Goal: Transaction & Acquisition: Purchase product/service

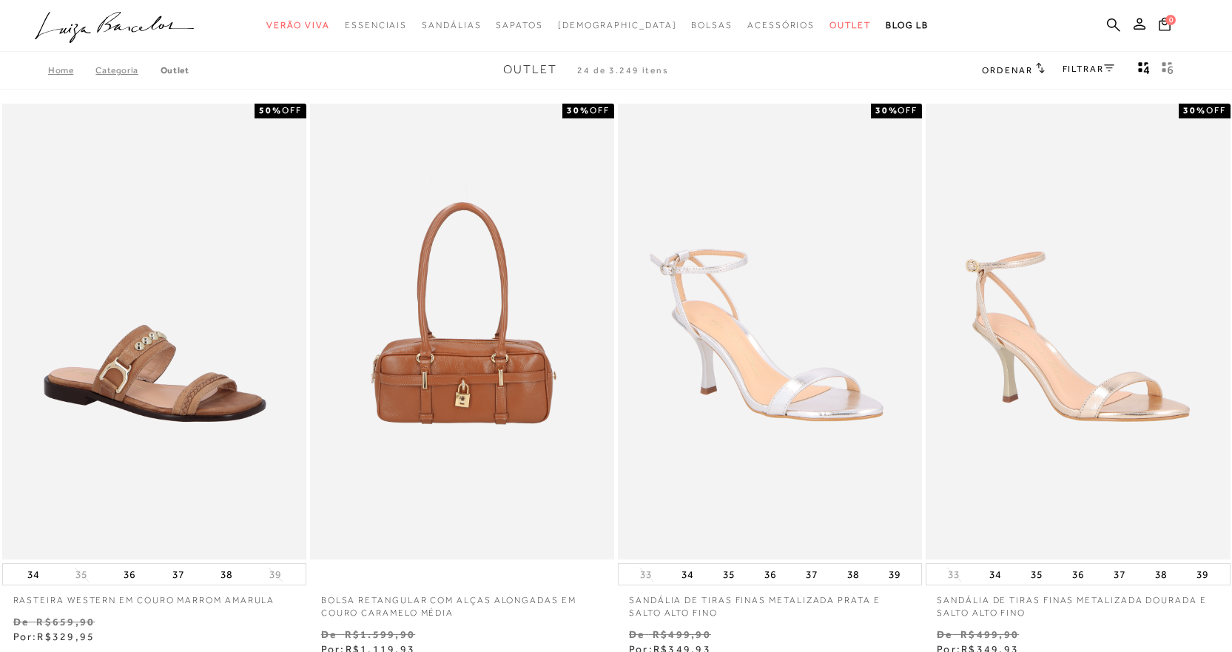
click at [1088, 71] on link "FILTRAR" at bounding box center [1088, 69] width 52 height 10
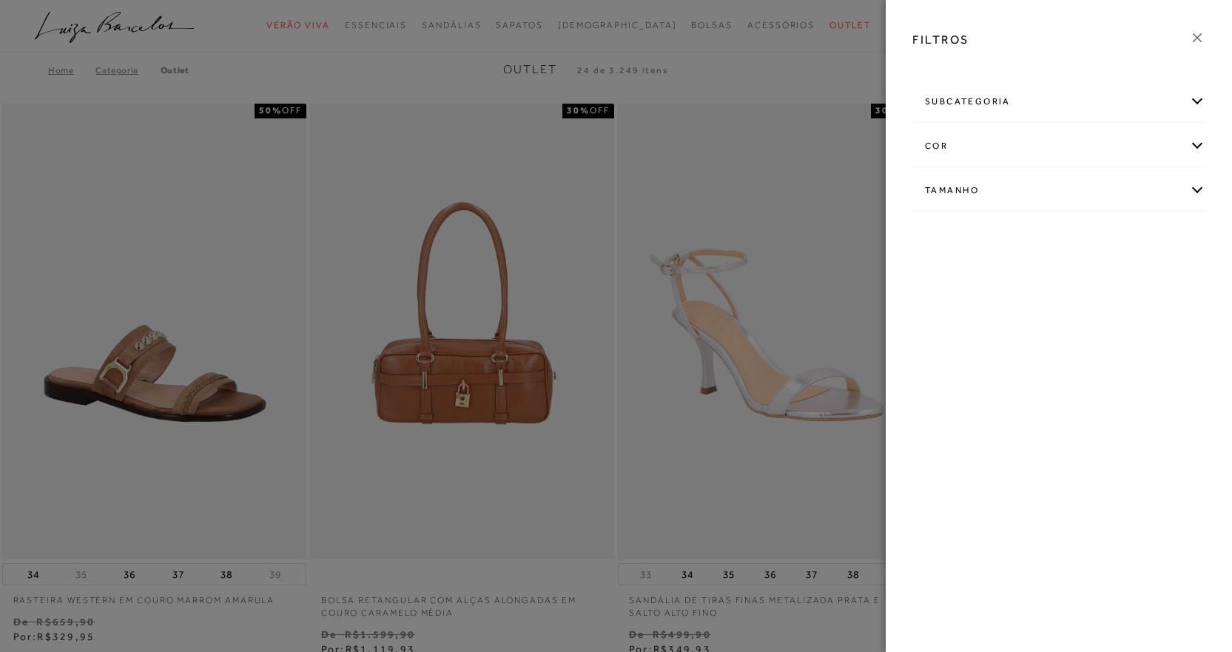
click at [959, 192] on div "Tamanho" at bounding box center [1058, 190] width 291 height 39
click at [945, 308] on span "+ Ver mais..." at bounding box center [948, 302] width 48 height 16
click at [945, 305] on link "Ver mais..." at bounding box center [952, 302] width 40 height 11
click at [1134, 312] on span "38" at bounding box center [1129, 316] width 21 height 11
click at [1130, 312] on input "38" at bounding box center [1123, 318] width 15 height 15
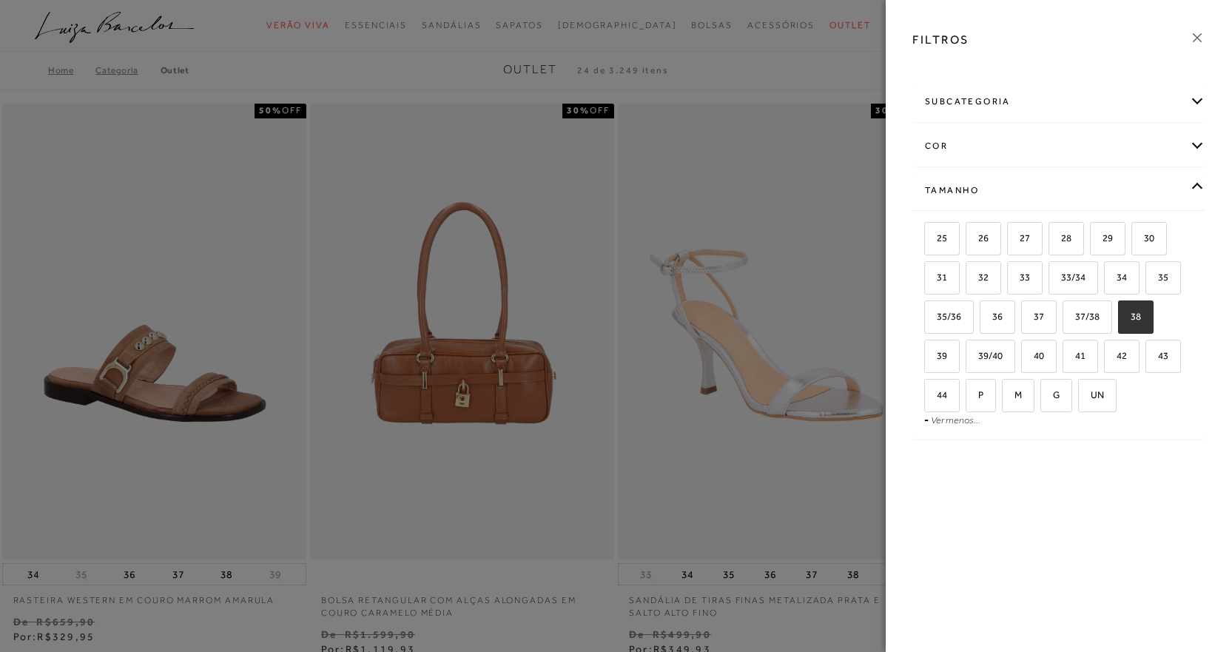
checkbox input "true"
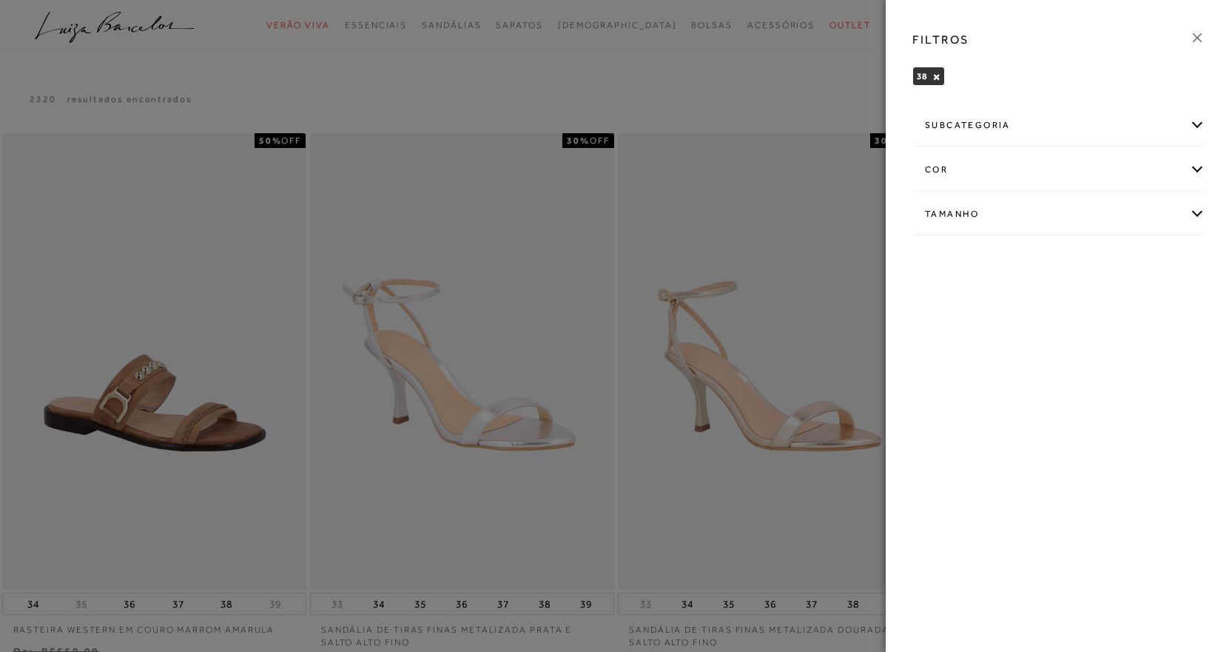
click at [808, 109] on div at bounding box center [616, 326] width 1232 height 652
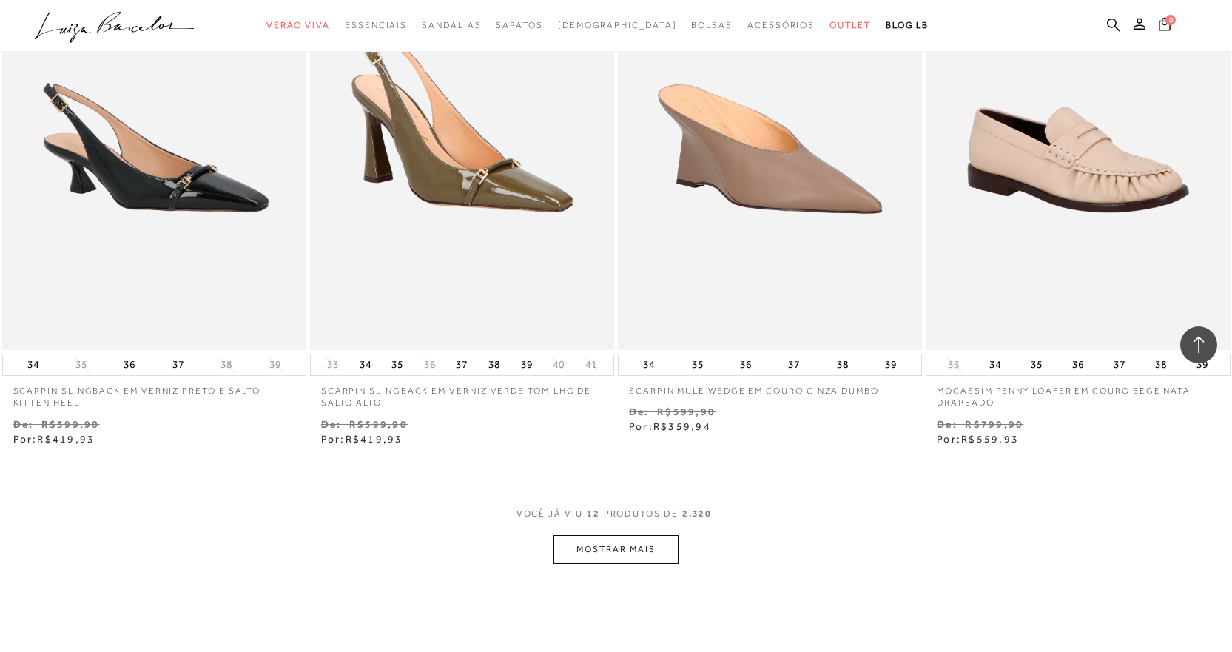
scroll to position [1702, 0]
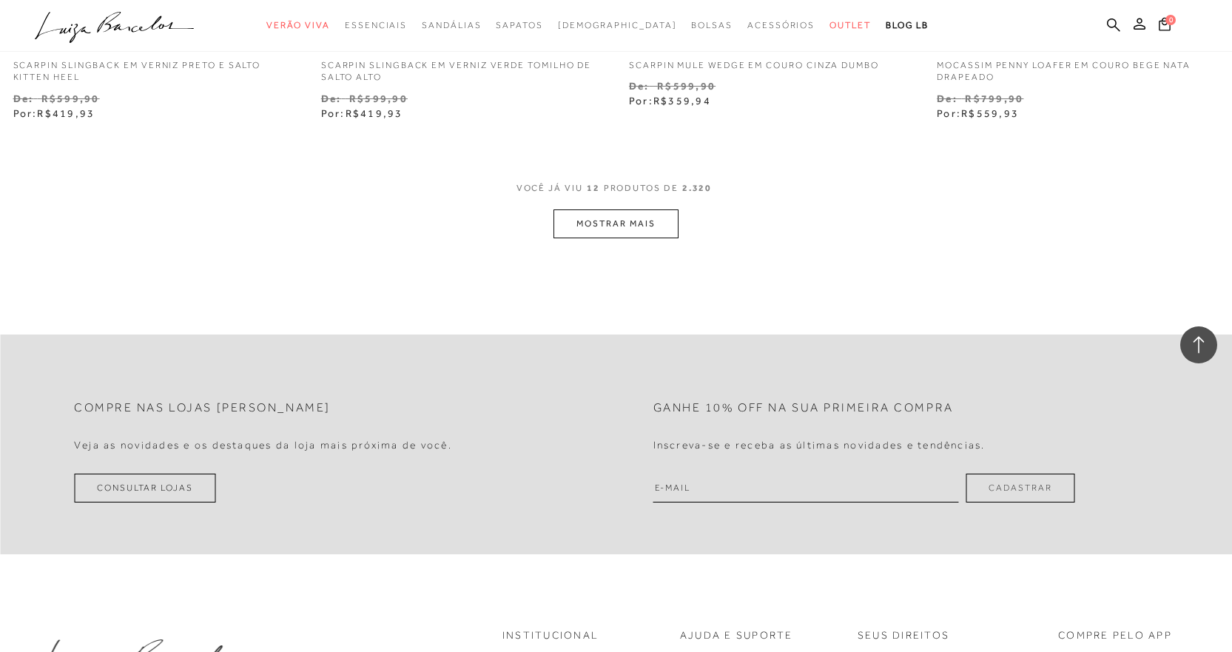
click at [598, 213] on button "MOSTRAR MAIS" at bounding box center [615, 223] width 124 height 29
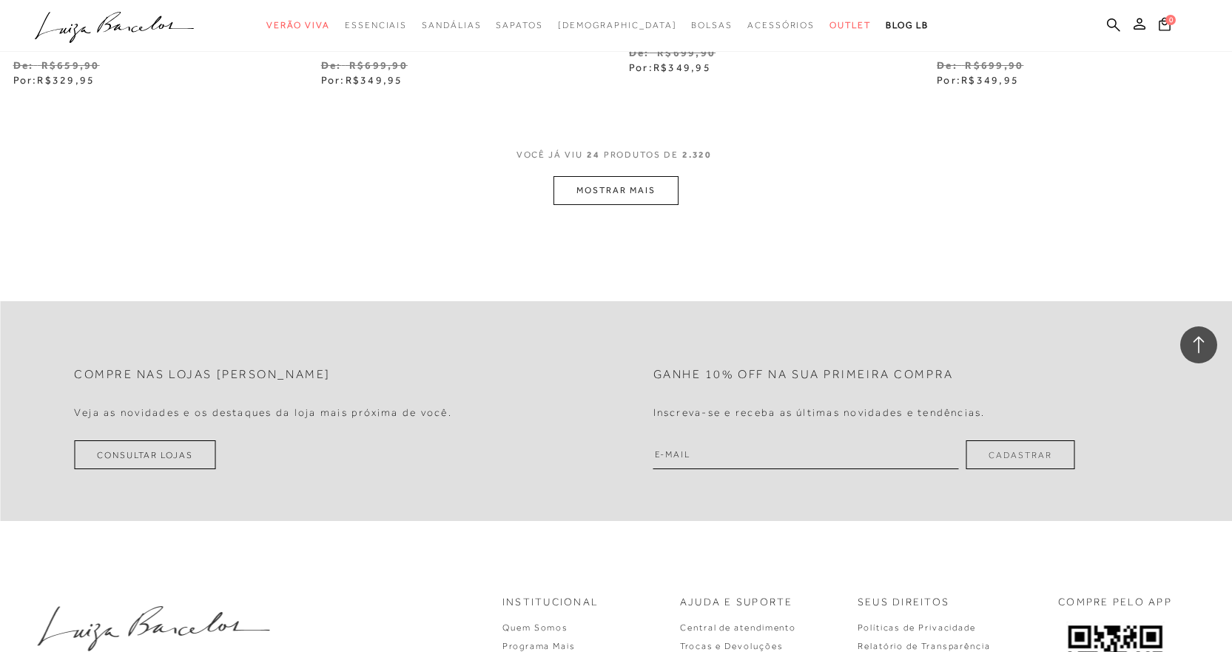
scroll to position [3477, 0]
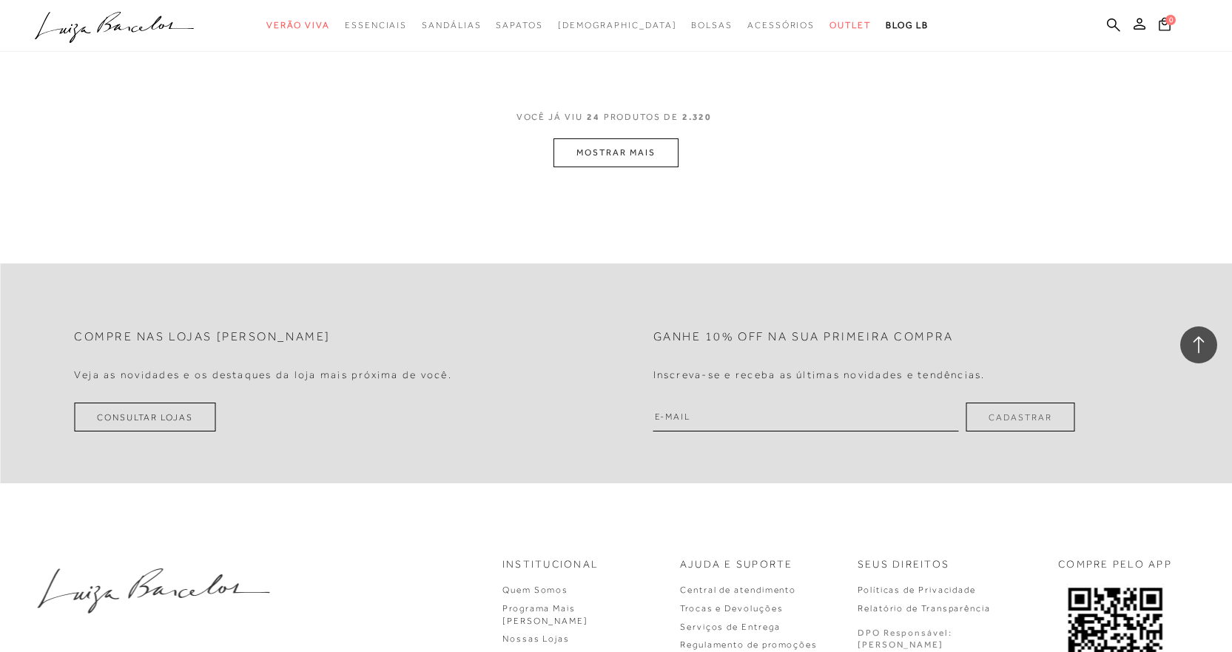
click at [634, 151] on button "MOSTRAR MAIS" at bounding box center [615, 152] width 124 height 29
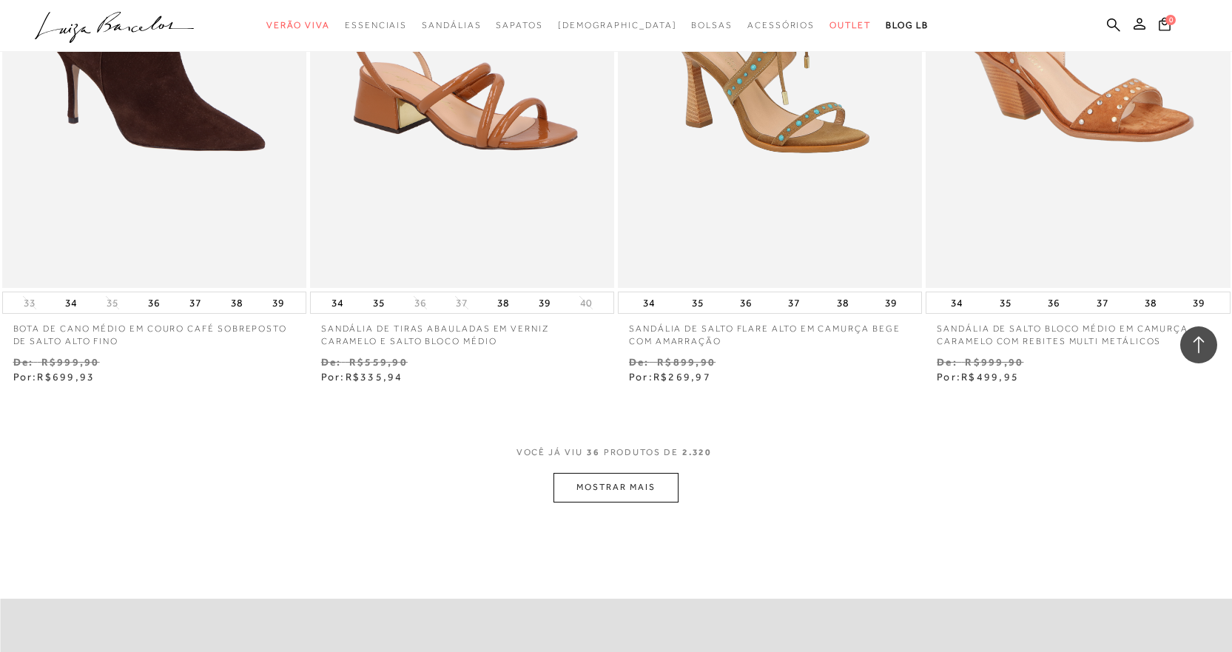
scroll to position [5012, 0]
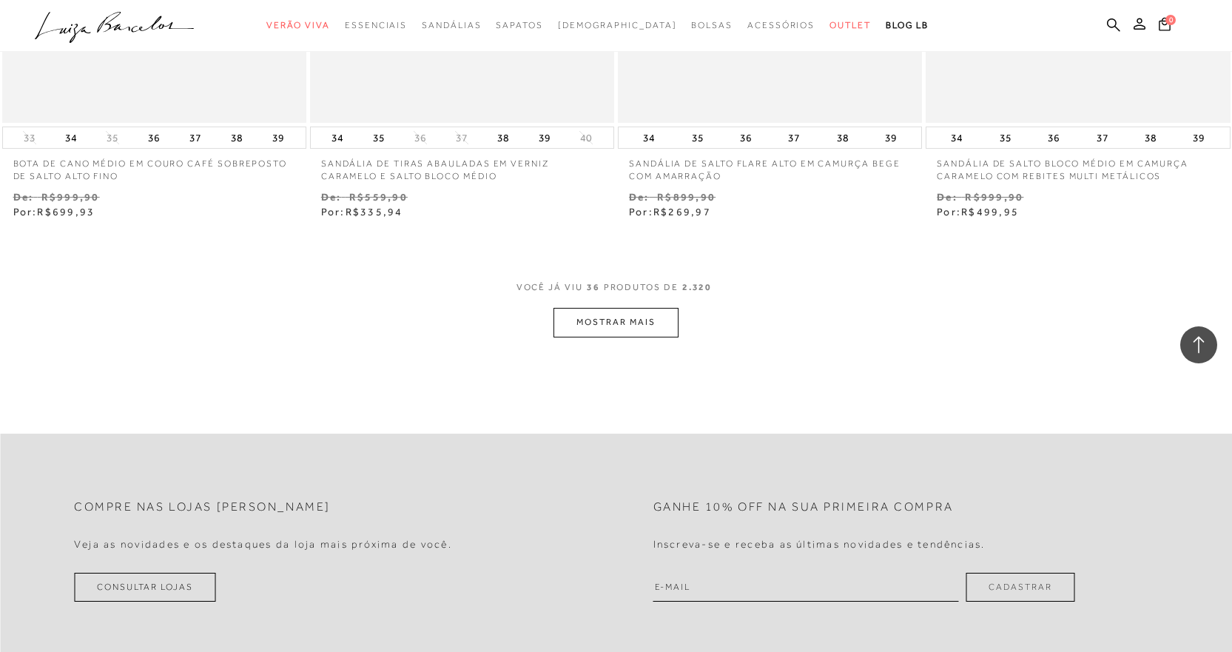
click at [601, 315] on button "MOSTRAR MAIS" at bounding box center [615, 322] width 124 height 29
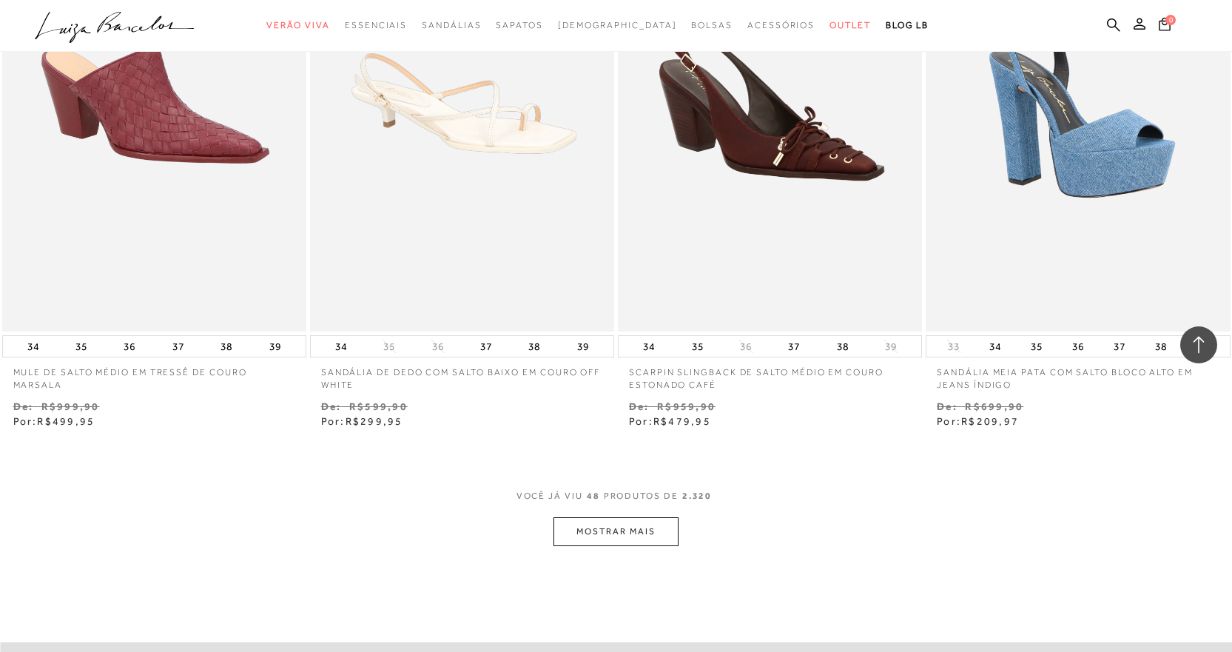
scroll to position [6640, 0]
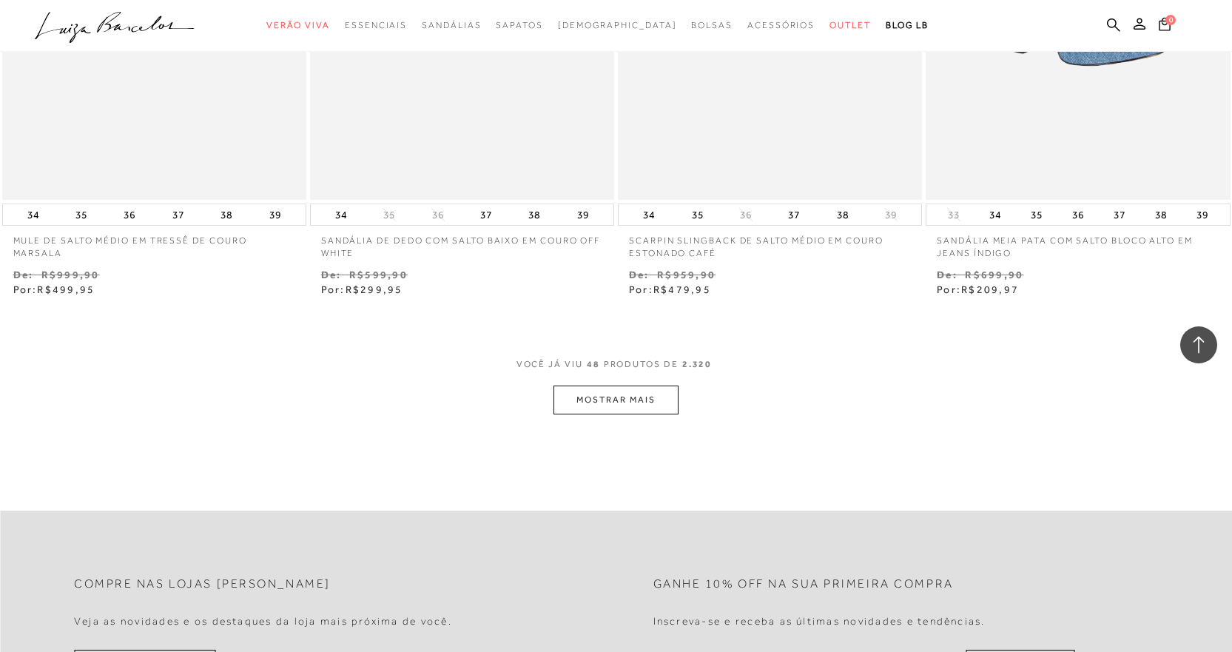
click at [555, 385] on button "MOSTRAR MAIS" at bounding box center [615, 399] width 124 height 29
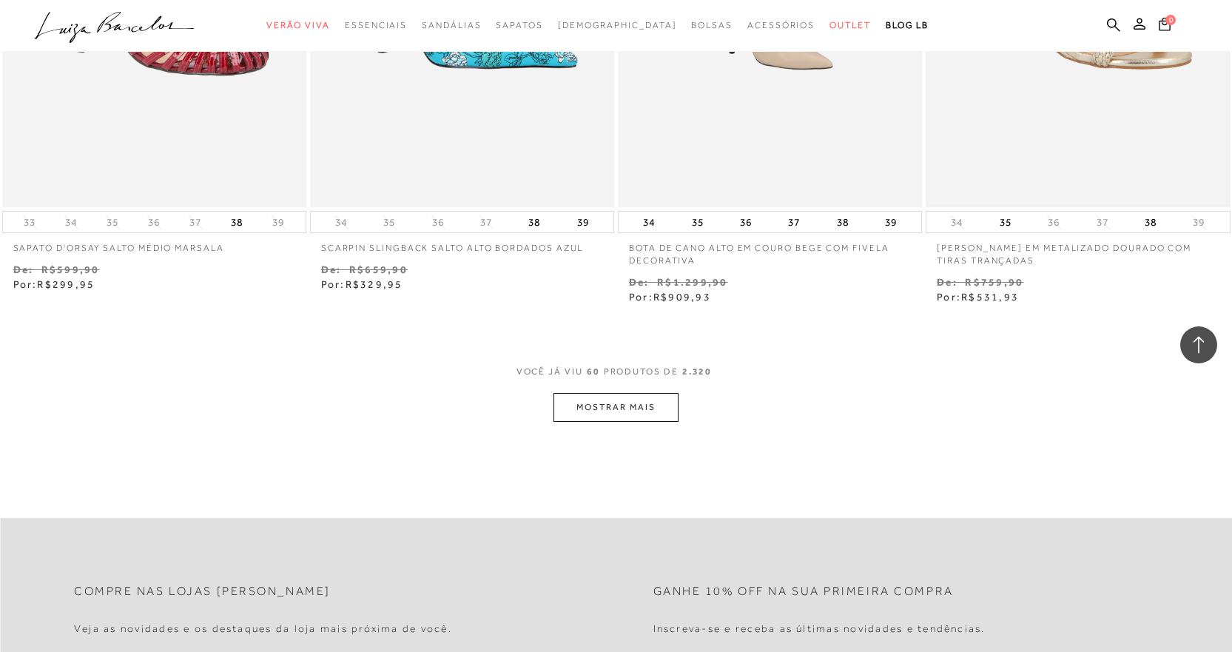
scroll to position [8341, 0]
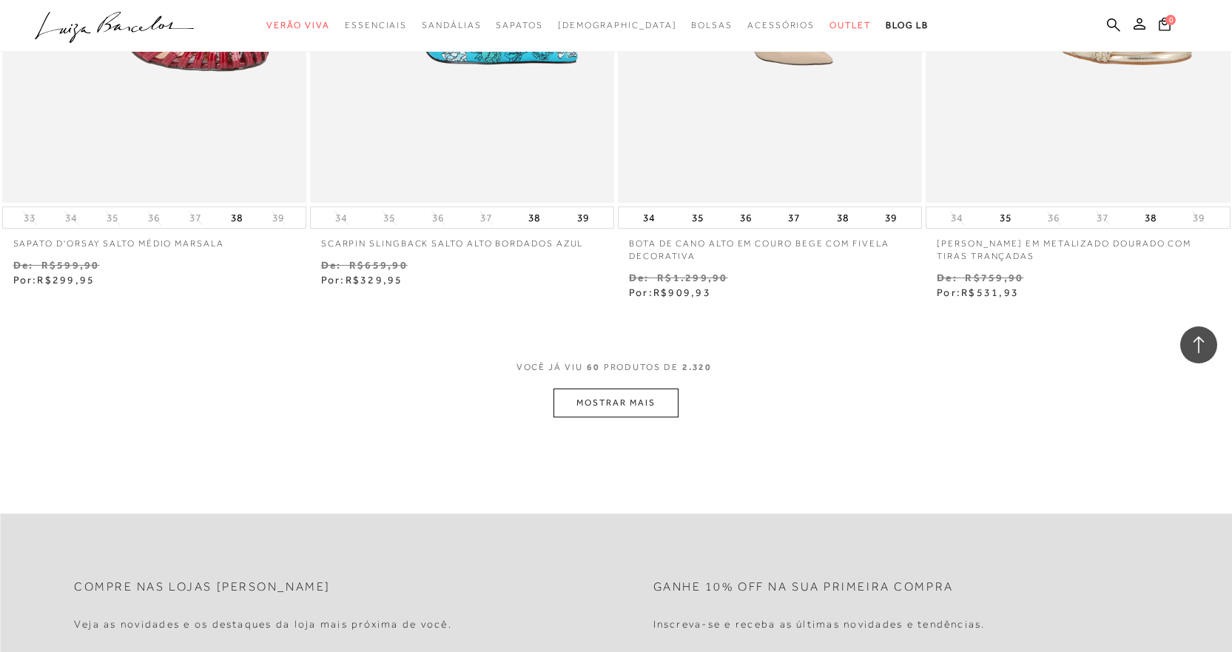
click at [643, 405] on button "MOSTRAR MAIS" at bounding box center [615, 402] width 124 height 29
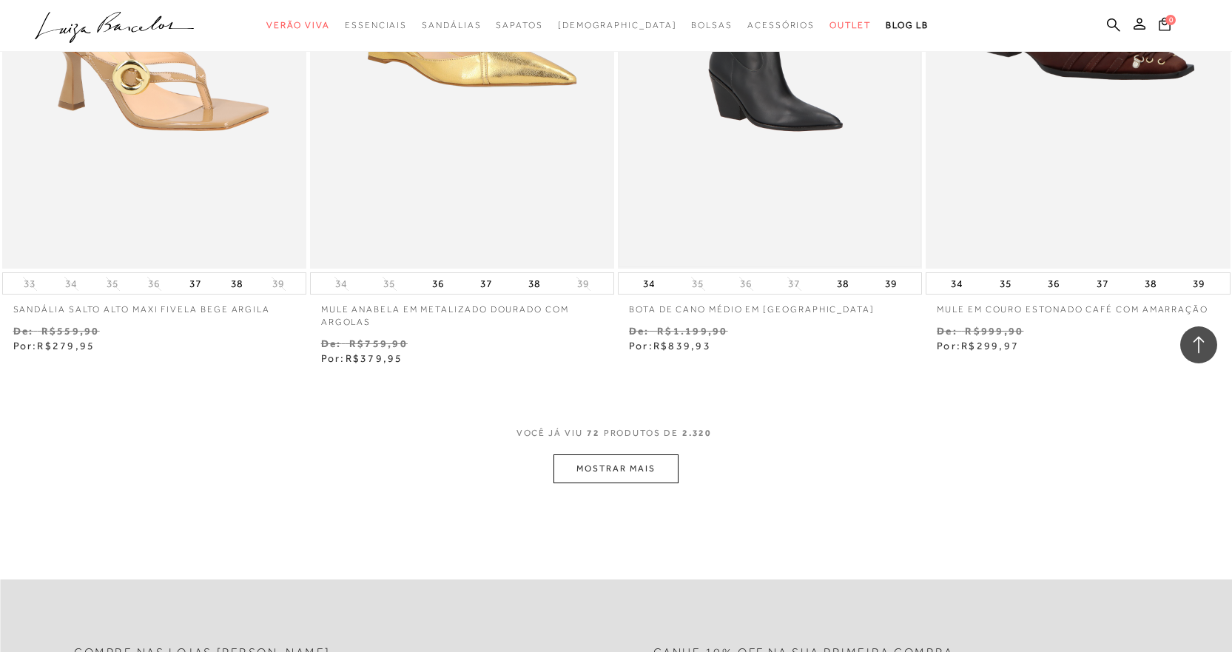
scroll to position [10339, 0]
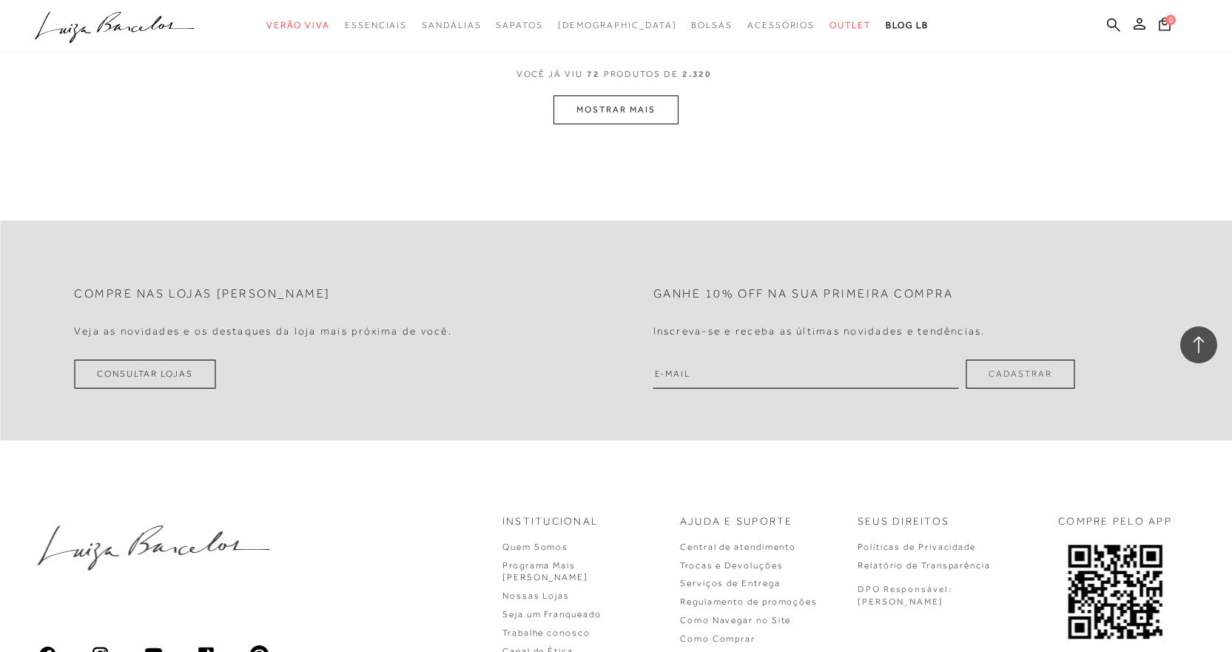
click at [596, 107] on button "MOSTRAR MAIS" at bounding box center [615, 109] width 124 height 29
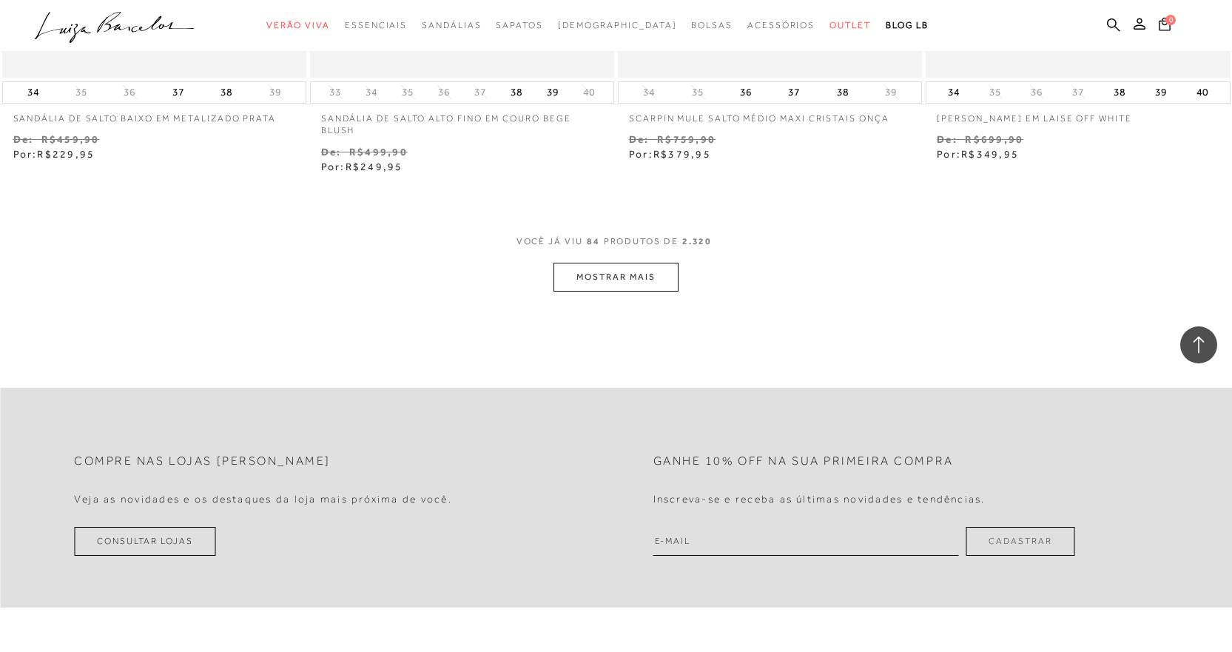
scroll to position [11966, 0]
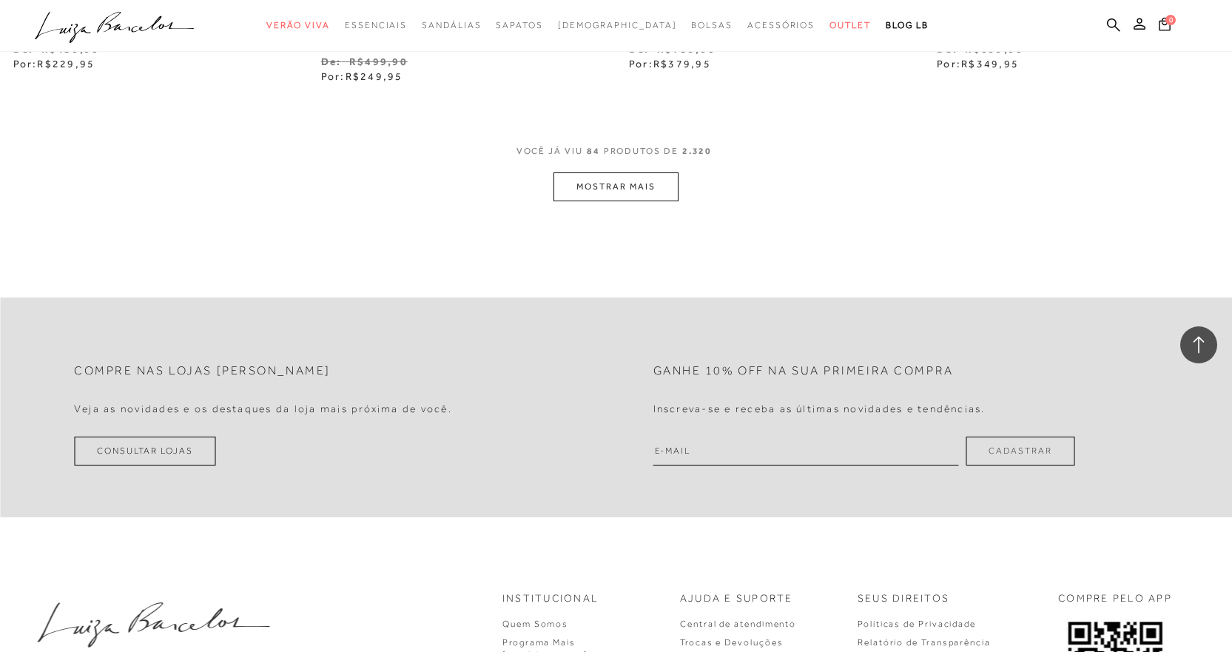
click at [646, 181] on button "MOSTRAR MAIS" at bounding box center [615, 186] width 124 height 29
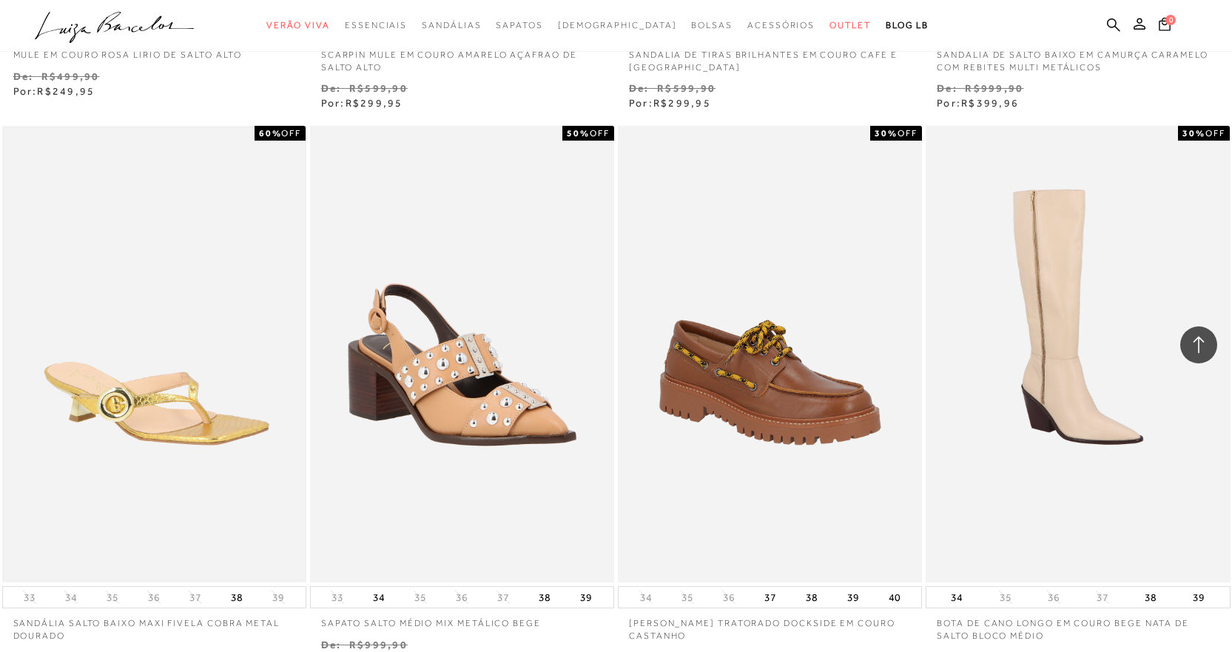
scroll to position [13520, 0]
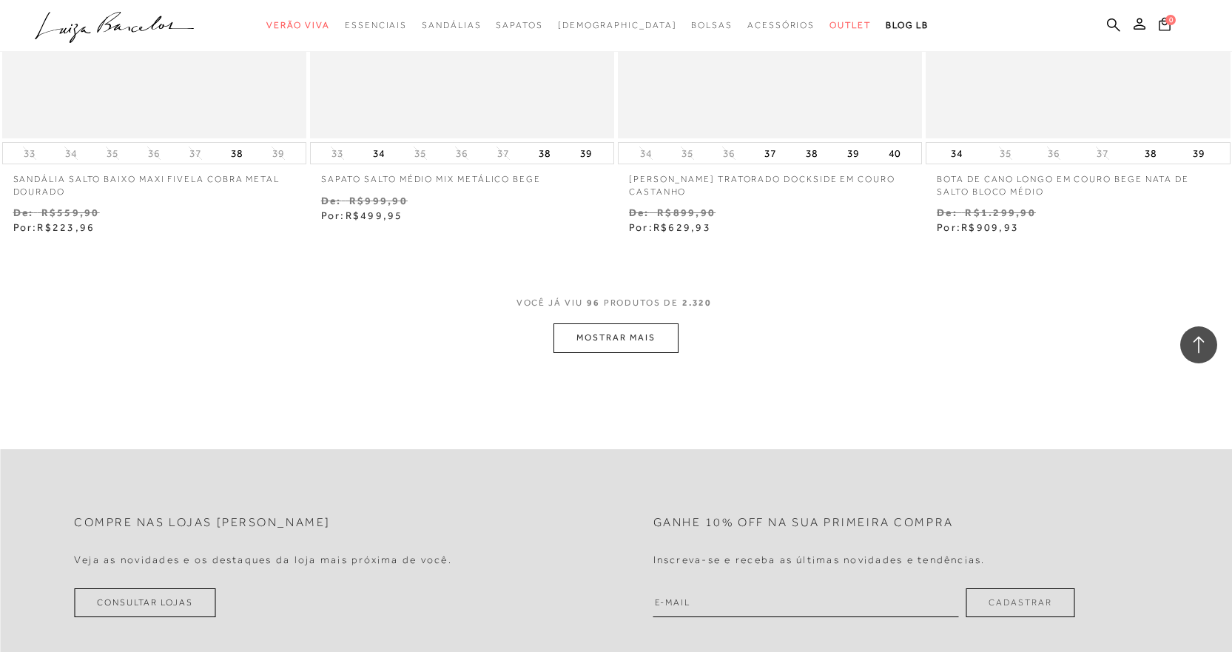
click at [630, 342] on button "MOSTRAR MAIS" at bounding box center [615, 337] width 124 height 29
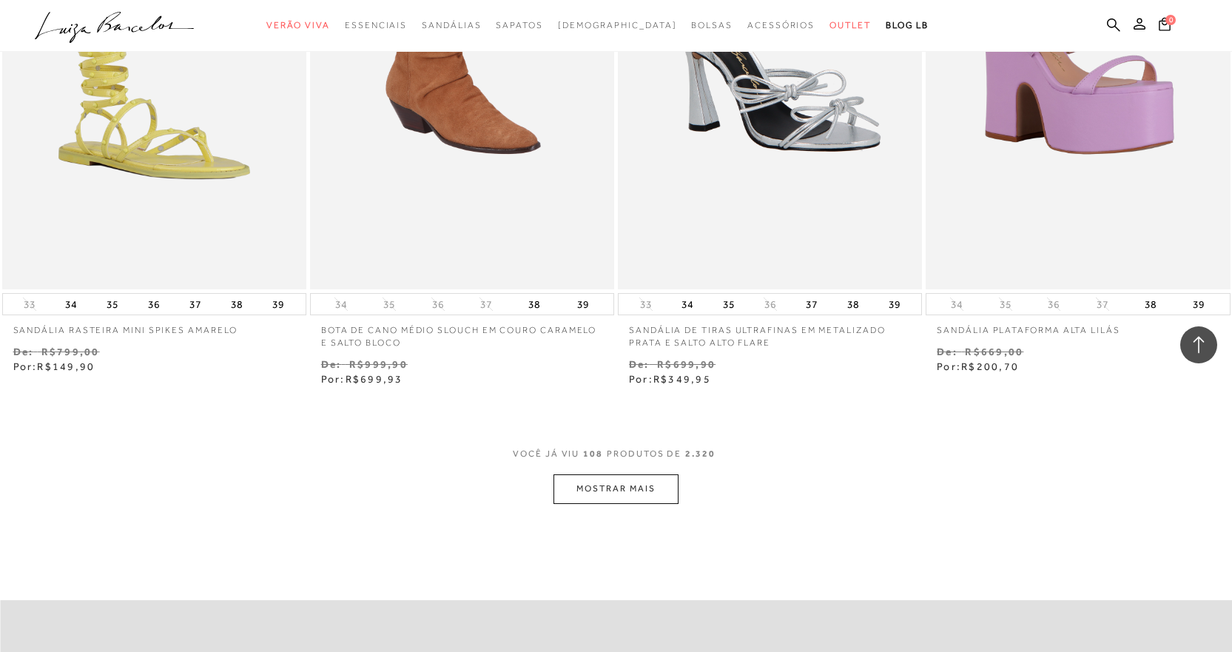
scroll to position [15517, 0]
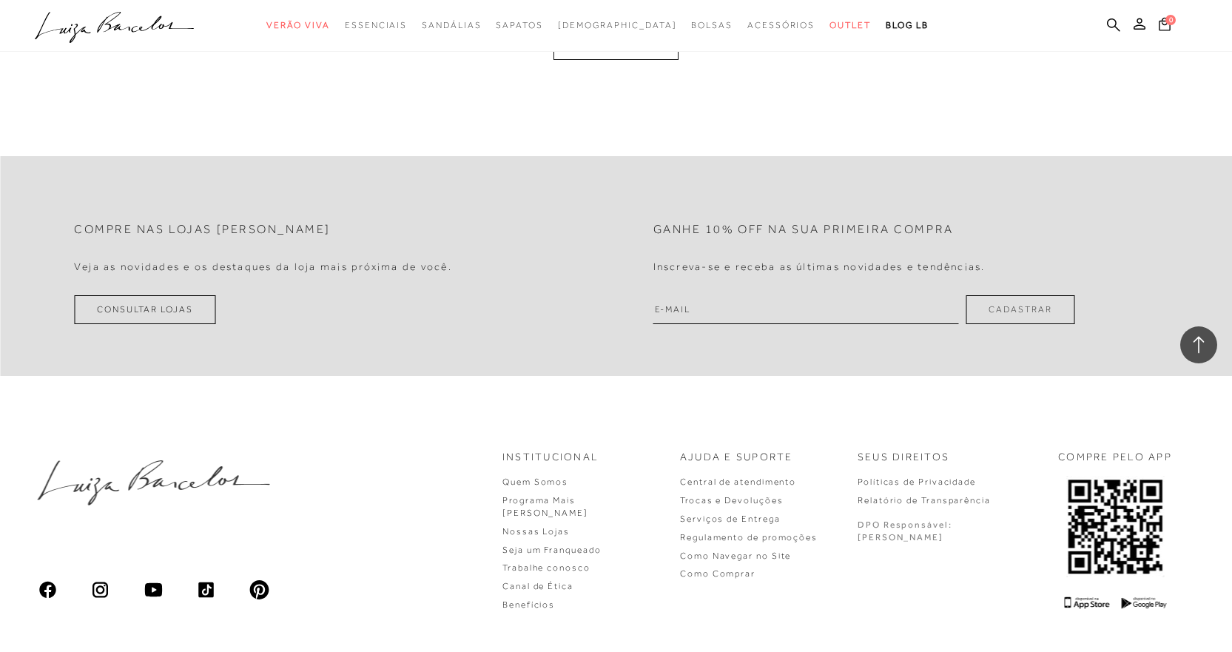
click at [593, 51] on div at bounding box center [616, 26] width 1232 height 52
click at [601, 54] on button "MOSTRAR MAIS" at bounding box center [615, 44] width 124 height 29
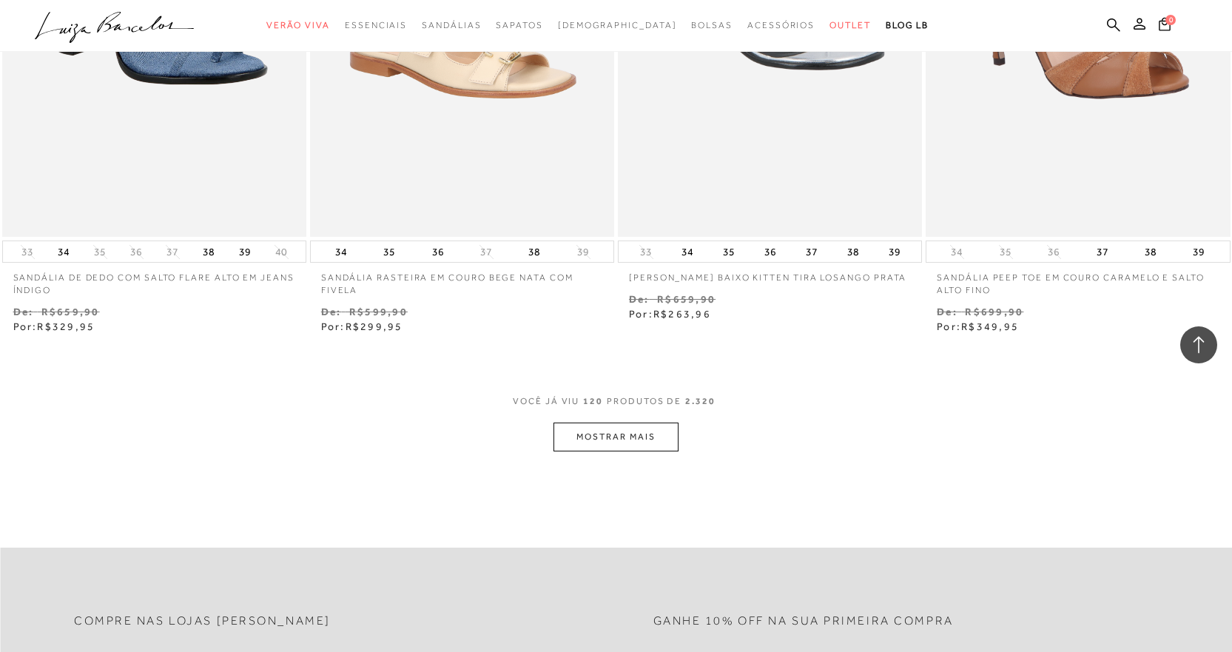
scroll to position [16926, 0]
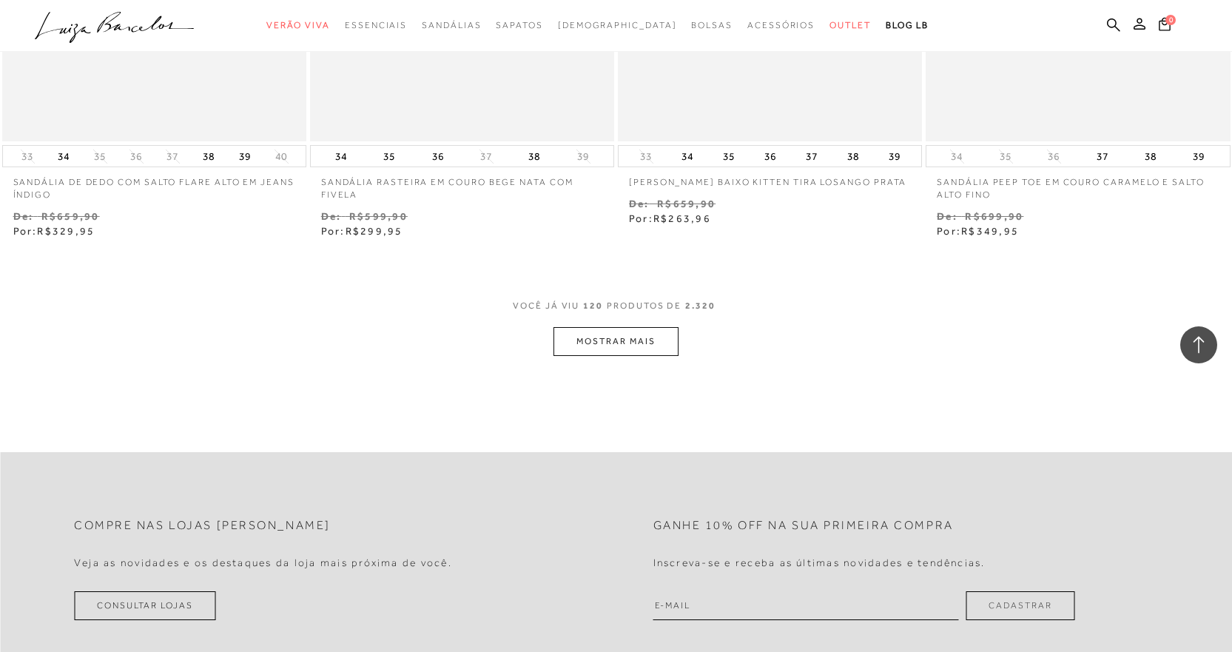
click at [621, 333] on button "MOSTRAR MAIS" at bounding box center [615, 341] width 124 height 29
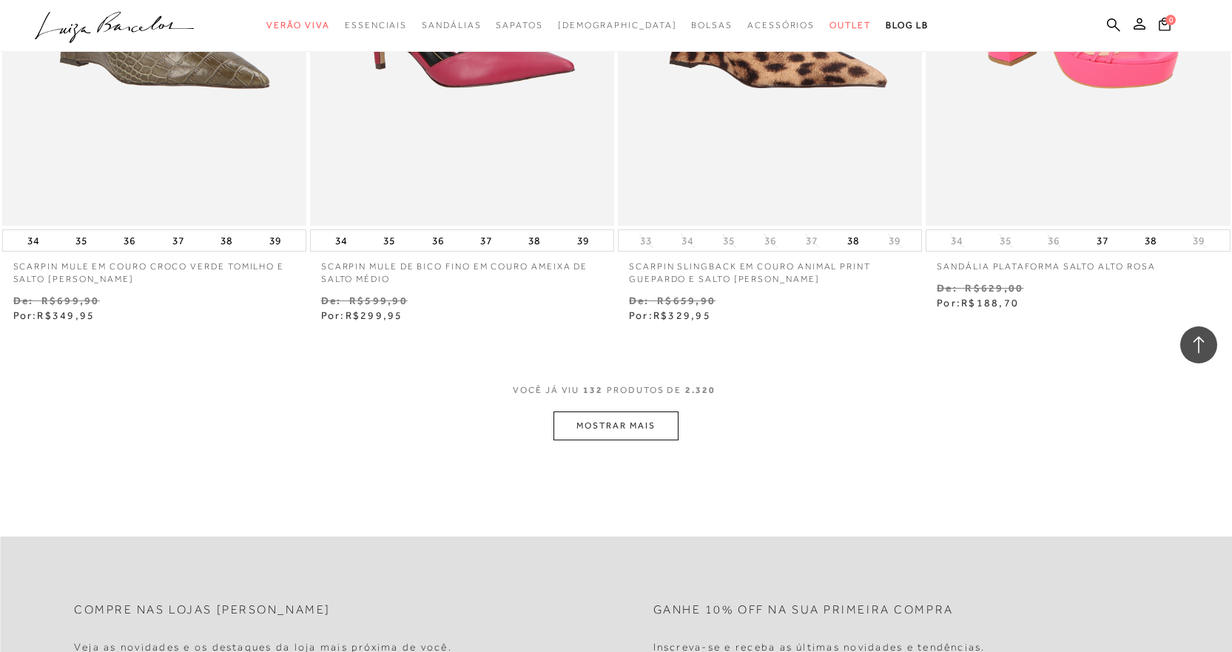
scroll to position [18701, 0]
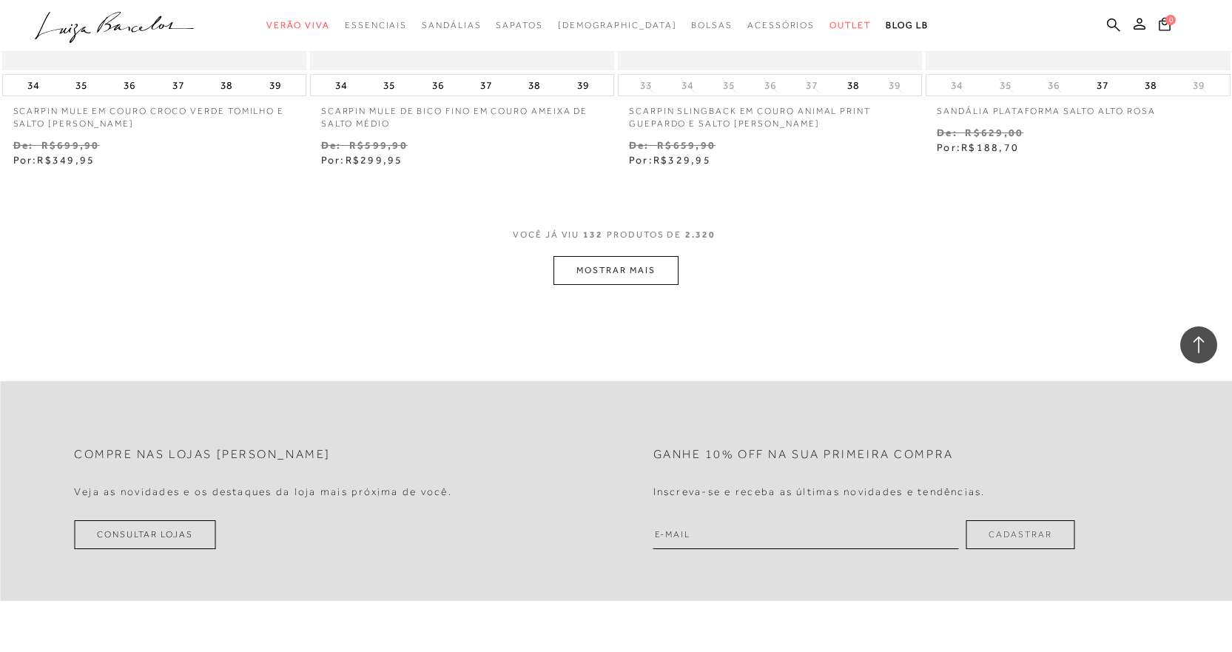
click at [598, 275] on button "MOSTRAR MAIS" at bounding box center [615, 270] width 124 height 29
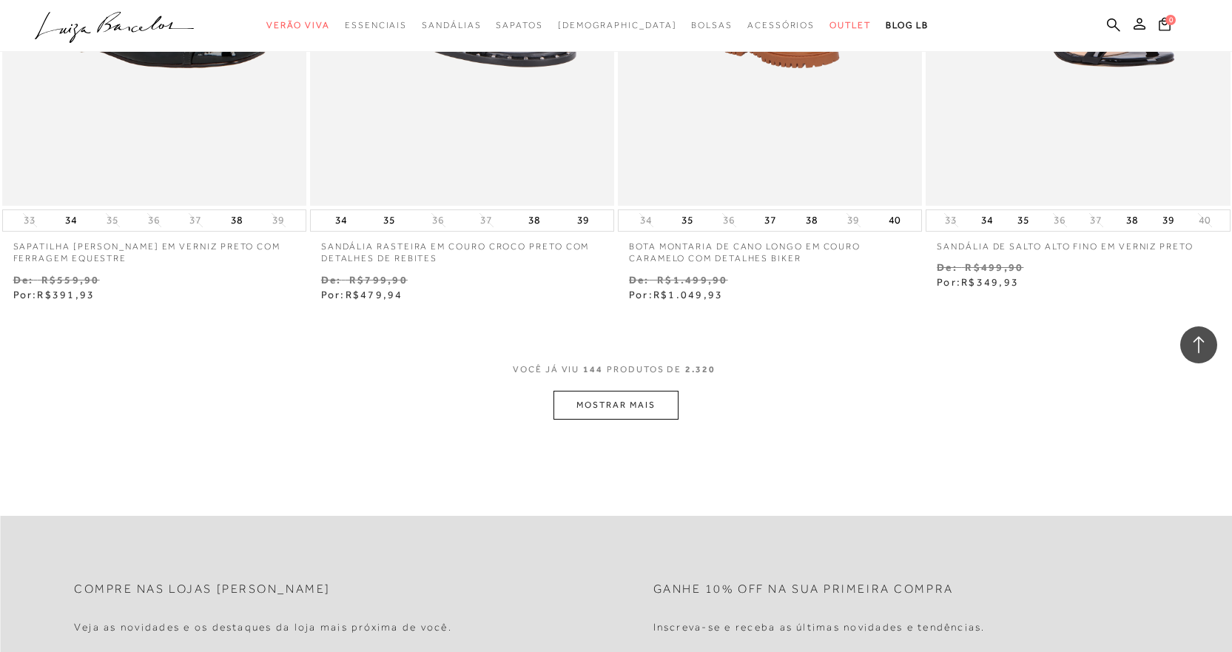
scroll to position [20329, 0]
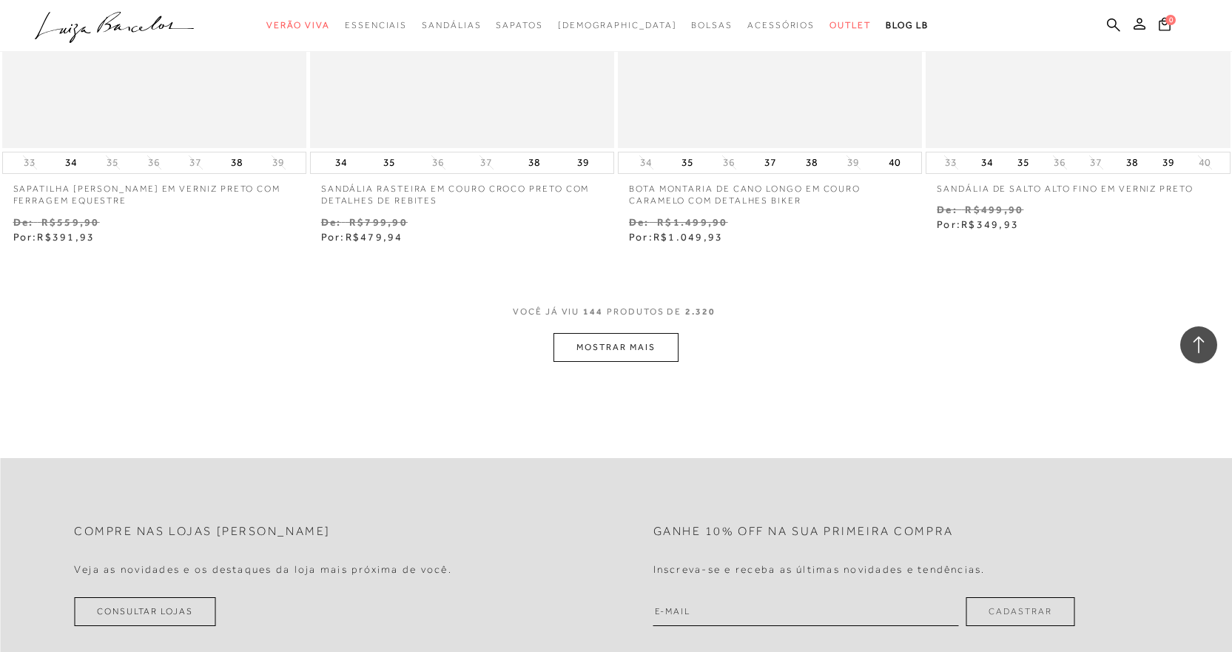
click at [606, 351] on button "MOSTRAR MAIS" at bounding box center [615, 347] width 124 height 29
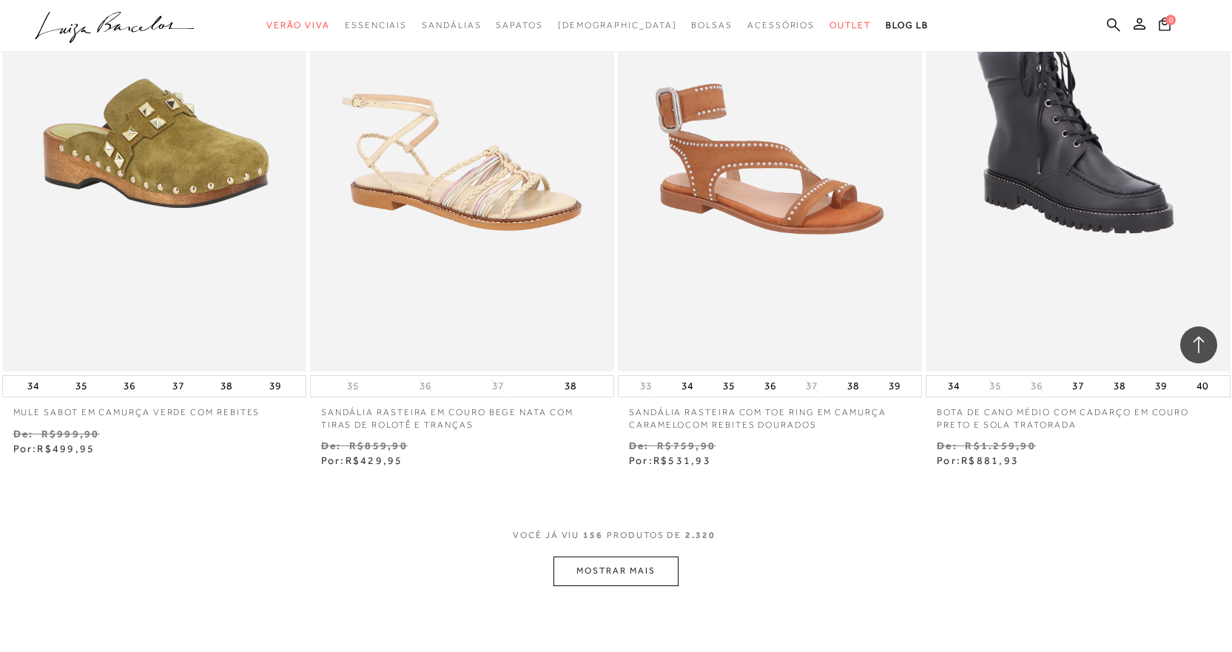
scroll to position [21883, 0]
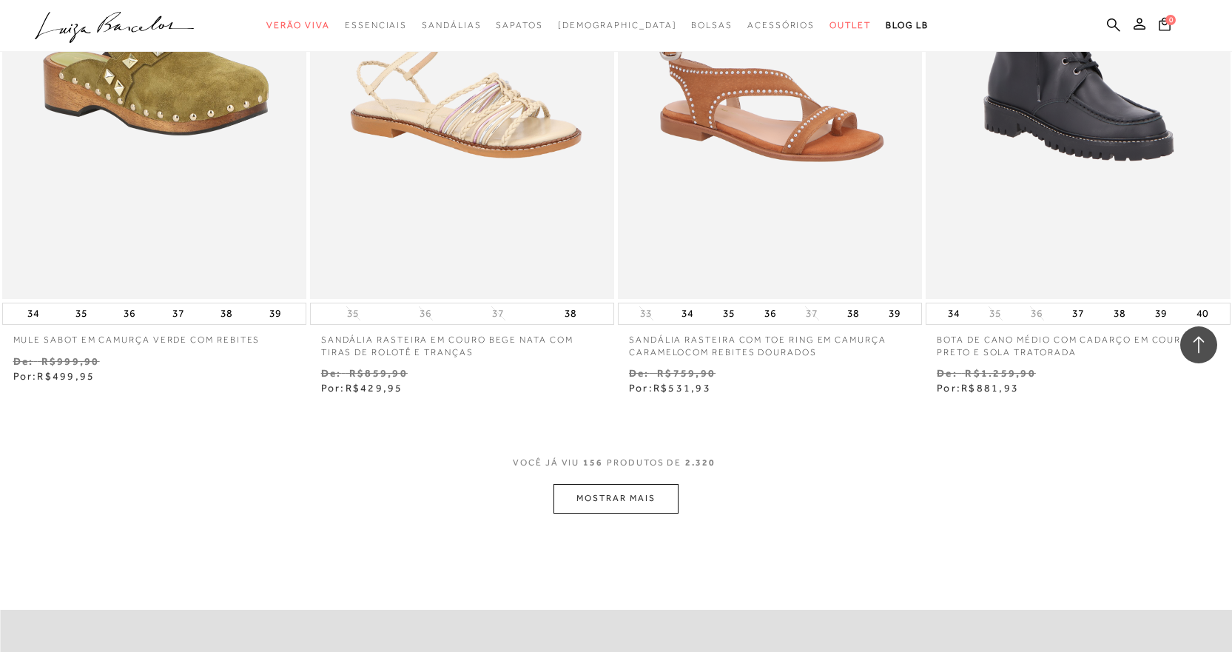
click at [633, 498] on button "MOSTRAR MAIS" at bounding box center [615, 498] width 124 height 29
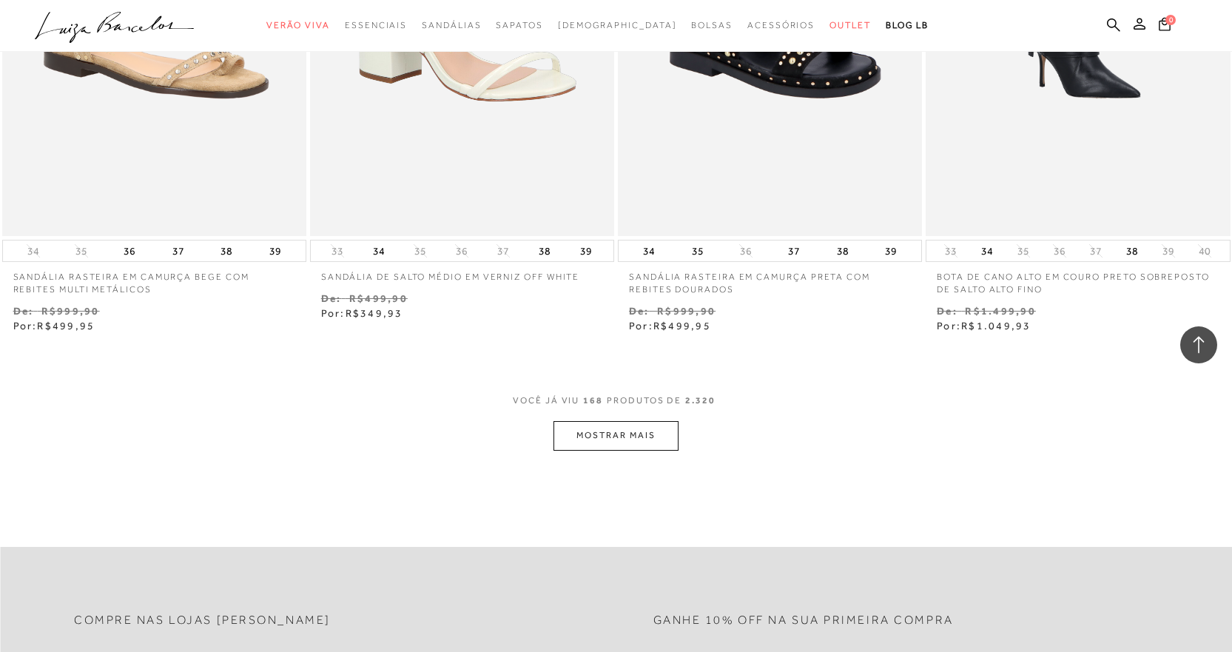
scroll to position [23806, 0]
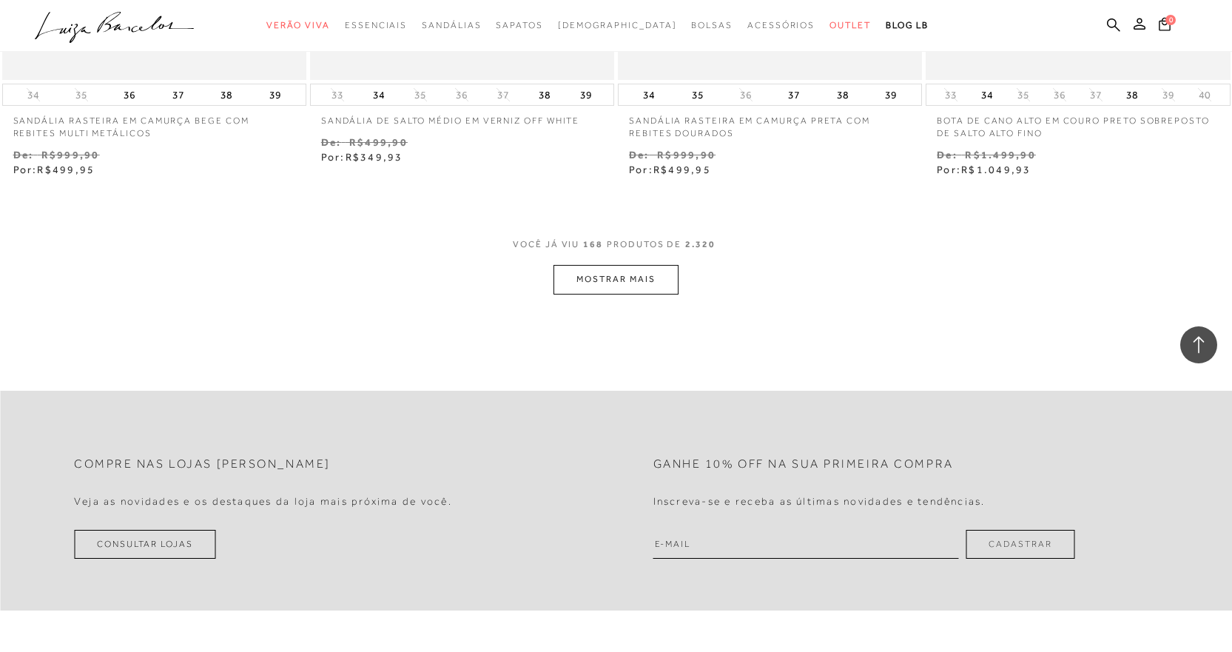
click at [658, 286] on button "MOSTRAR MAIS" at bounding box center [615, 279] width 124 height 29
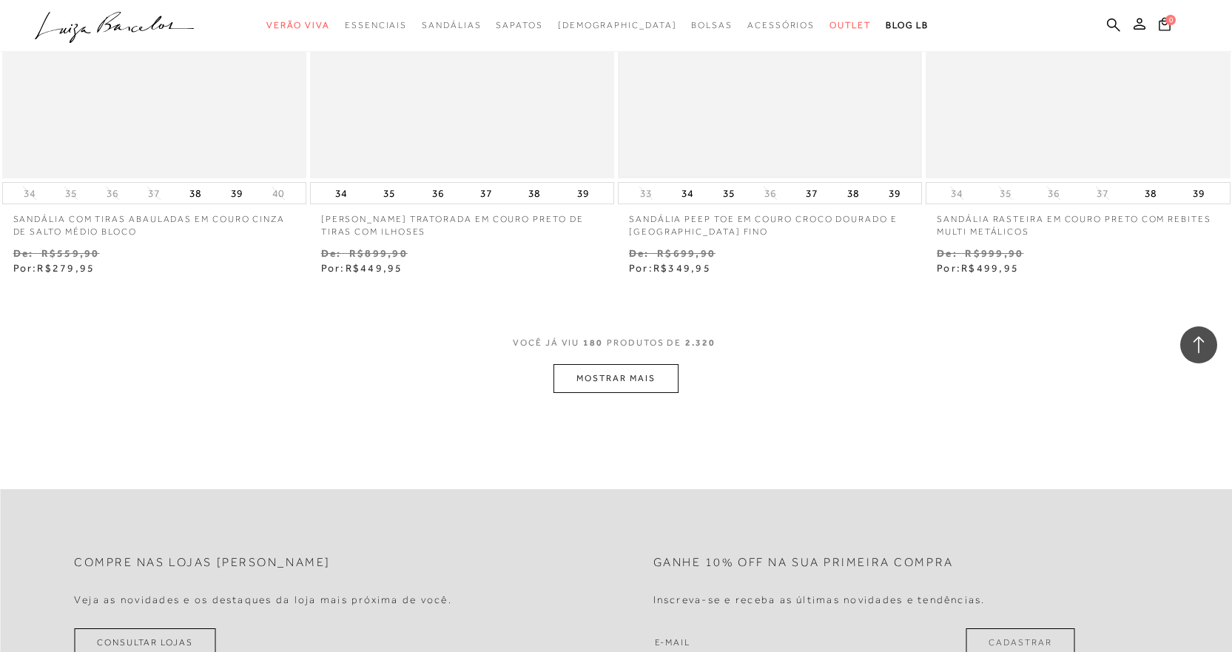
scroll to position [25434, 0]
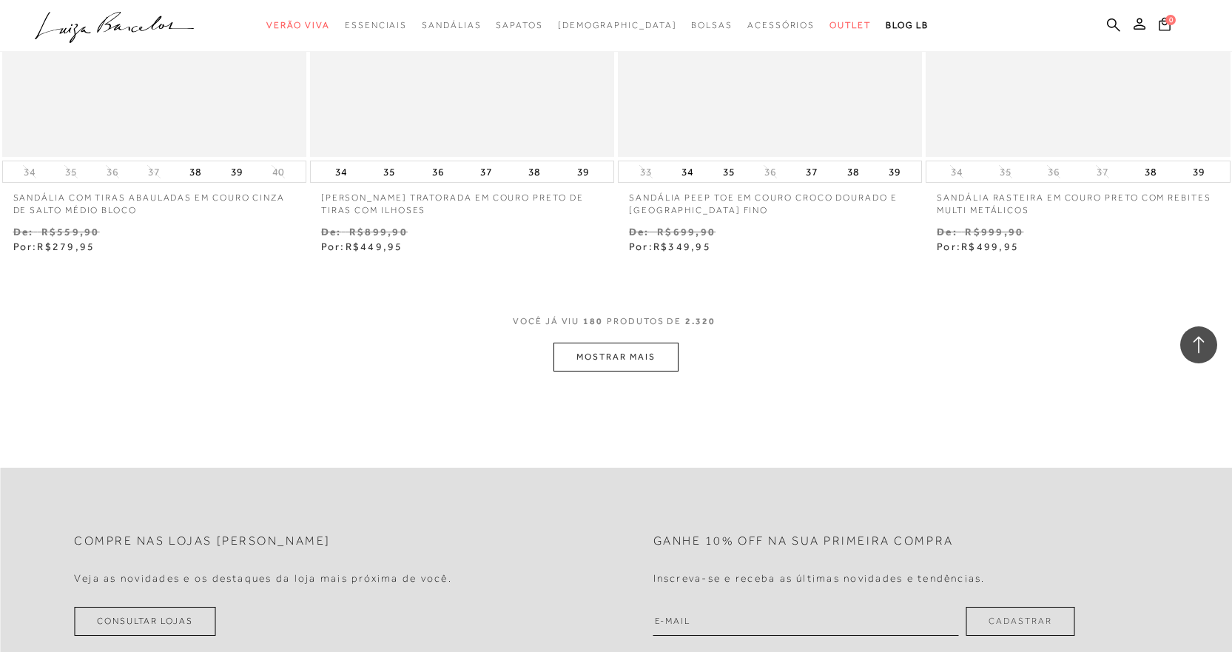
click at [621, 363] on button "MOSTRAR MAIS" at bounding box center [615, 357] width 124 height 29
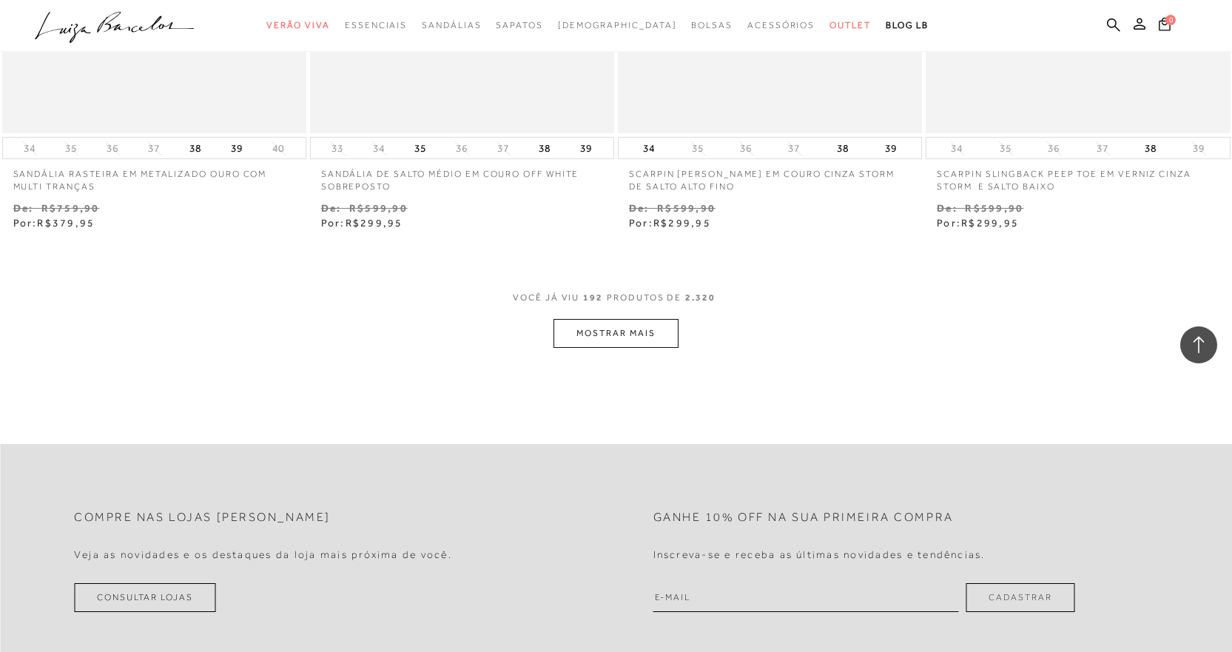
scroll to position [27283, 0]
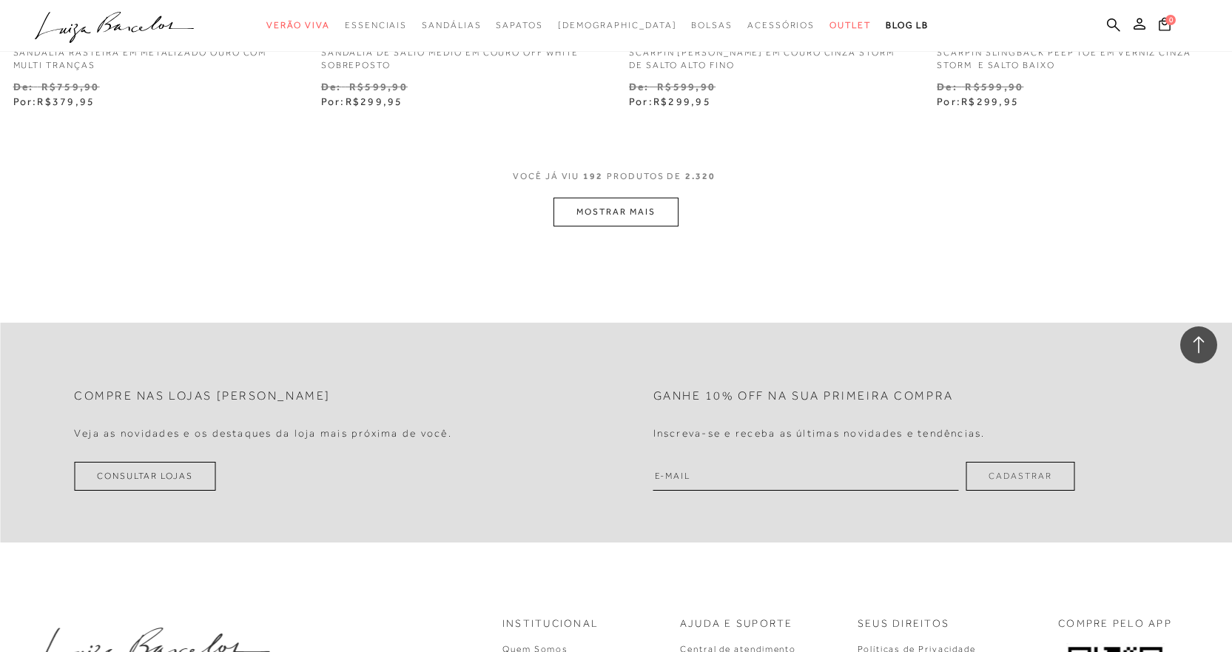
click at [635, 205] on button "MOSTRAR MAIS" at bounding box center [615, 212] width 124 height 29
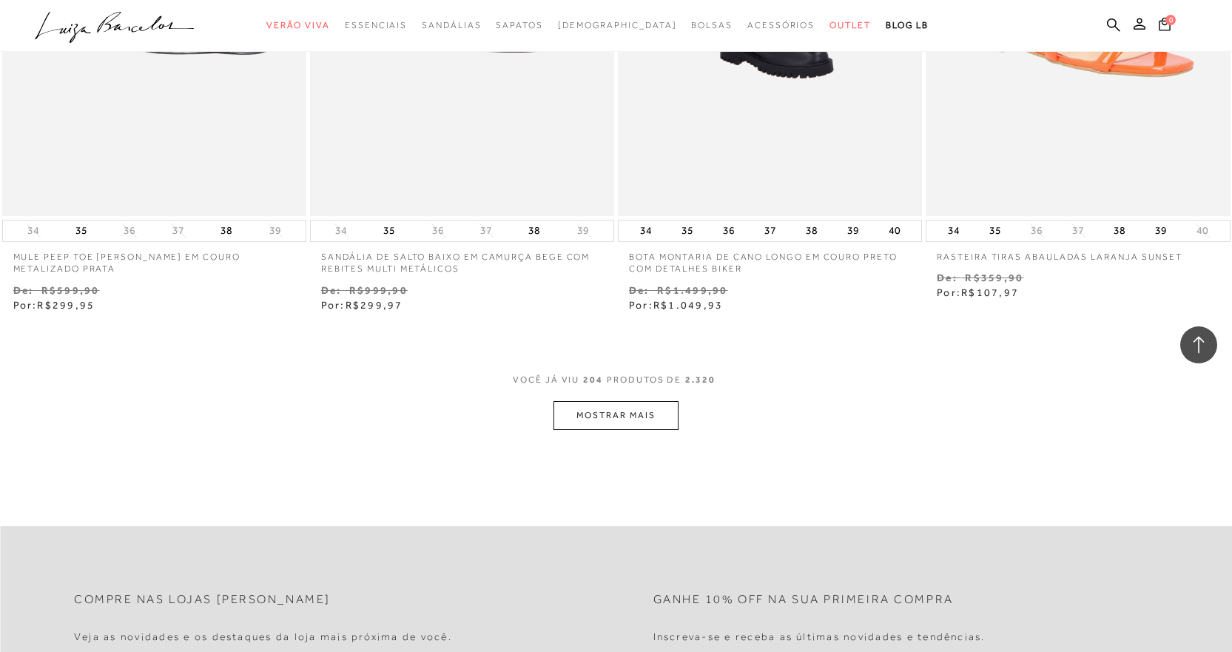
scroll to position [28911, 0]
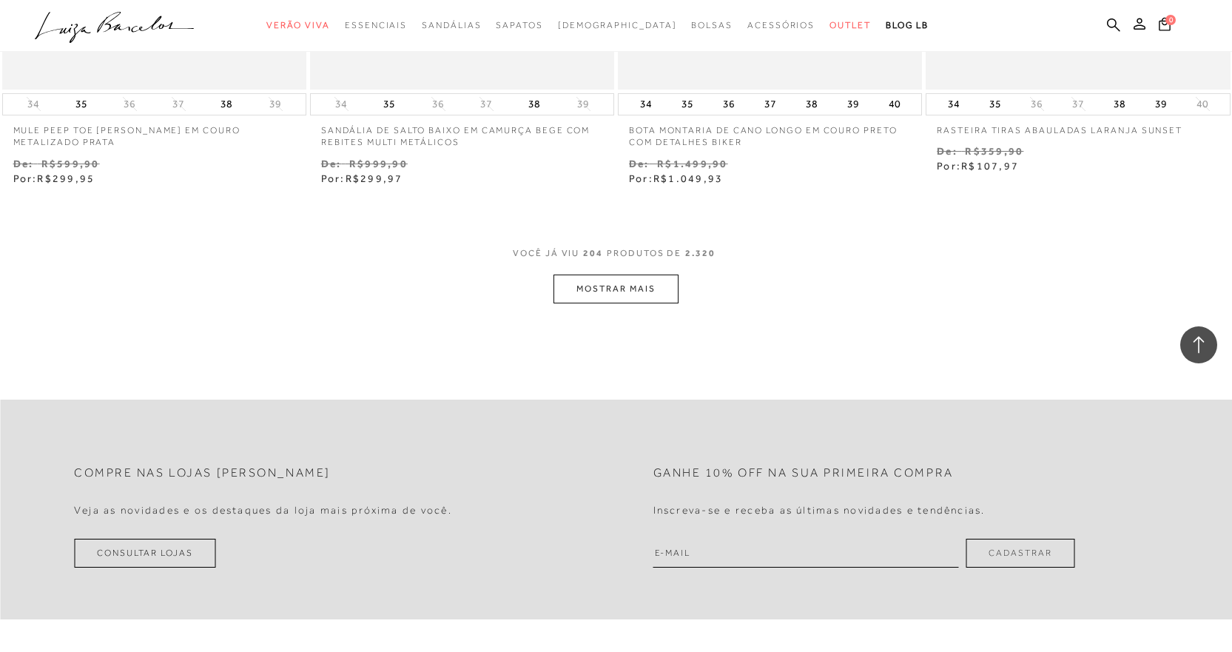
click at [619, 280] on button "MOSTRAR MAIS" at bounding box center [615, 288] width 124 height 29
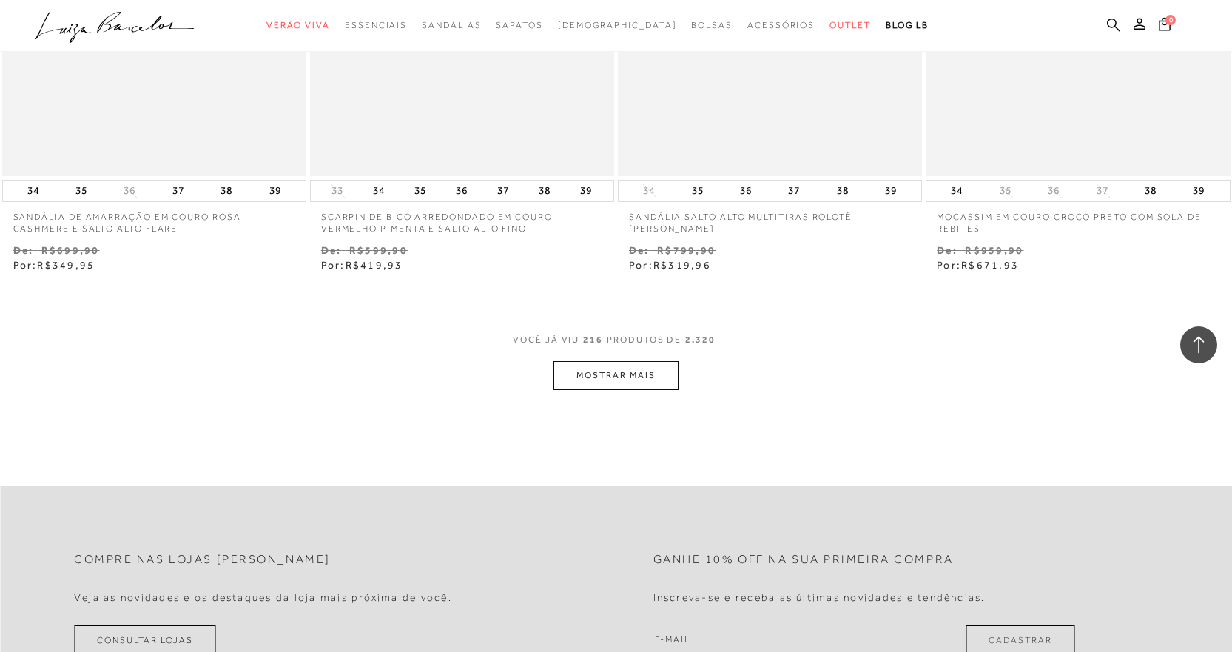
scroll to position [30612, 0]
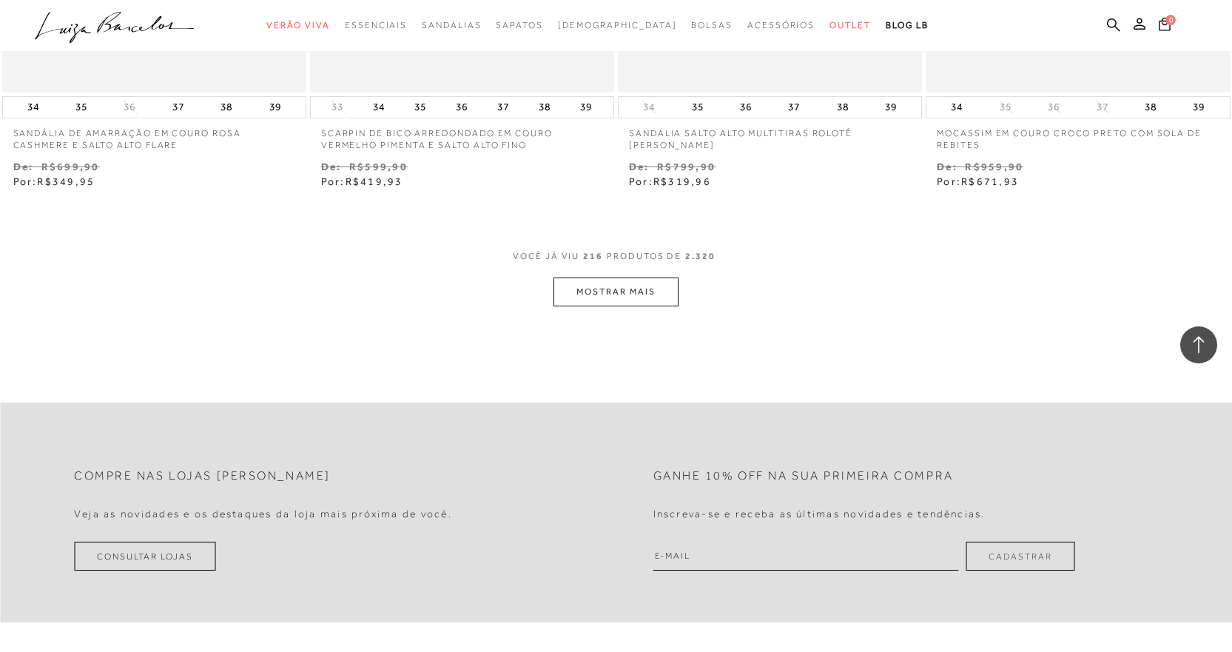
click at [638, 295] on button "MOSTRAR MAIS" at bounding box center [615, 291] width 124 height 29
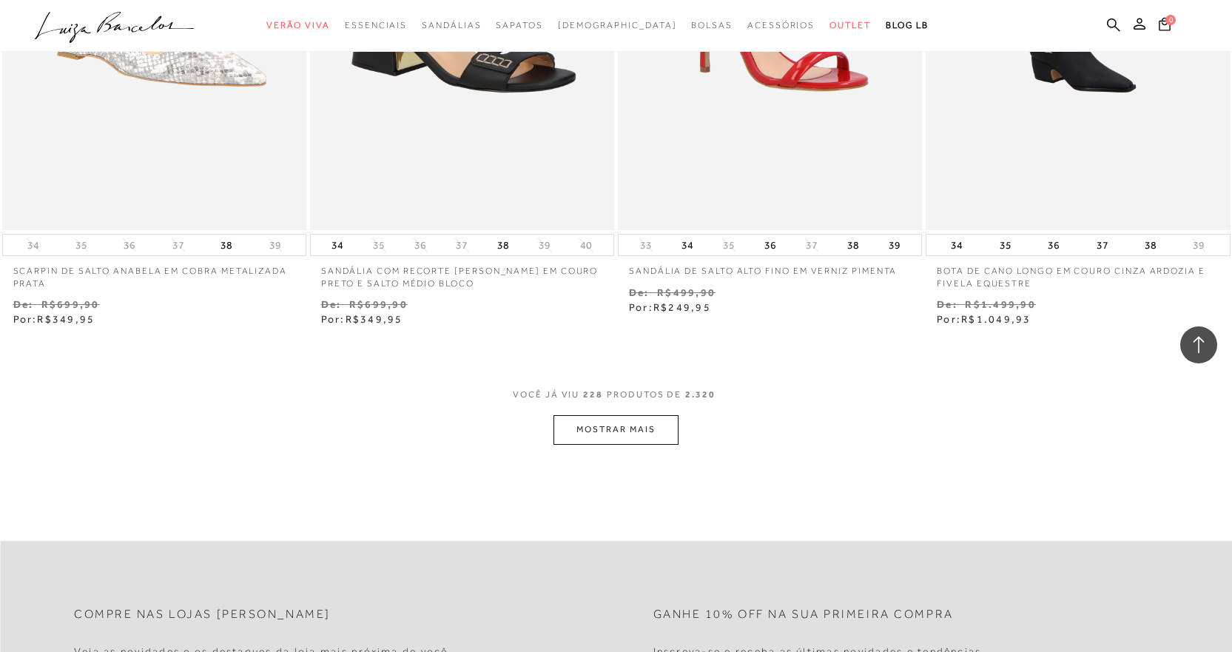
scroll to position [32388, 0]
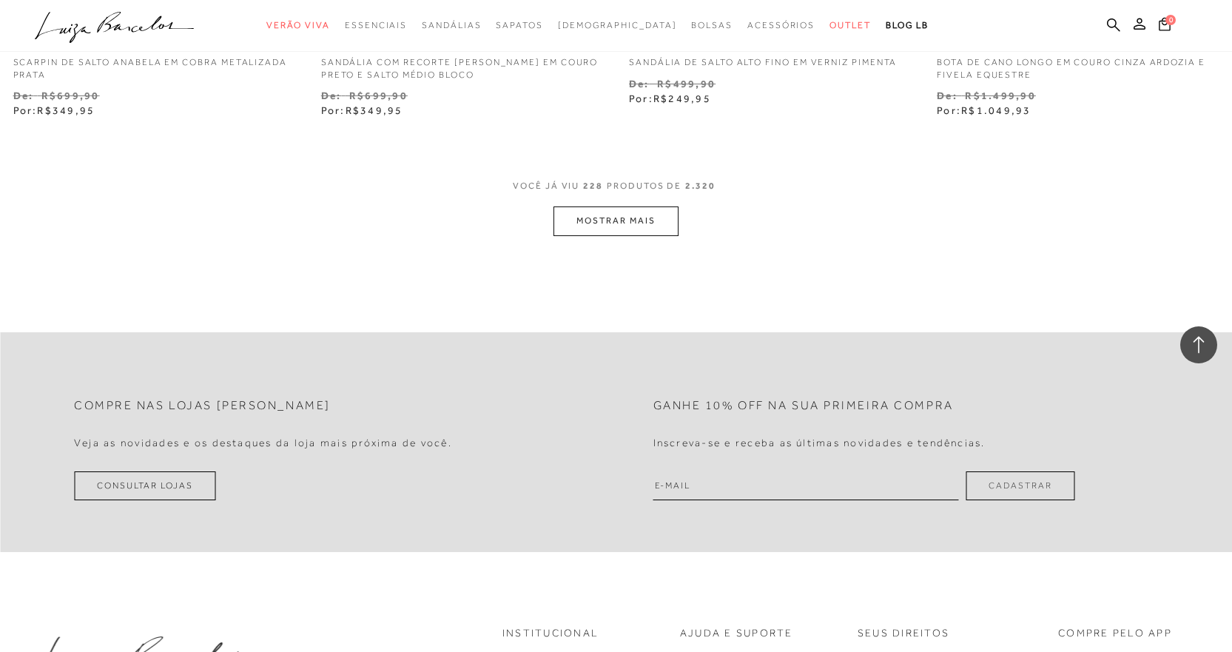
click at [567, 214] on button "MOSTRAR MAIS" at bounding box center [615, 220] width 124 height 29
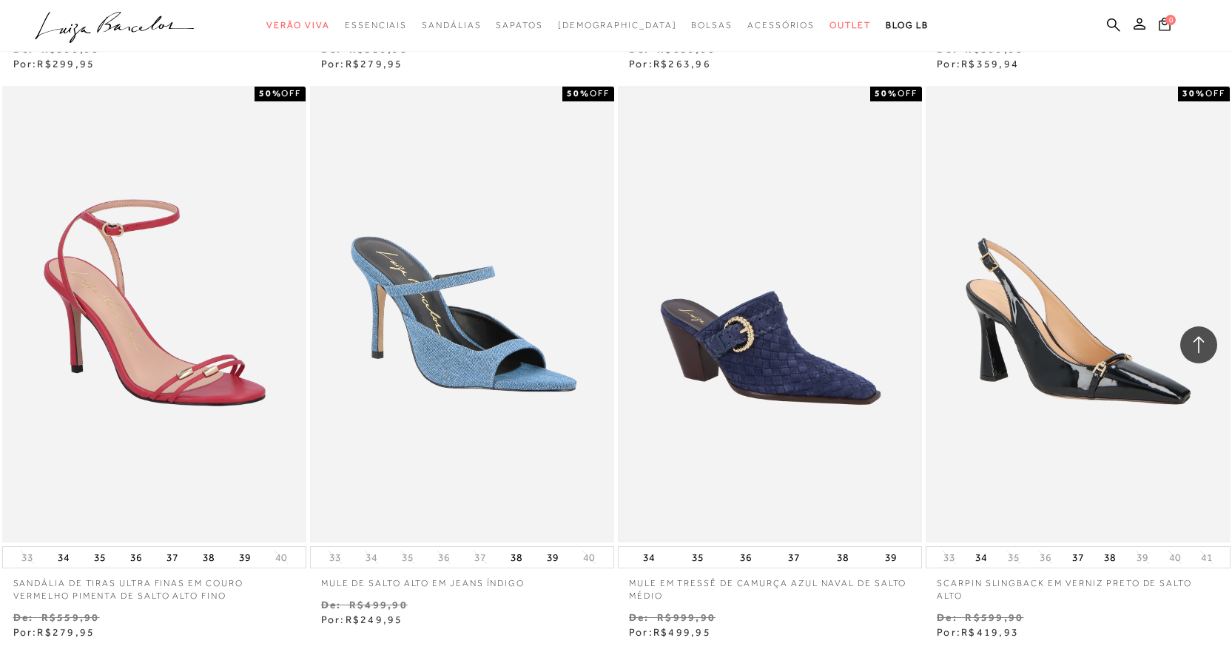
scroll to position [33793, 0]
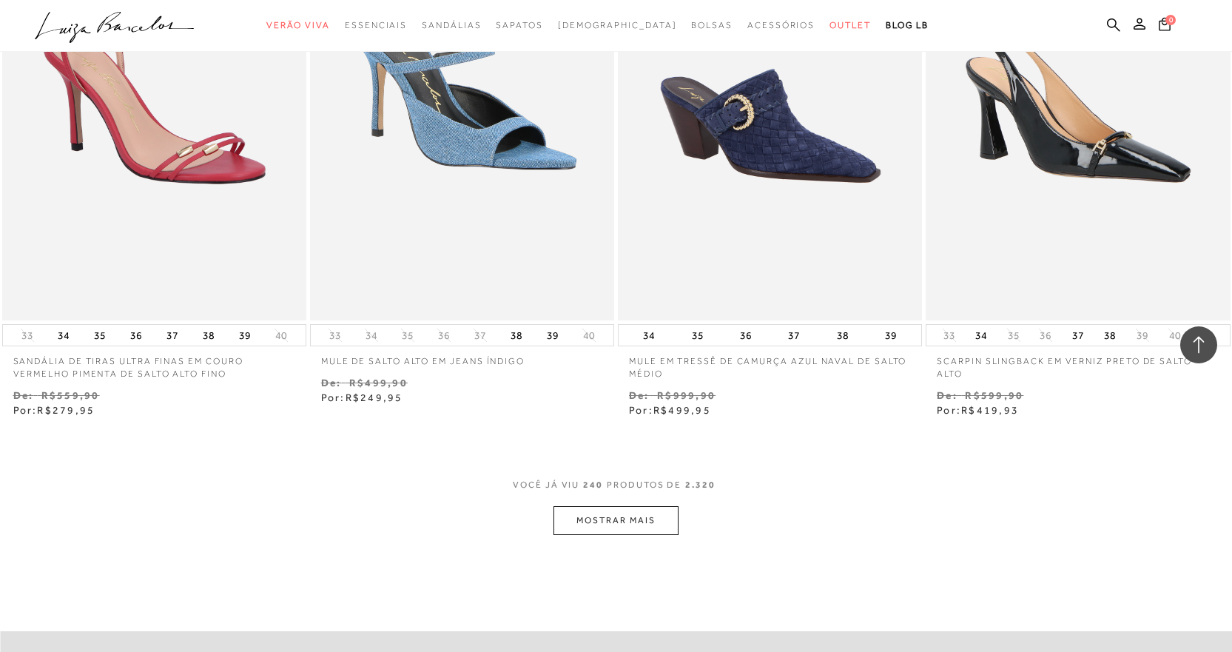
click at [657, 522] on button "MOSTRAR MAIS" at bounding box center [615, 520] width 124 height 29
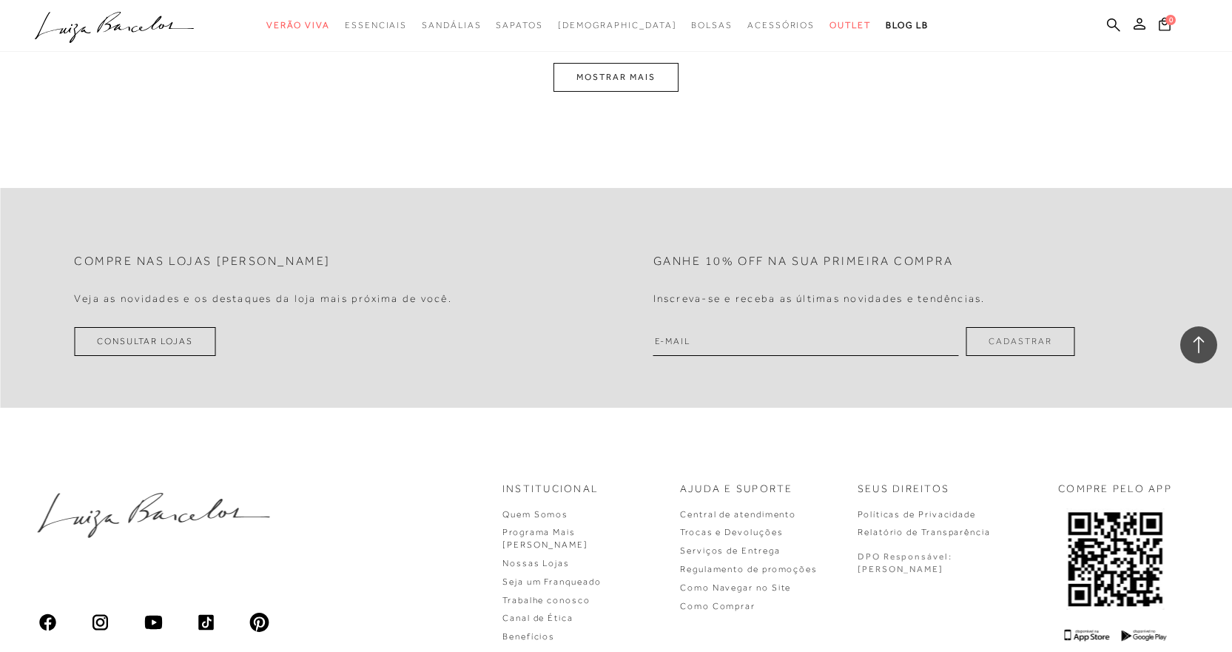
scroll to position [35643, 0]
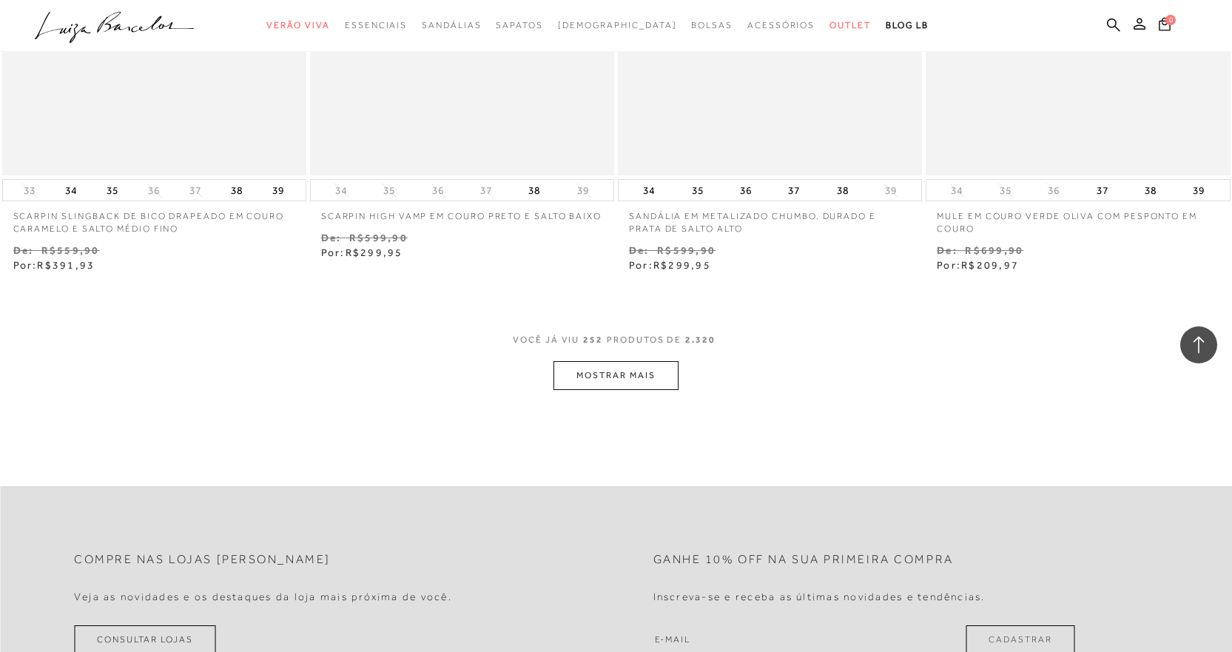
click at [650, 374] on button "MOSTRAR MAIS" at bounding box center [615, 375] width 124 height 29
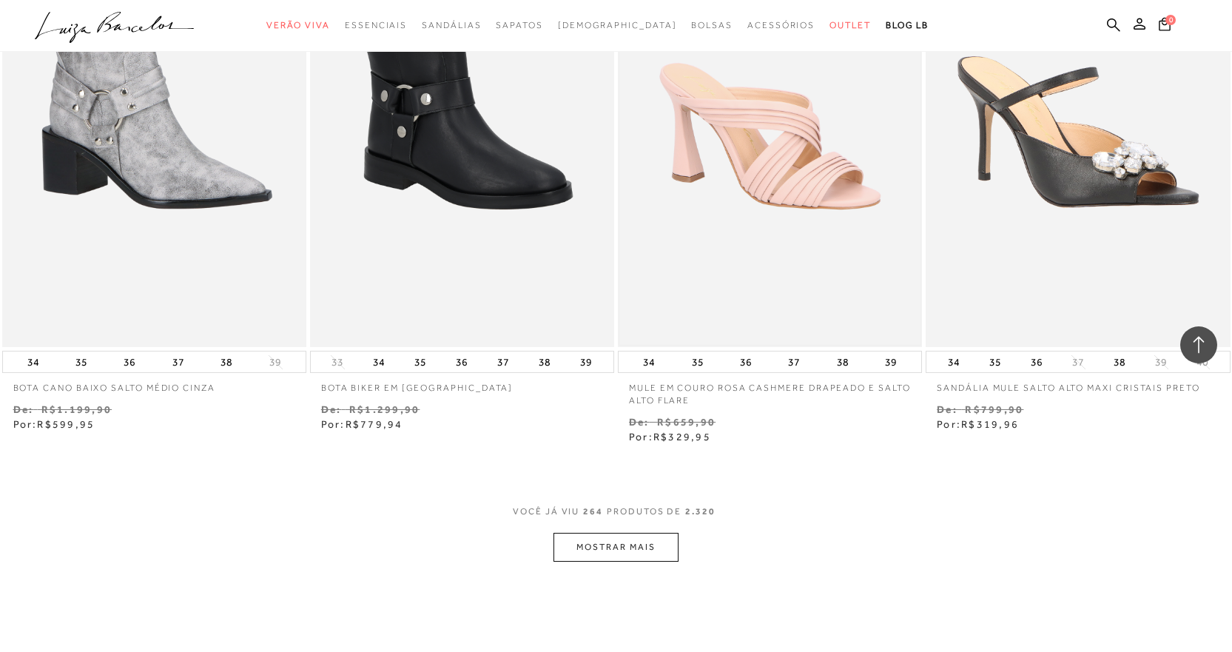
scroll to position [37196, 0]
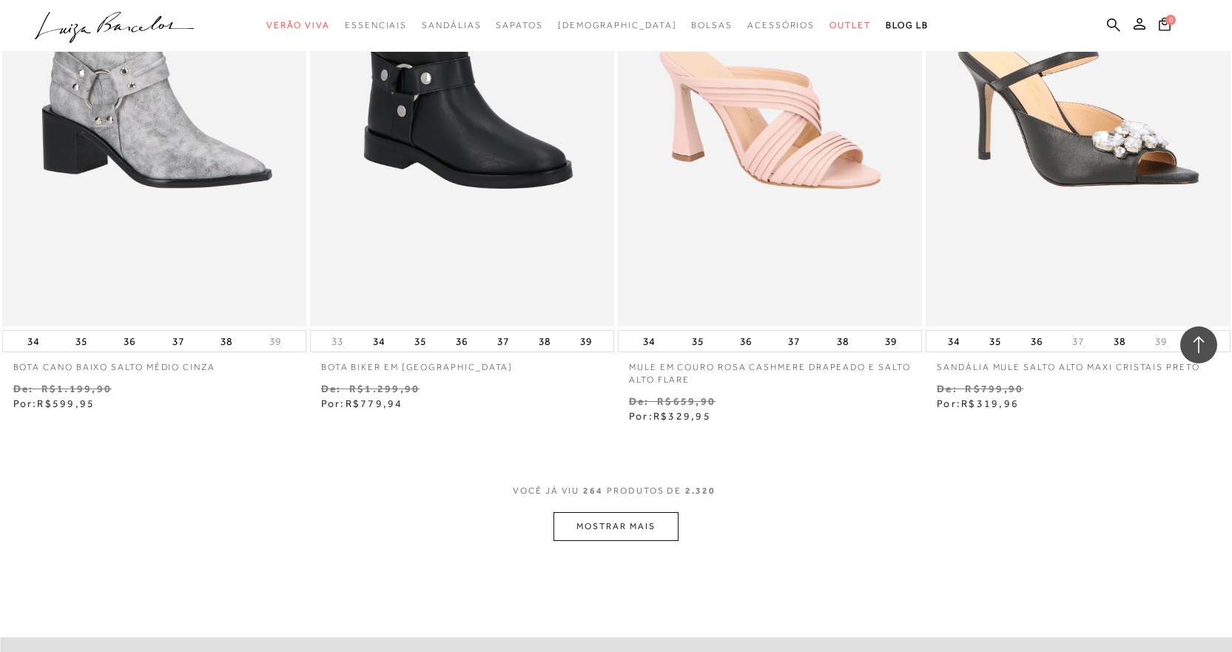
click at [662, 523] on button "MOSTRAR MAIS" at bounding box center [615, 526] width 124 height 29
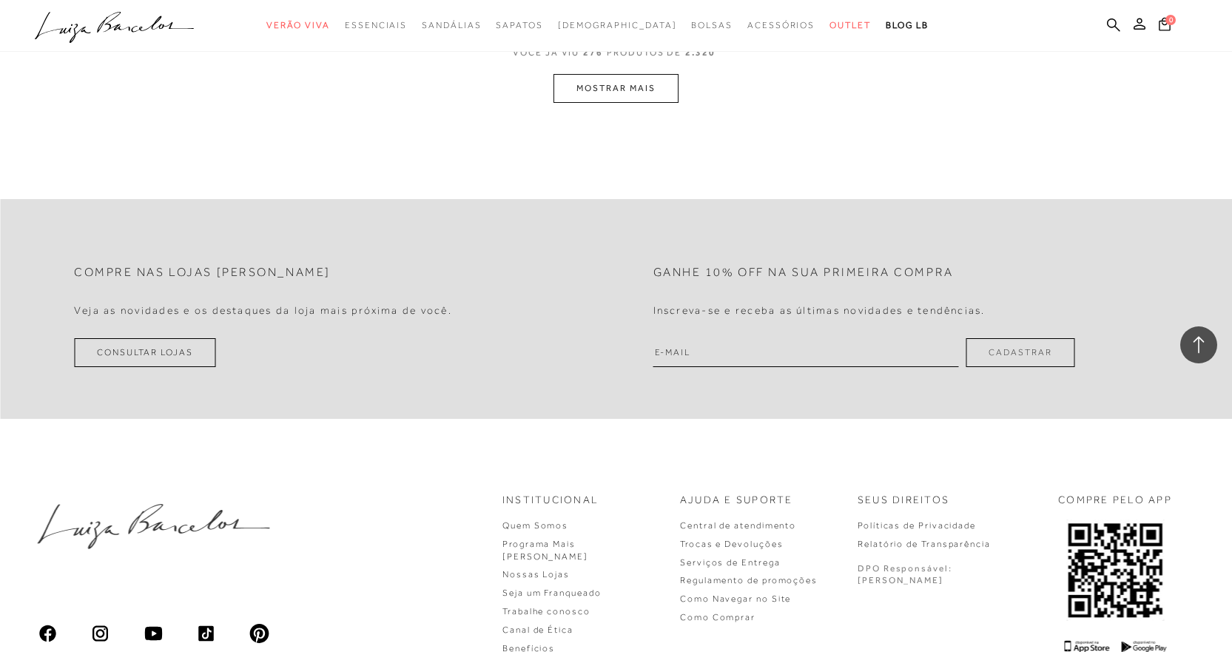
scroll to position [39342, 0]
click at [623, 80] on button "MOSTRAR MAIS" at bounding box center [615, 85] width 124 height 29
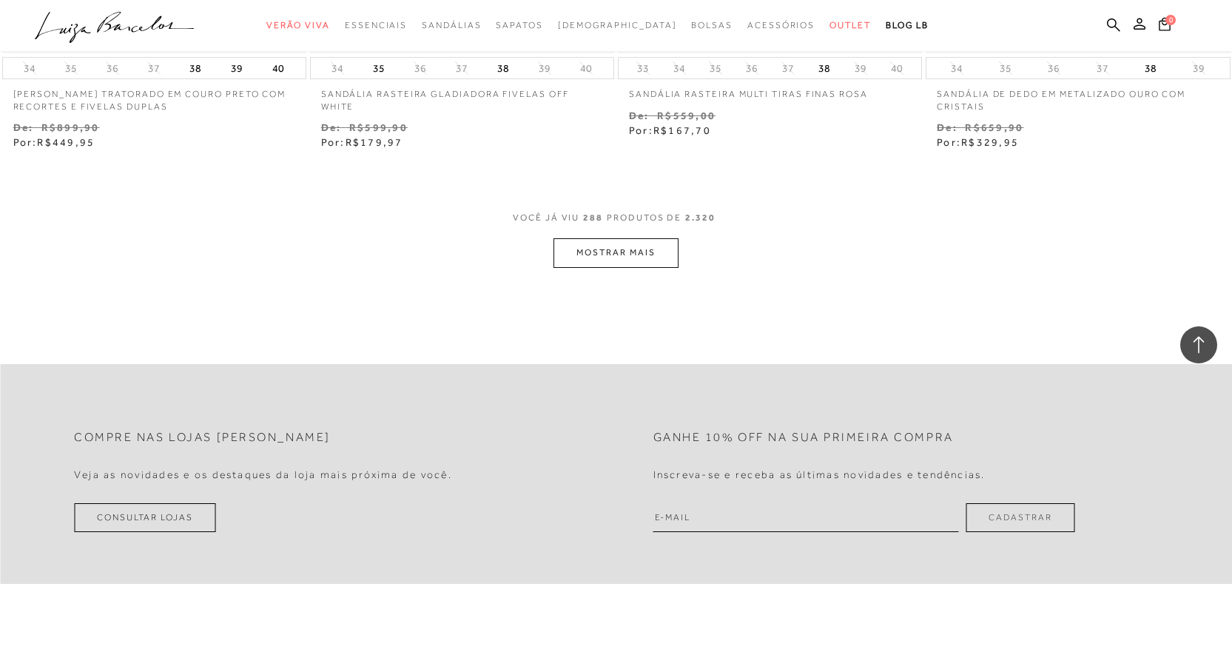
scroll to position [41047, 0]
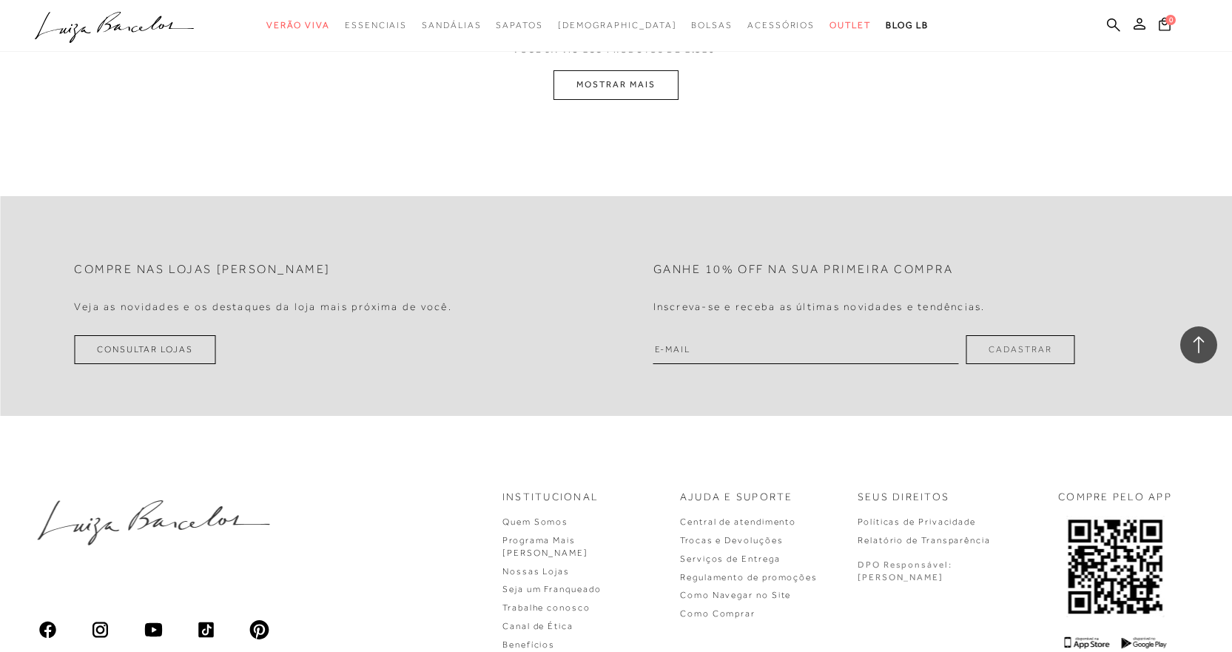
click at [672, 92] on button "MOSTRAR MAIS" at bounding box center [615, 84] width 124 height 29
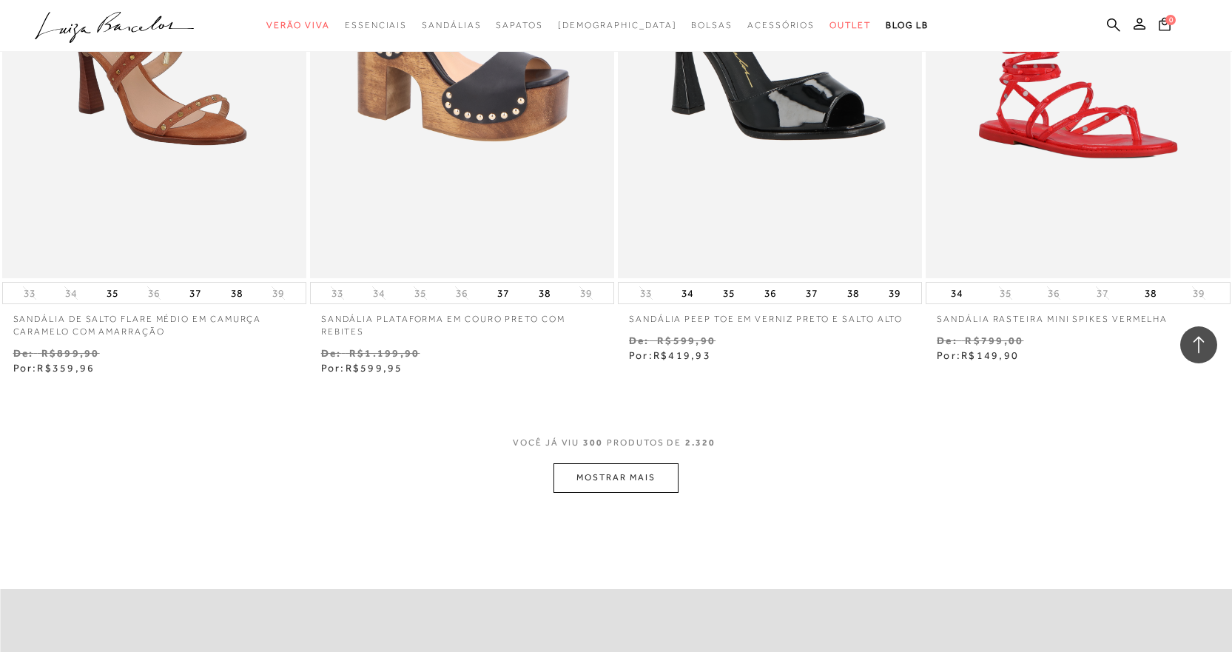
scroll to position [42322, 0]
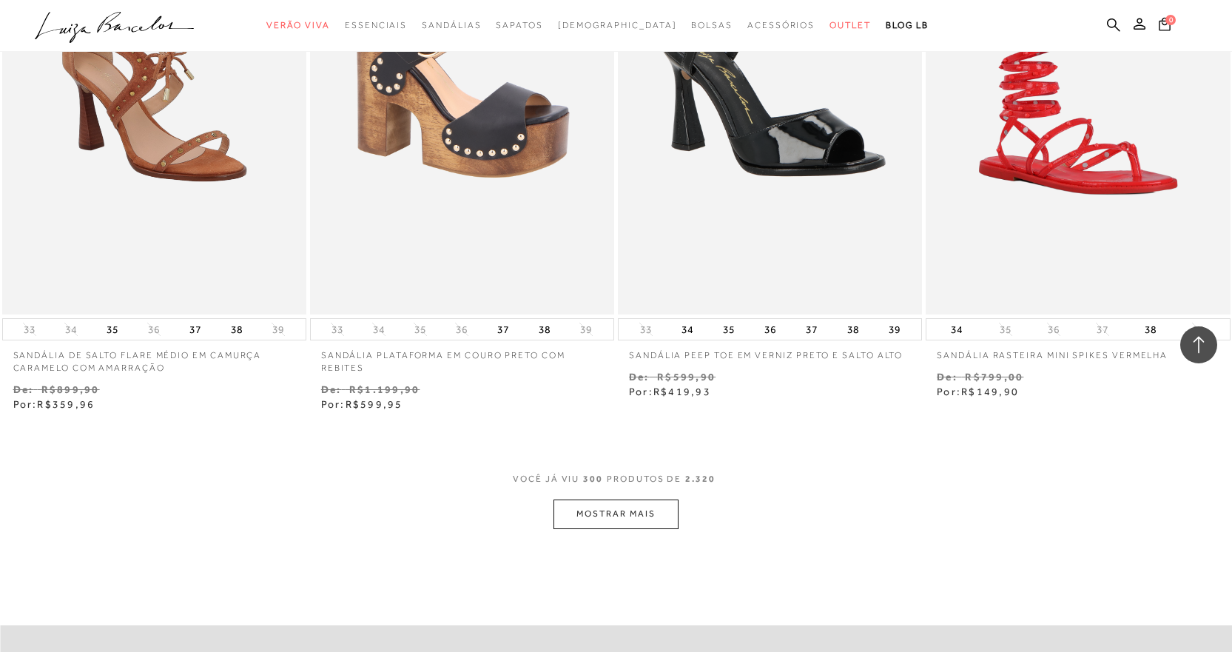
click at [623, 511] on button "MOSTRAR MAIS" at bounding box center [615, 513] width 124 height 29
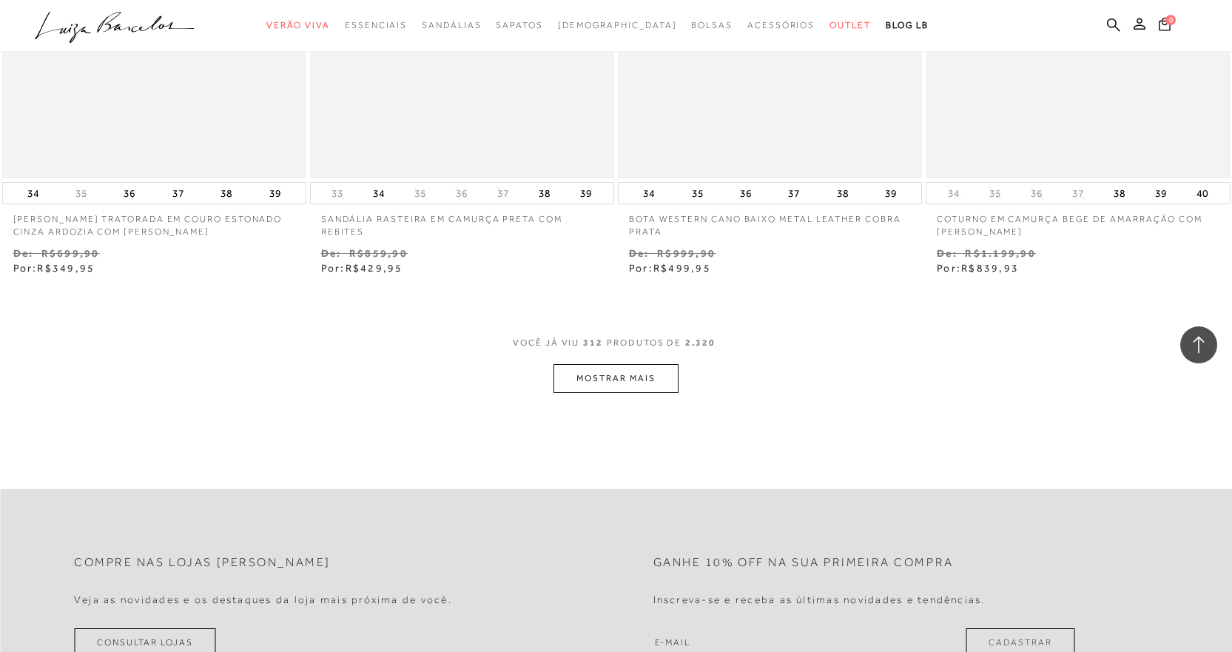
scroll to position [44172, 0]
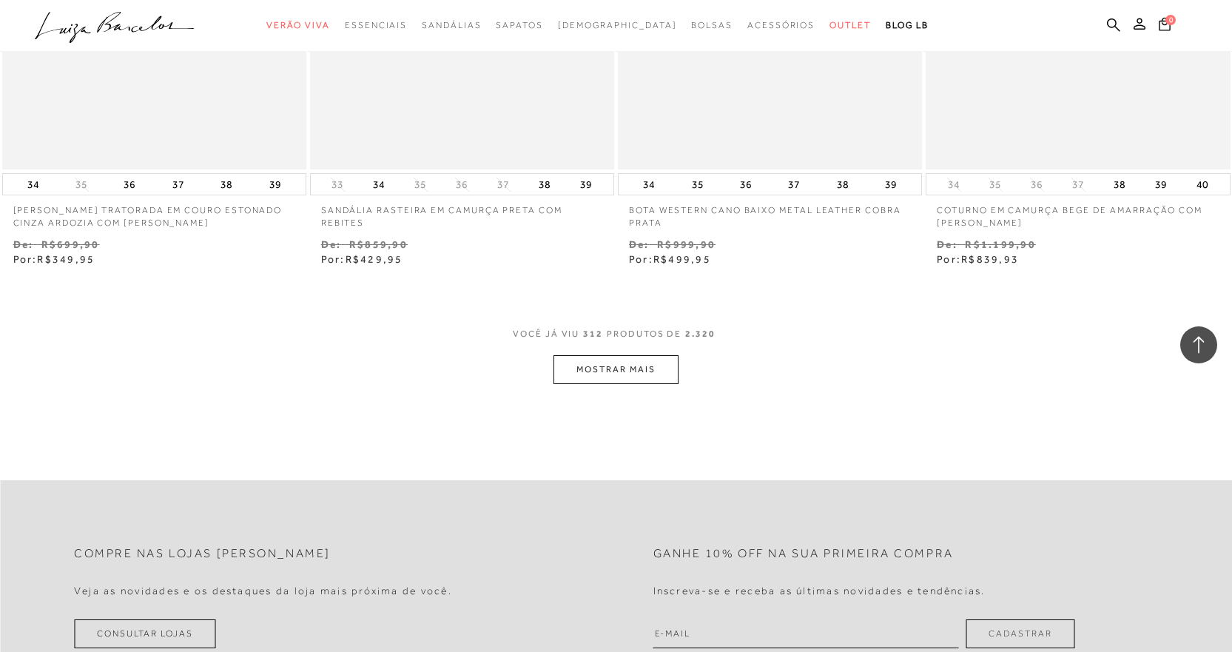
click at [626, 371] on button "MOSTRAR MAIS" at bounding box center [615, 369] width 124 height 29
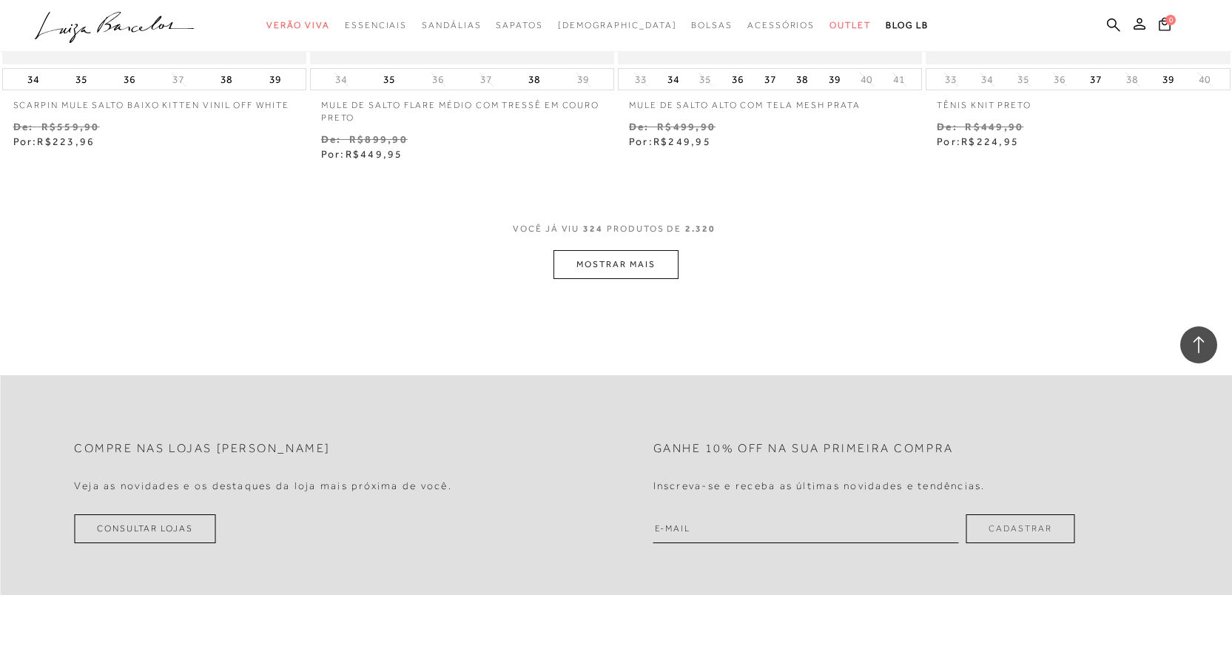
scroll to position [46021, 0]
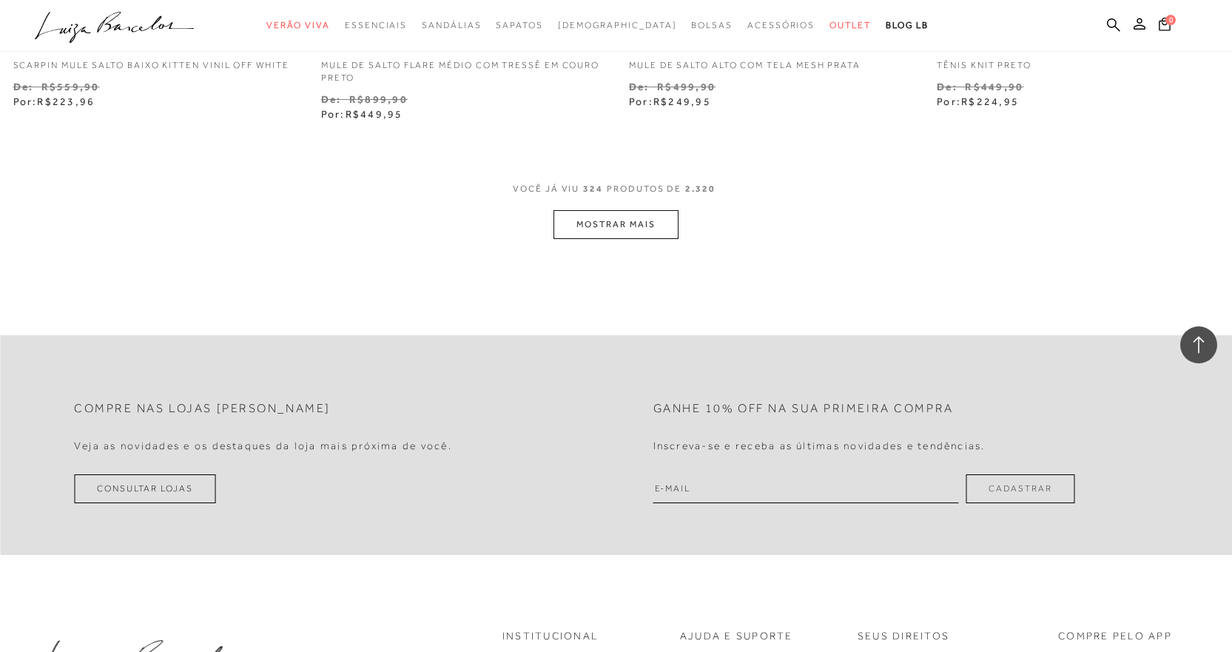
click at [598, 232] on button "MOSTRAR MAIS" at bounding box center [615, 224] width 124 height 29
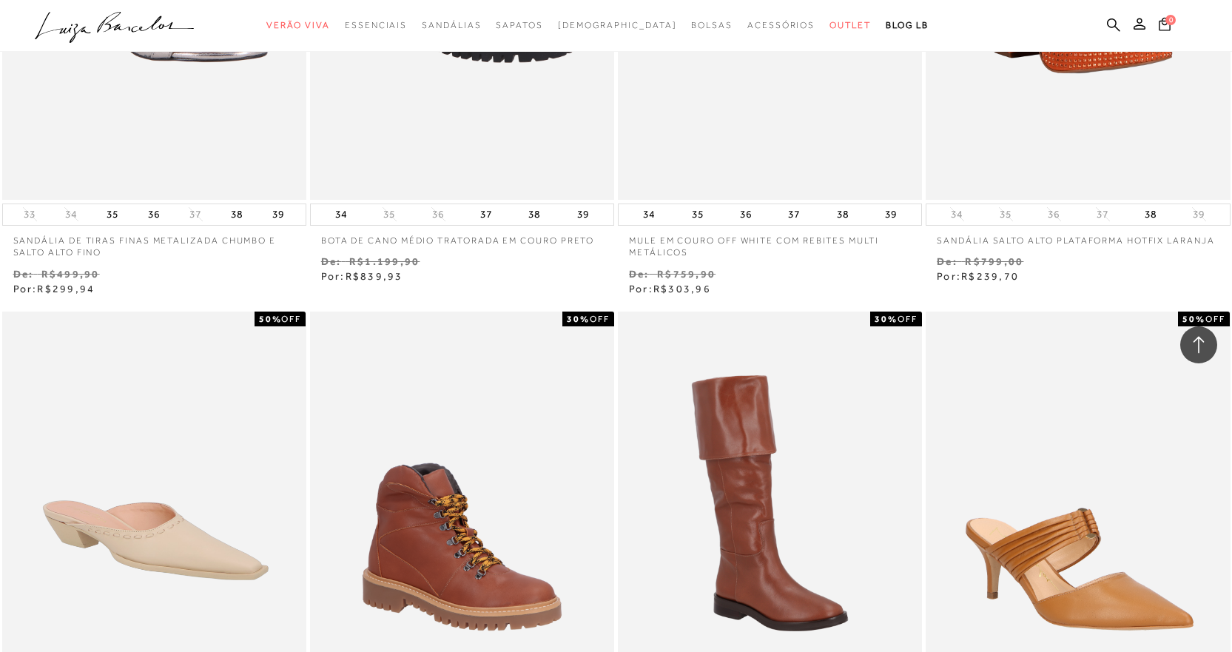
scroll to position [47427, 0]
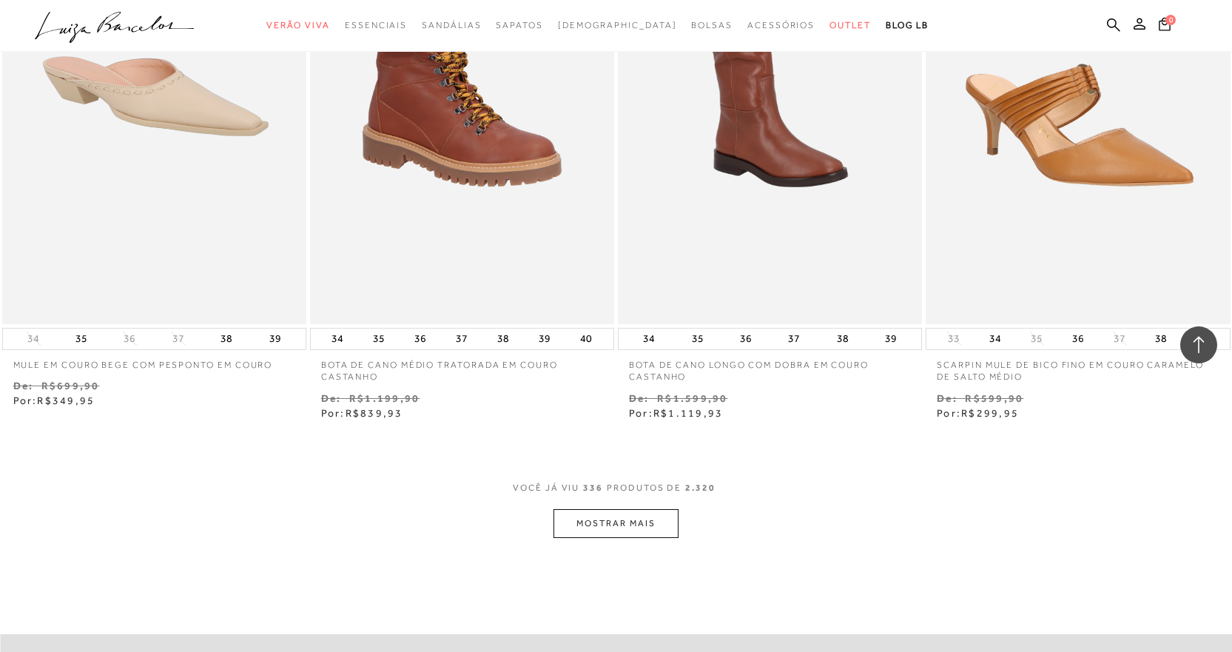
click at [652, 537] on button "MOSTRAR MAIS" at bounding box center [615, 523] width 124 height 29
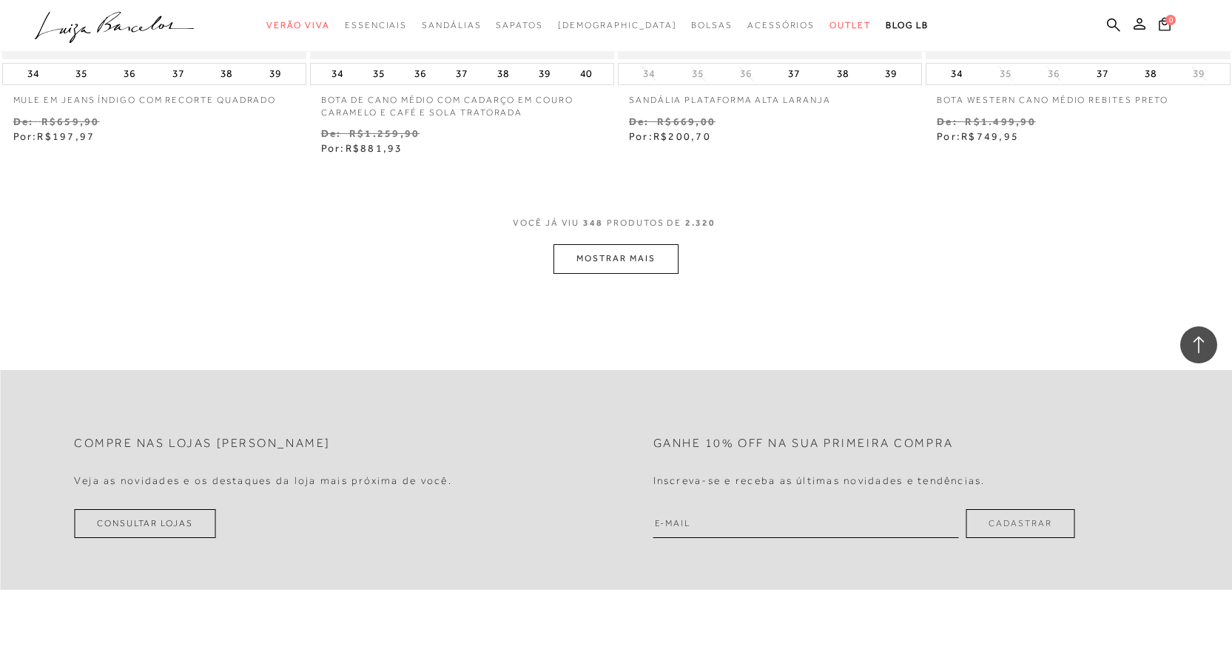
scroll to position [49499, 0]
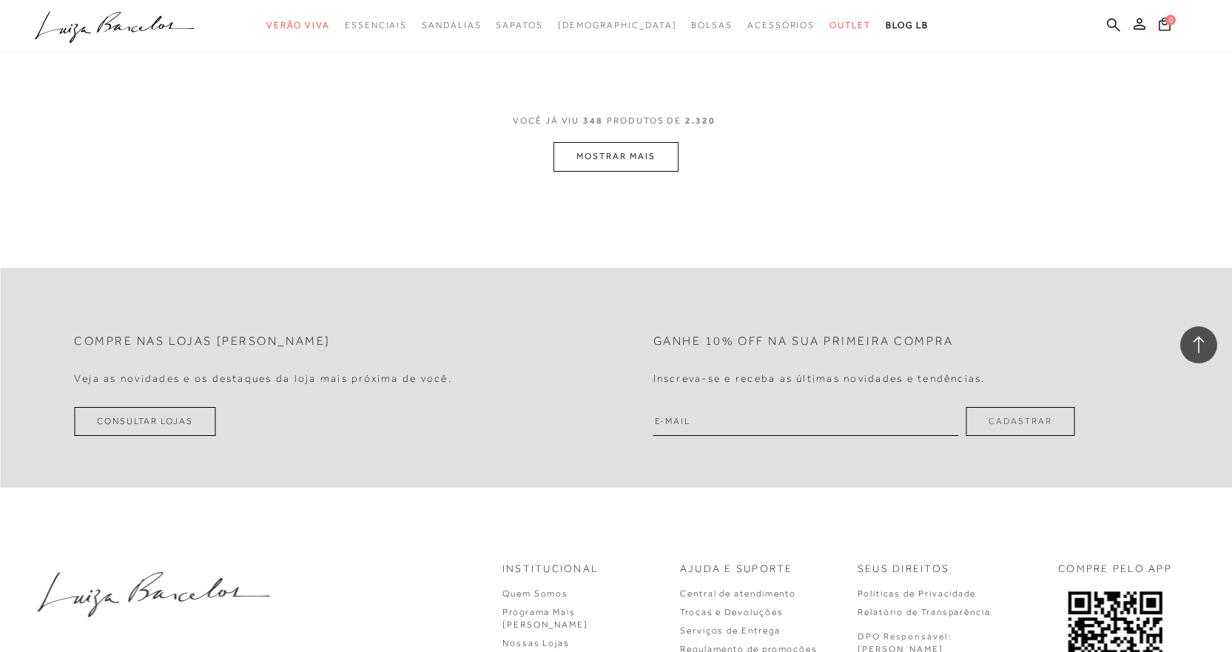
click at [610, 156] on button "MOSTRAR MAIS" at bounding box center [615, 156] width 124 height 29
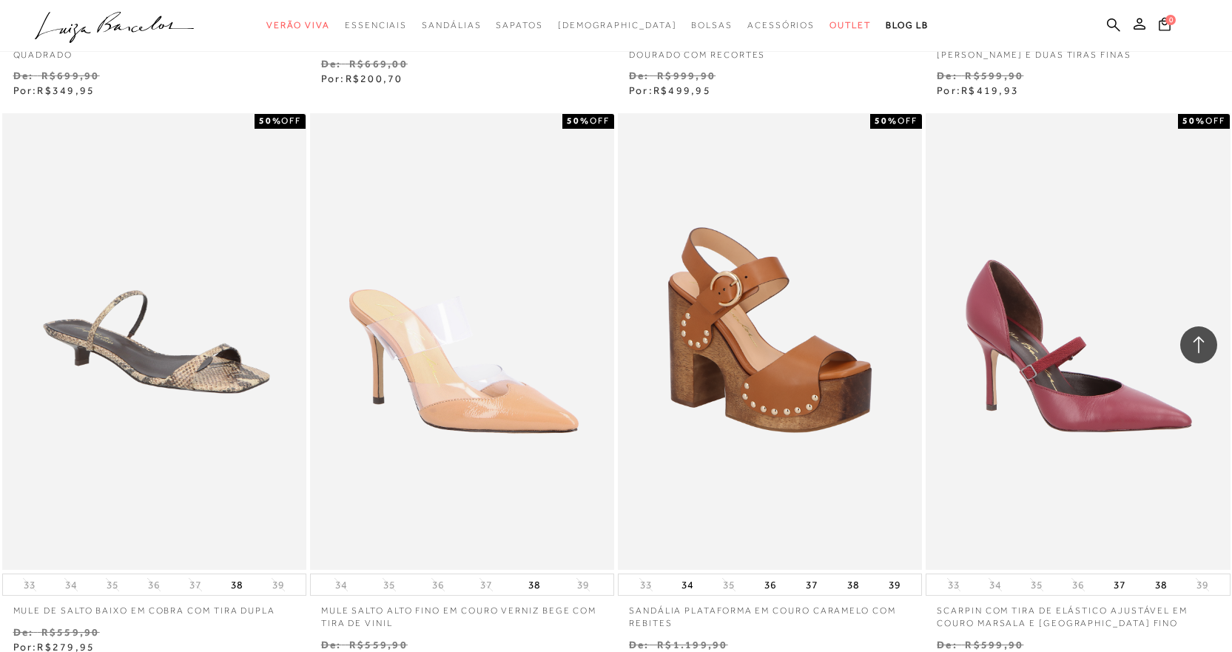
scroll to position [50886, 0]
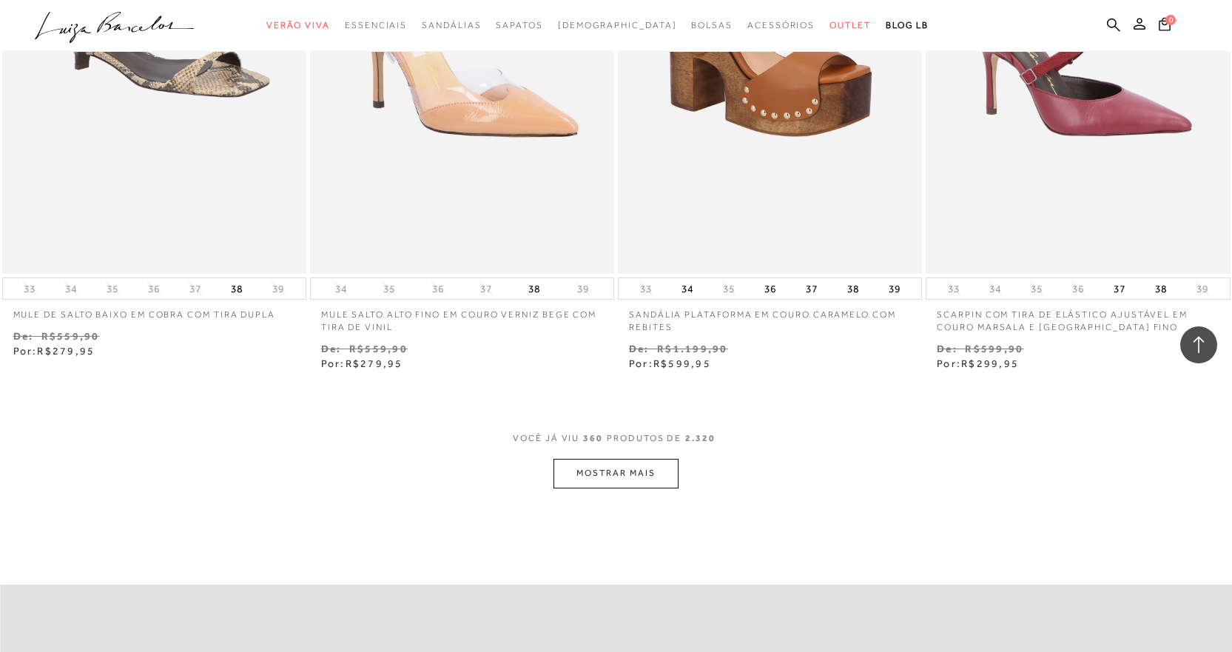
click at [640, 462] on button "MOSTRAR MAIS" at bounding box center [615, 473] width 124 height 29
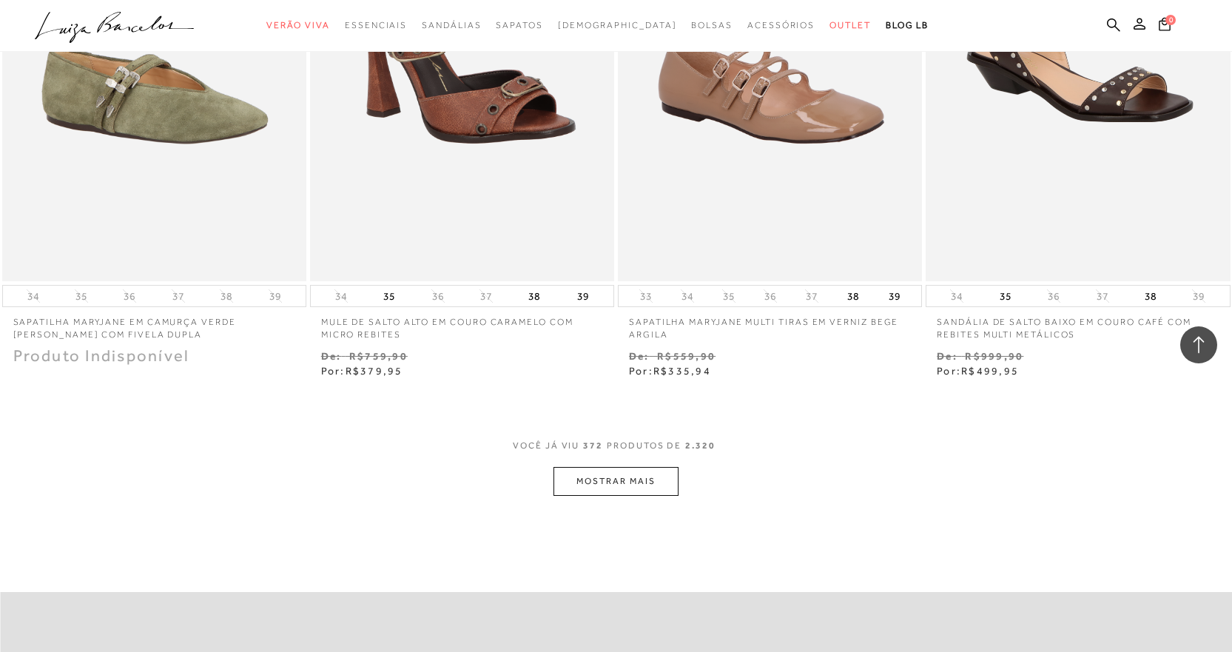
scroll to position [52662, 0]
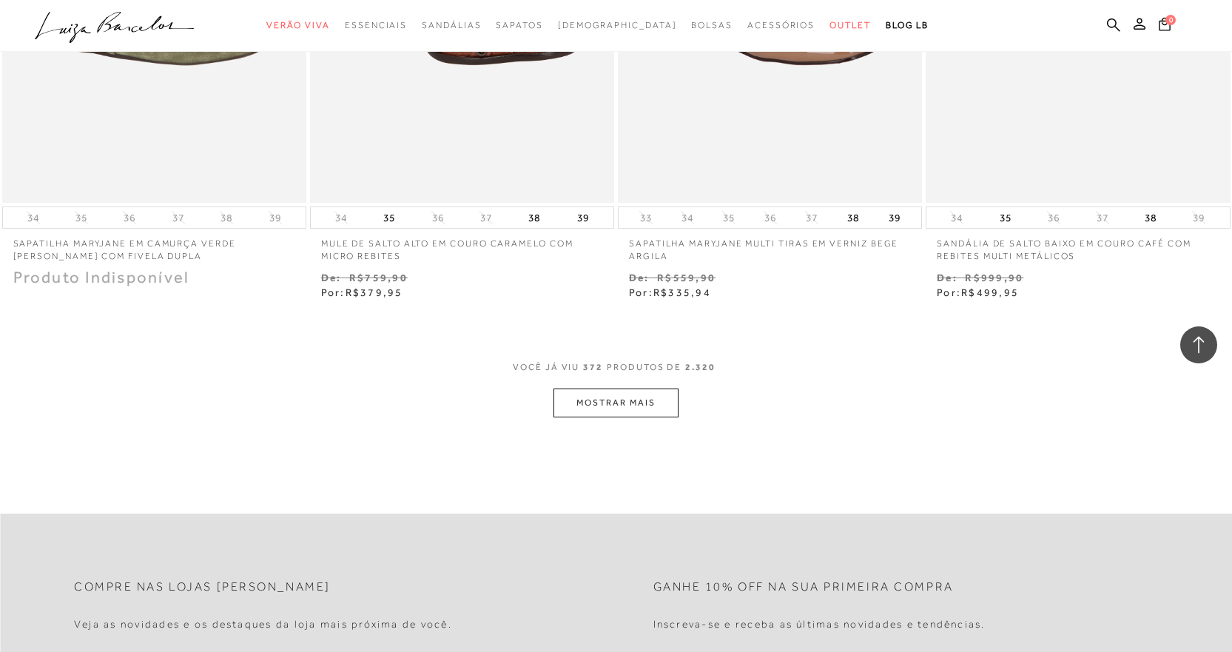
click at [623, 404] on button "MOSTRAR MAIS" at bounding box center [615, 402] width 124 height 29
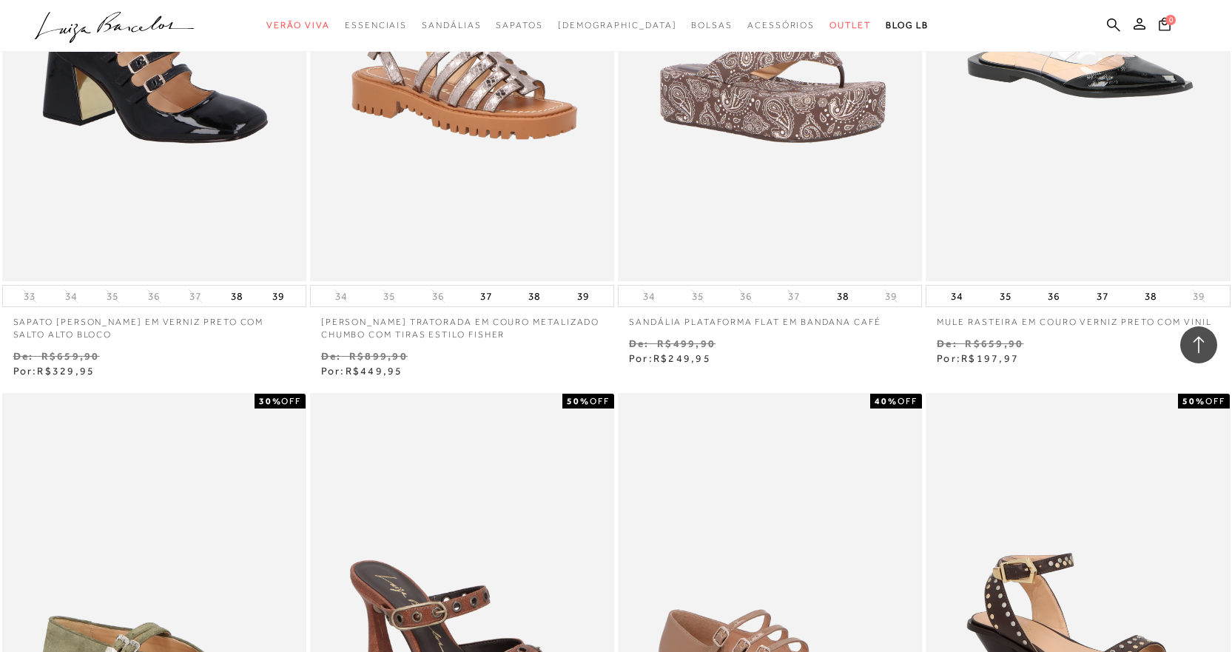
scroll to position [51848, 0]
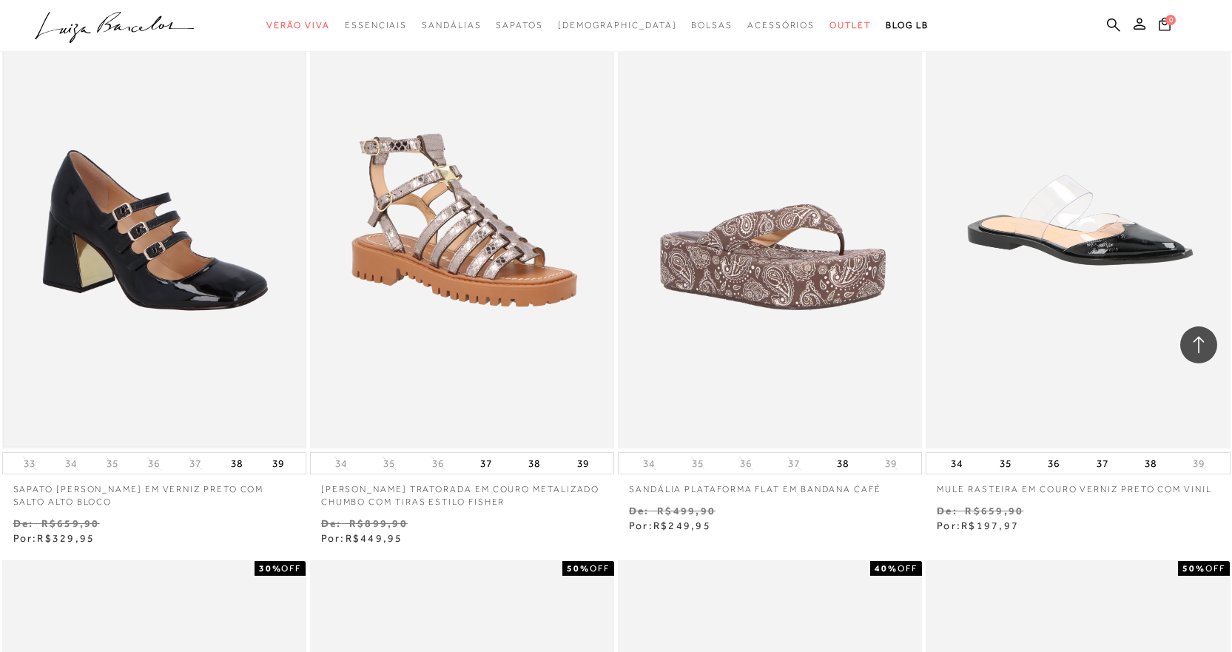
click at [133, 268] on img at bounding box center [154, 220] width 301 height 452
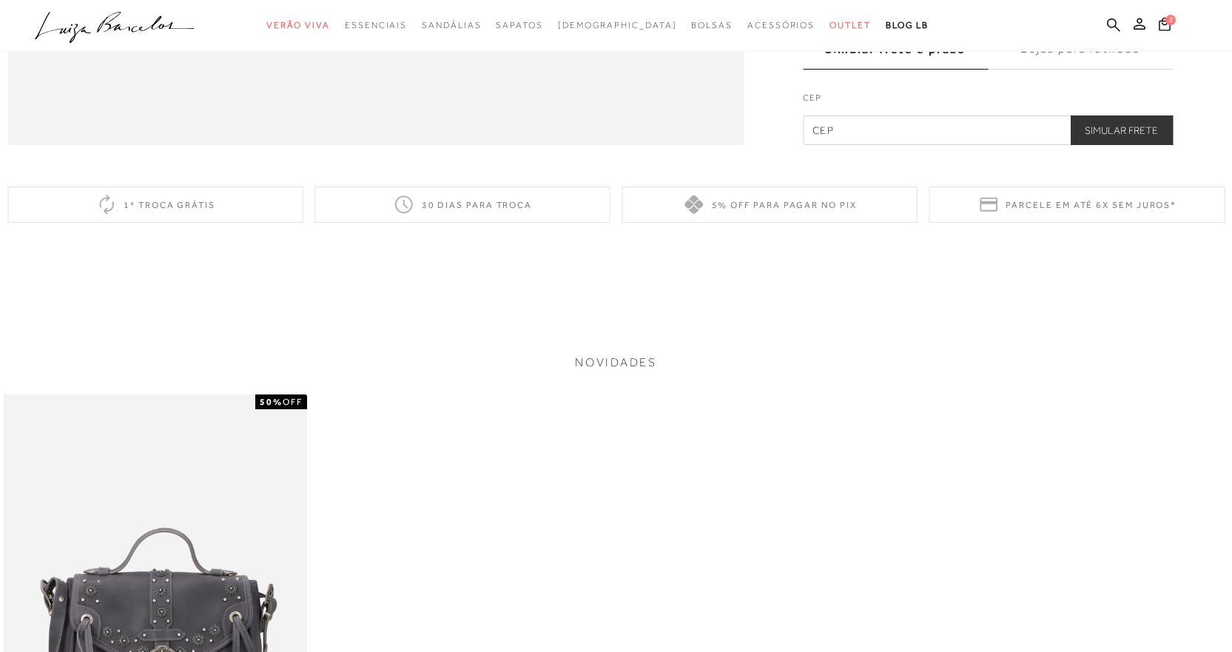
scroll to position [2145, 0]
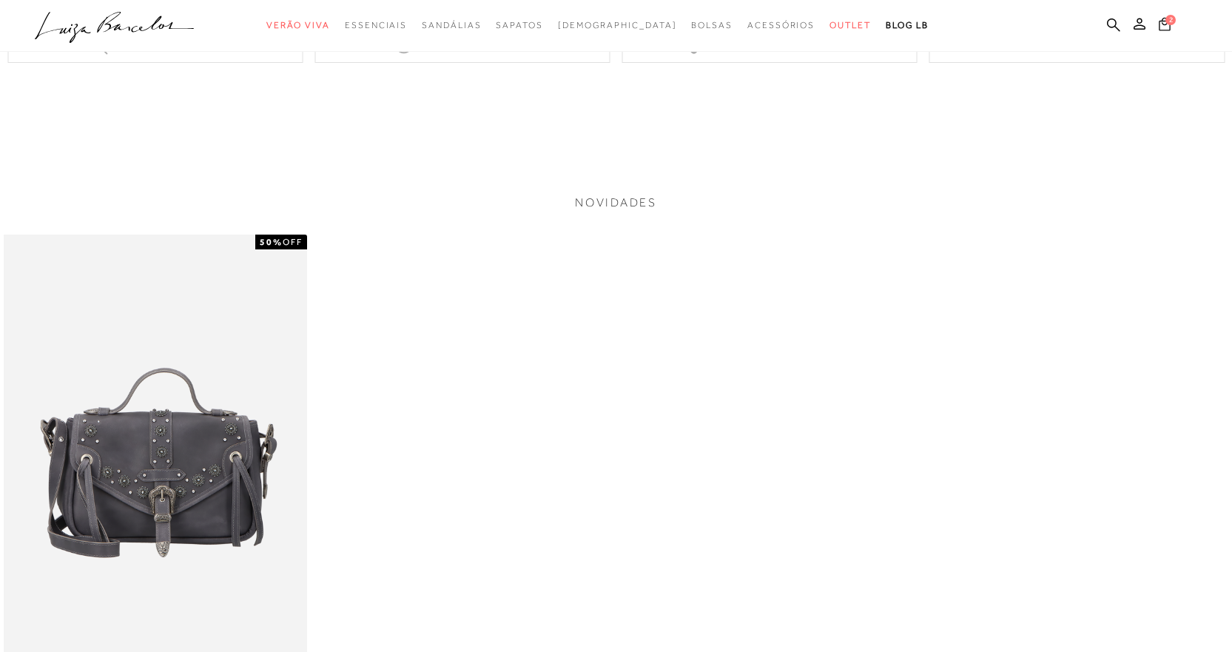
click at [1169, 30] on icon at bounding box center [1165, 23] width 12 height 13
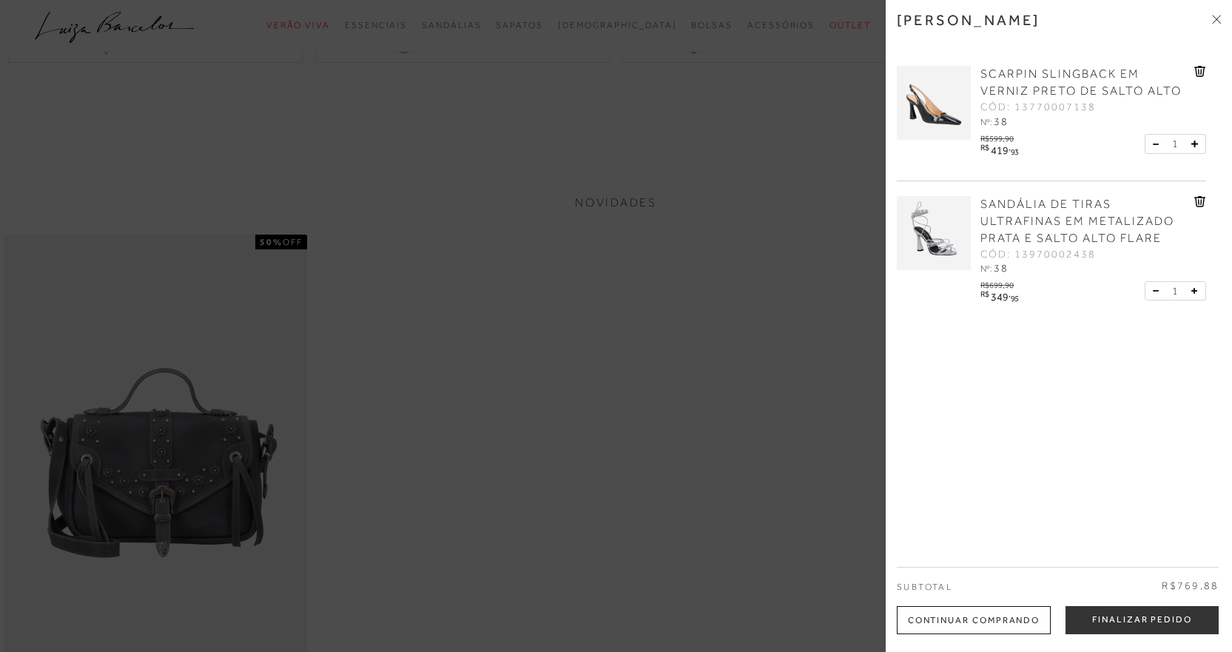
click at [1194, 198] on icon at bounding box center [1199, 201] width 11 height 11
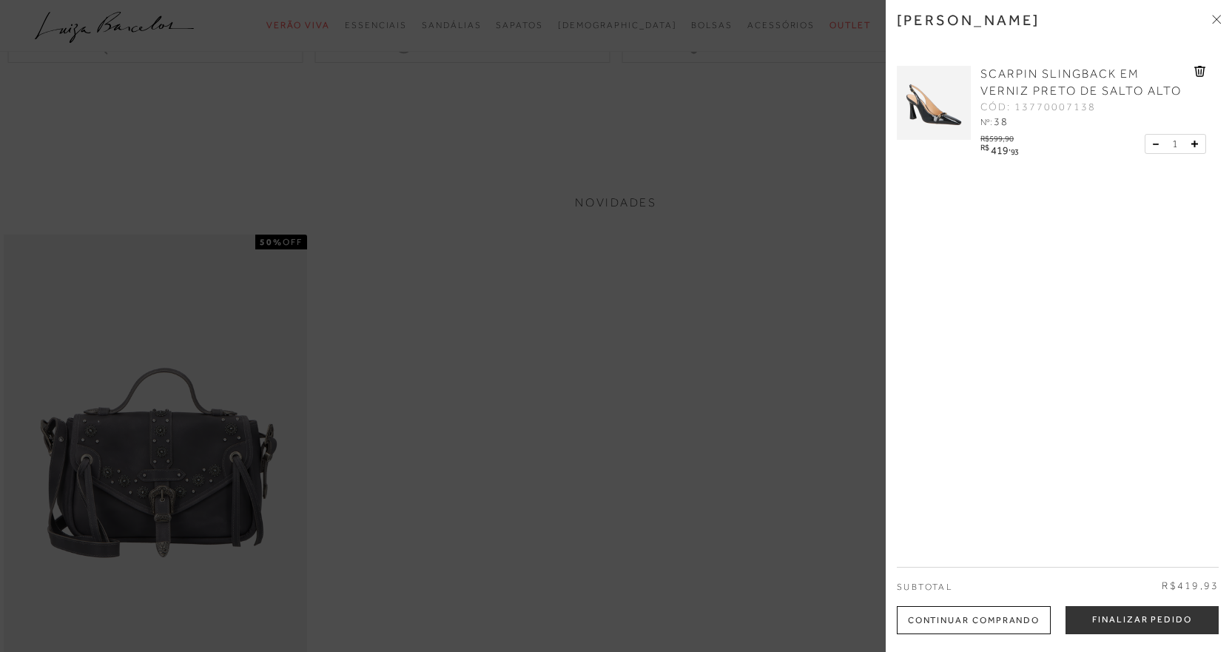
click at [931, 103] on img at bounding box center [934, 103] width 74 height 74
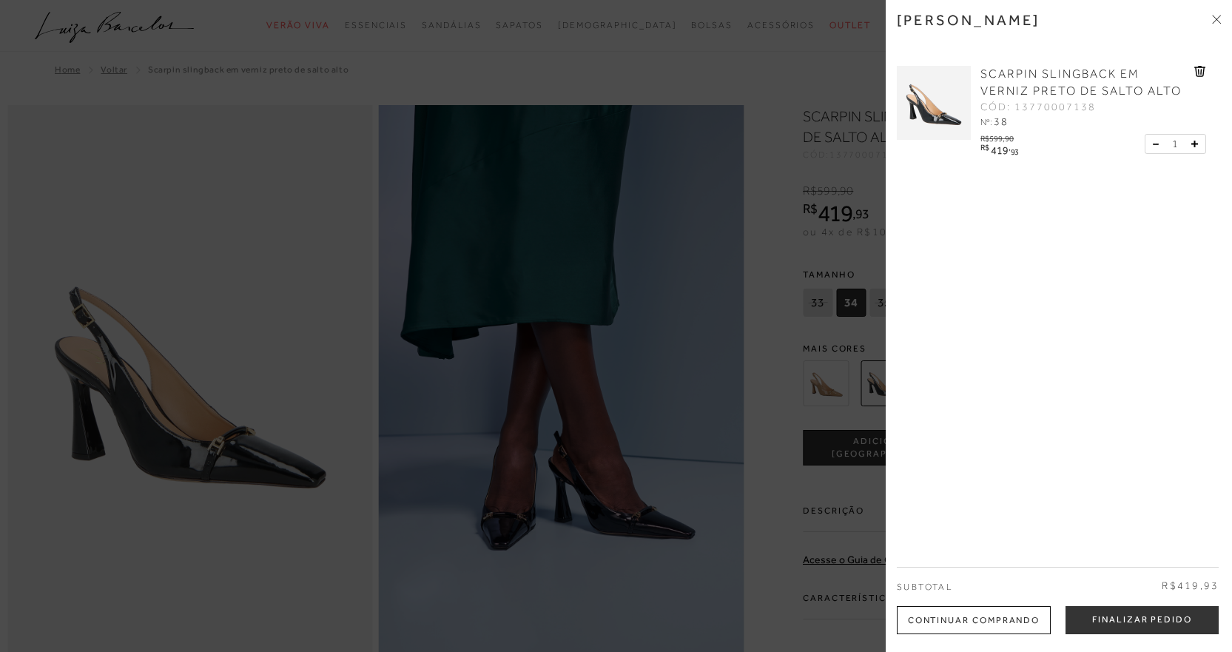
click at [637, 326] on div at bounding box center [616, 326] width 1232 height 652
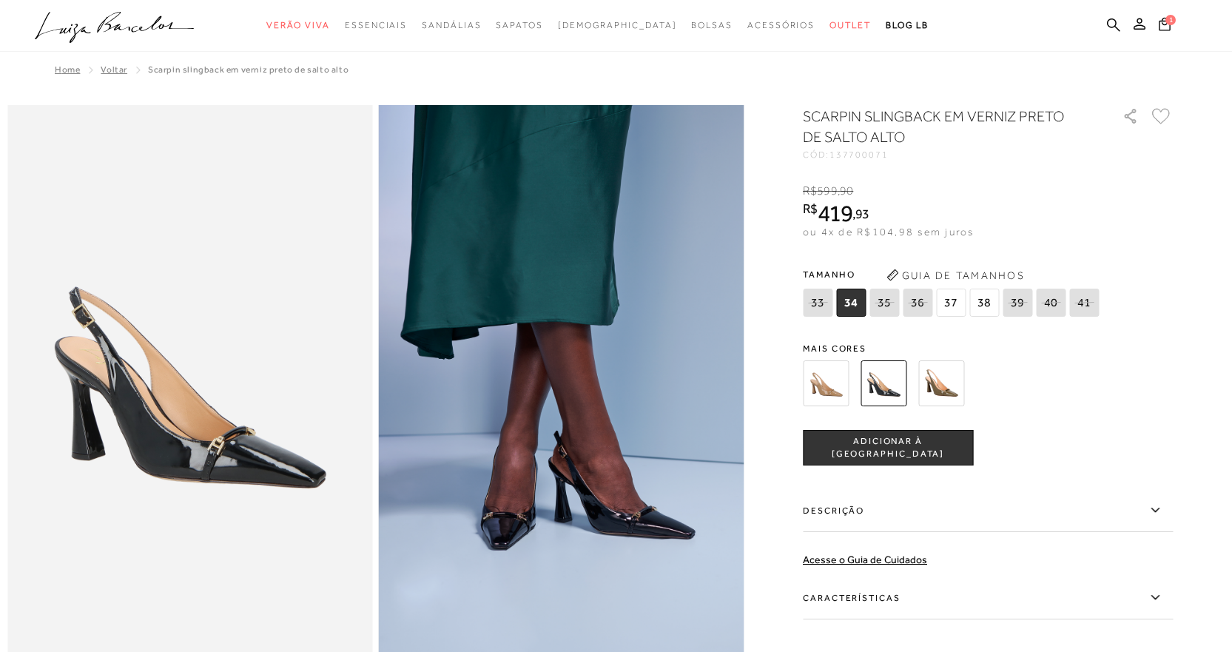
click at [832, 380] on img at bounding box center [826, 383] width 46 height 46
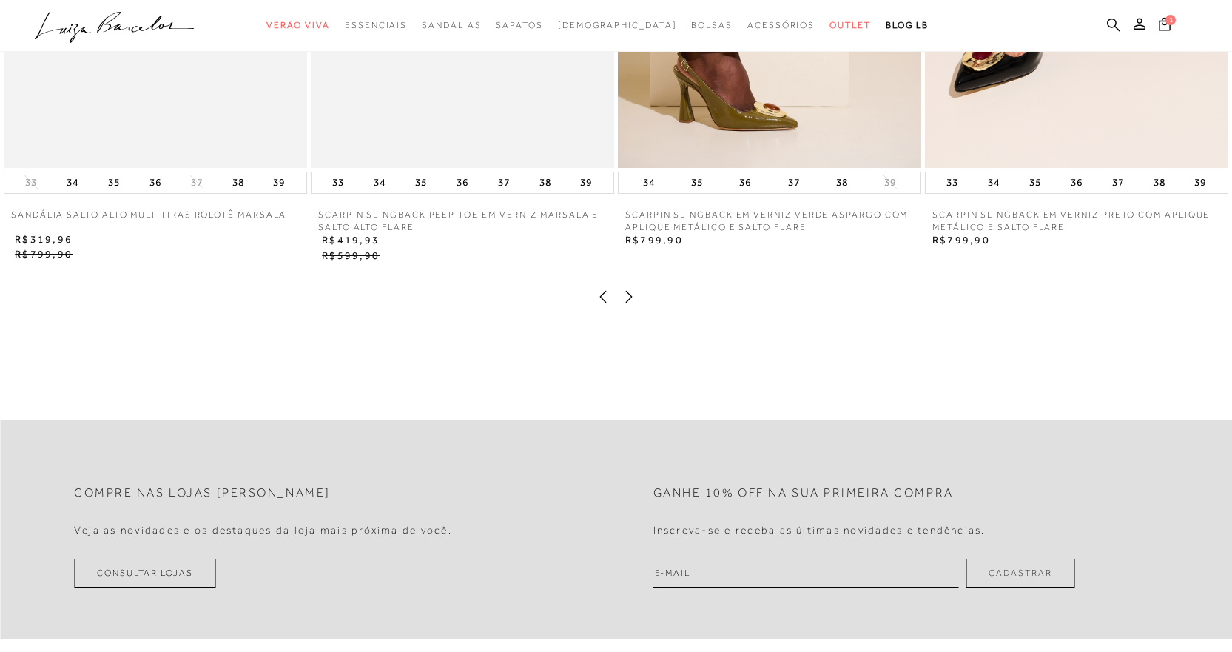
scroll to position [1628, 0]
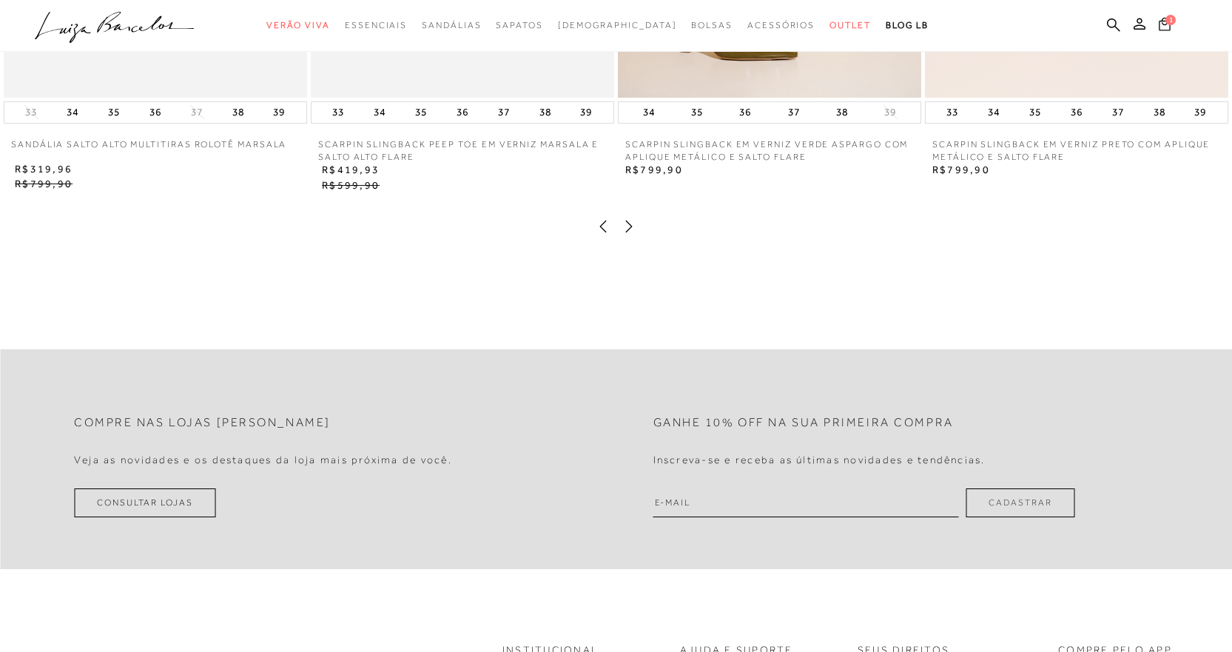
click at [1169, 29] on icon at bounding box center [1165, 23] width 12 height 13
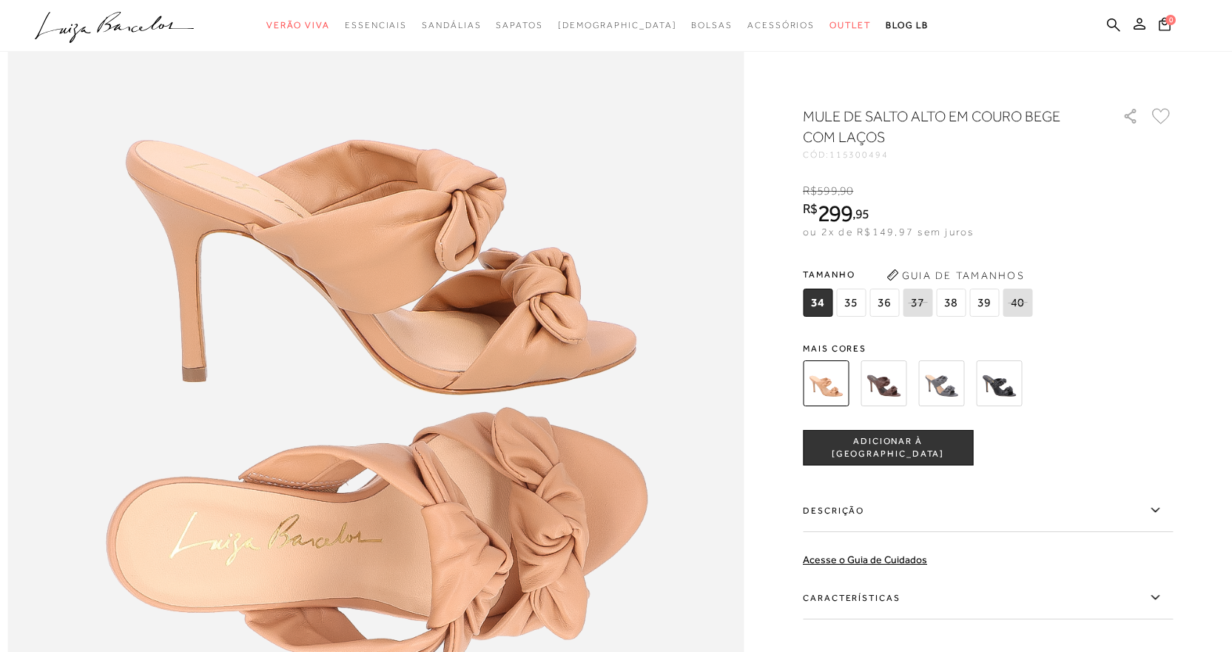
scroll to position [1258, 0]
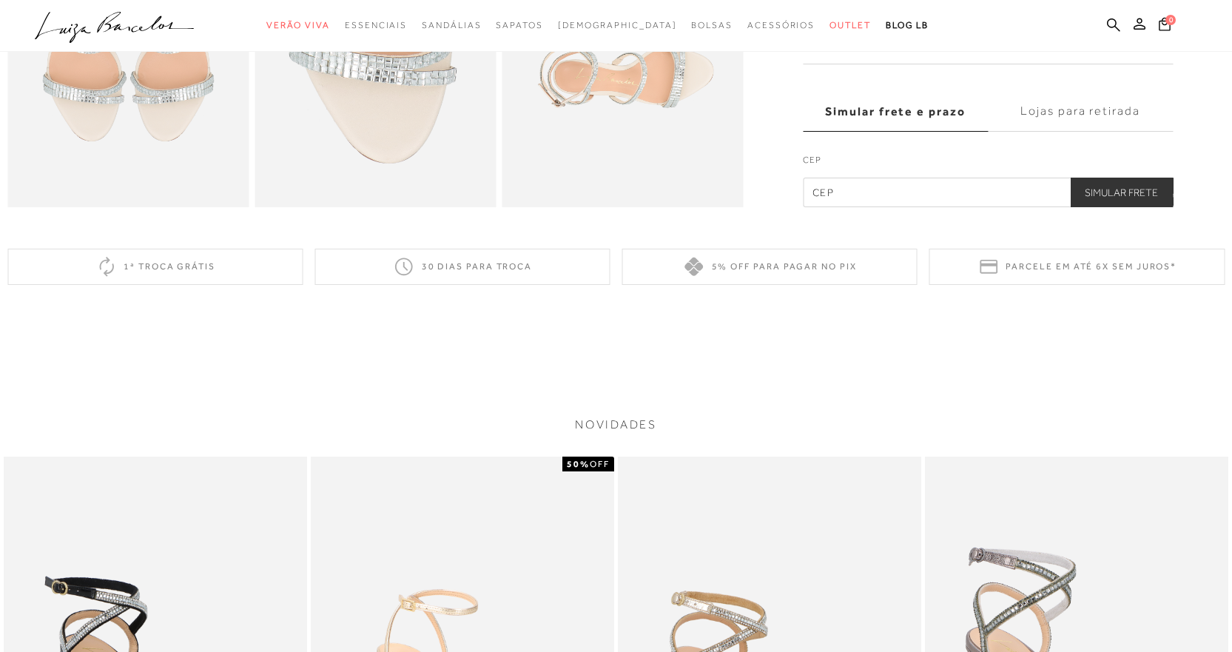
scroll to position [1184, 0]
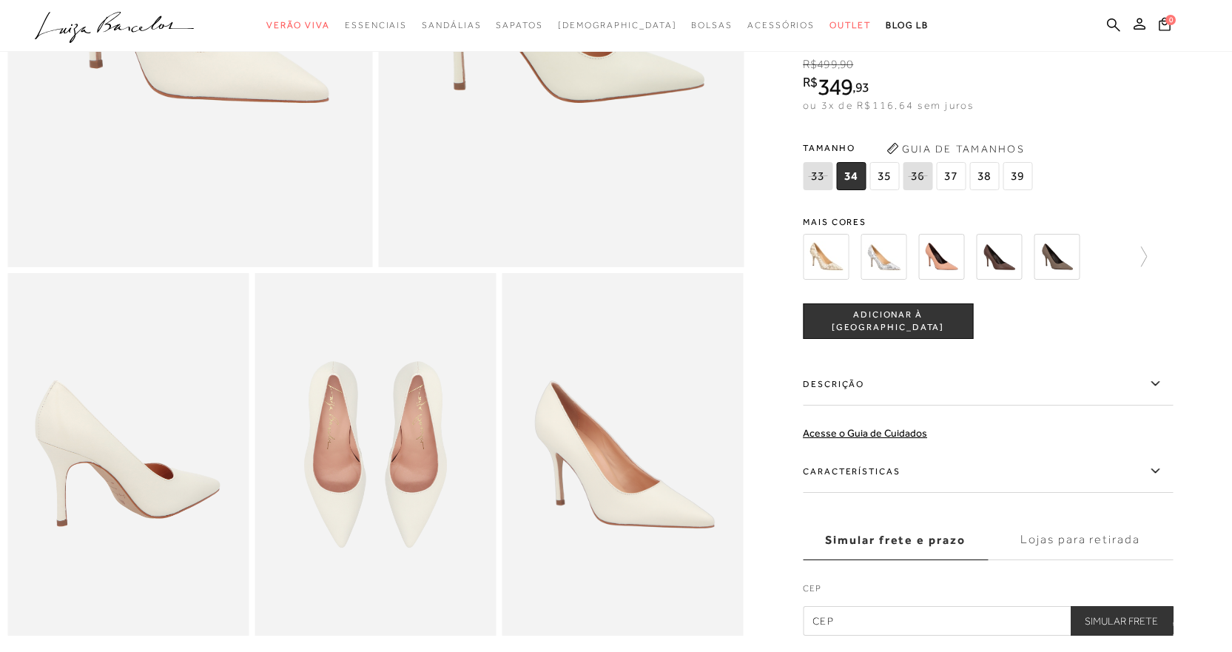
scroll to position [222, 0]
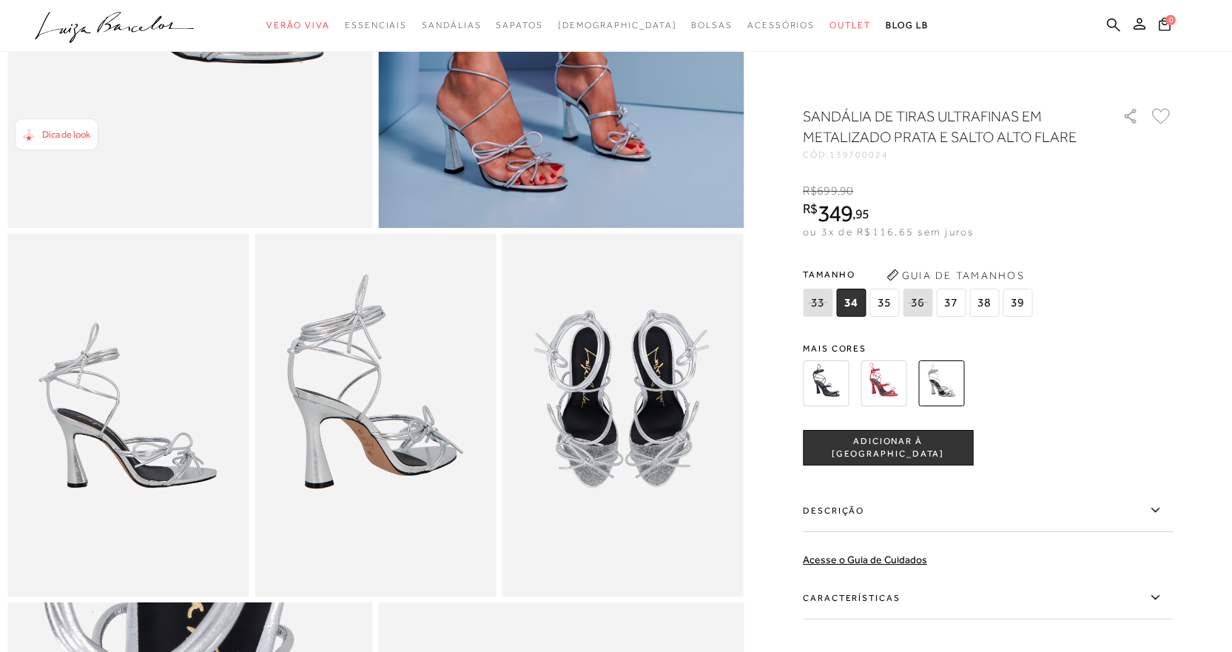
scroll to position [296, 0]
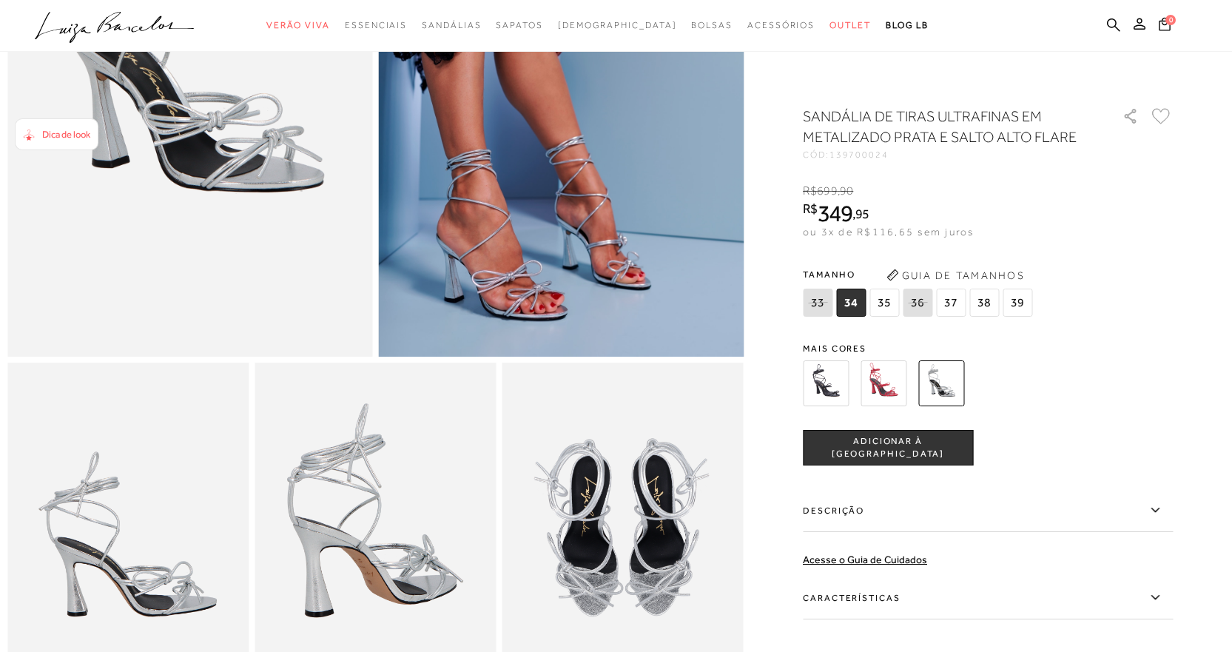
drag, startPoint x: 985, startPoint y: 301, endPoint x: 955, endPoint y: 424, distance: 126.5
click at [986, 301] on span "38" at bounding box center [984, 303] width 30 height 28
click at [938, 450] on span "ADICIONAR À [GEOGRAPHIC_DATA]" at bounding box center [887, 448] width 169 height 26
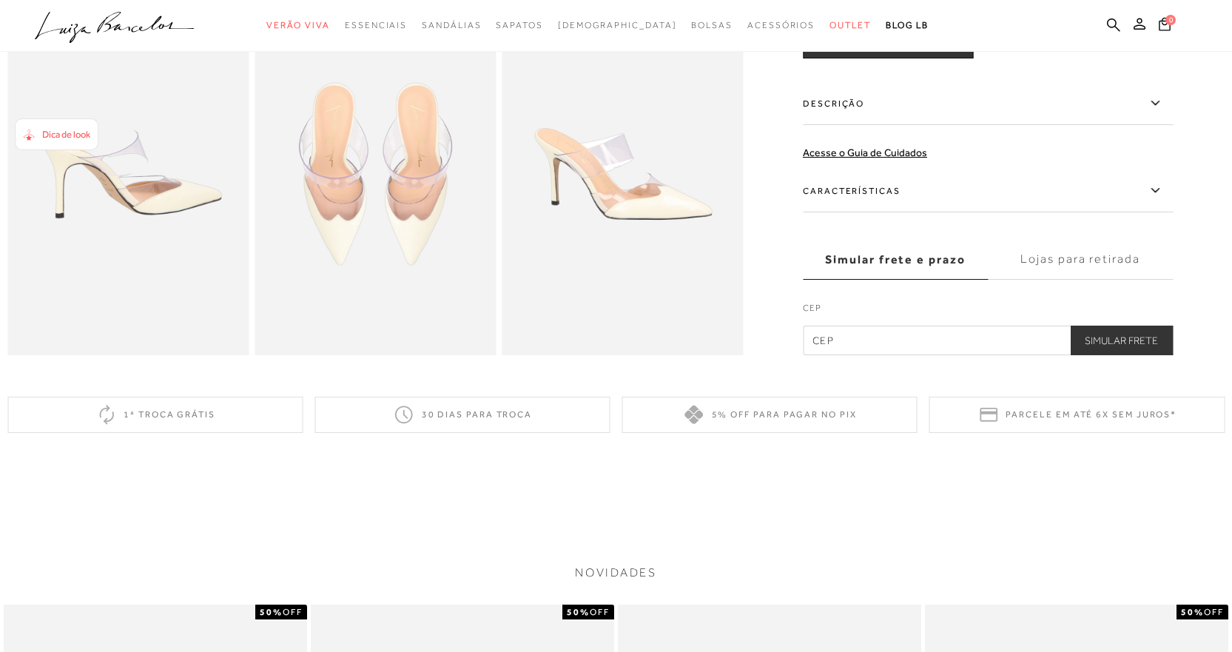
scroll to position [370, 0]
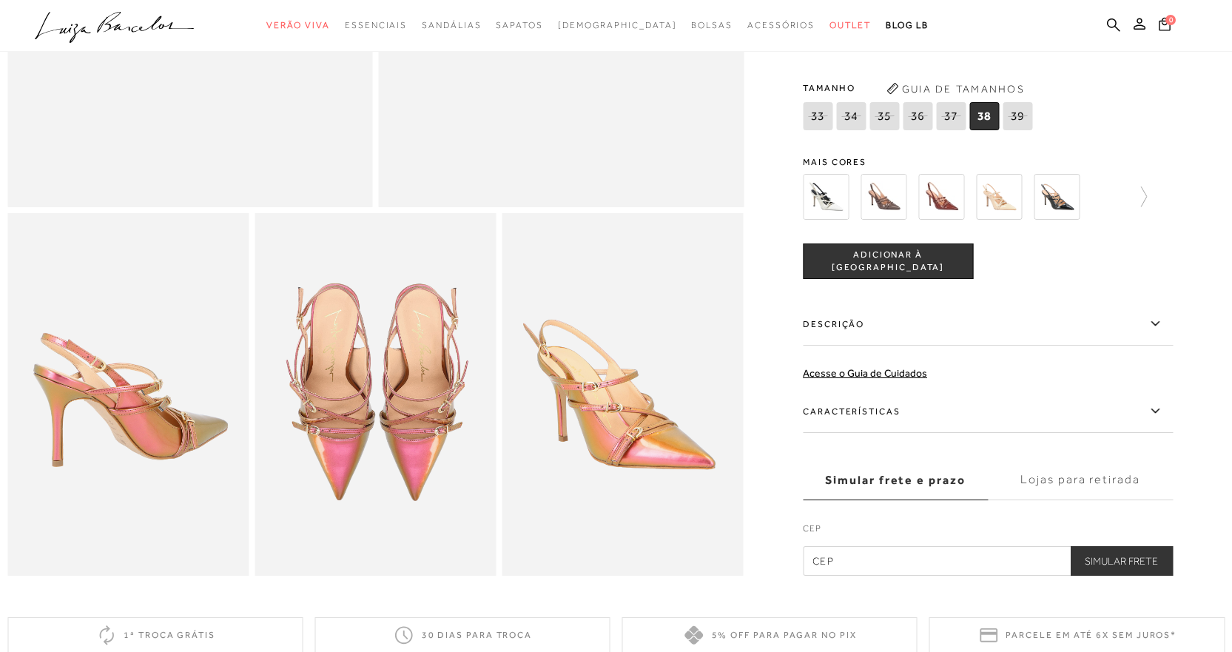
scroll to position [444, 0]
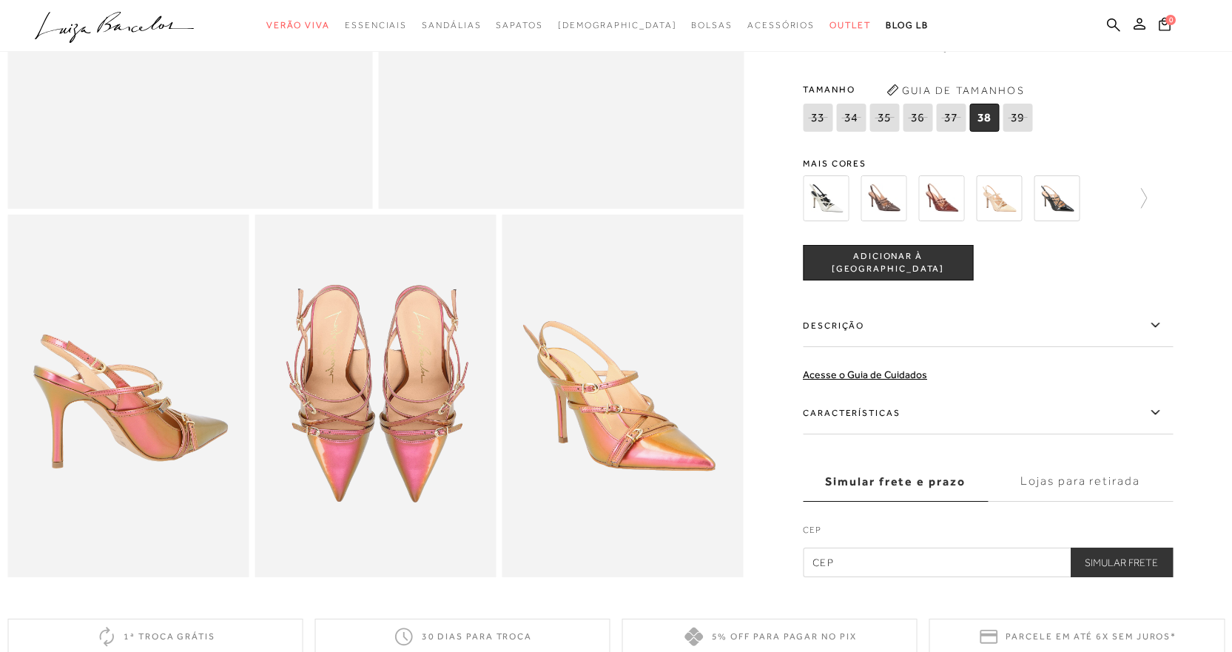
click at [1011, 218] on img at bounding box center [999, 198] width 46 height 46
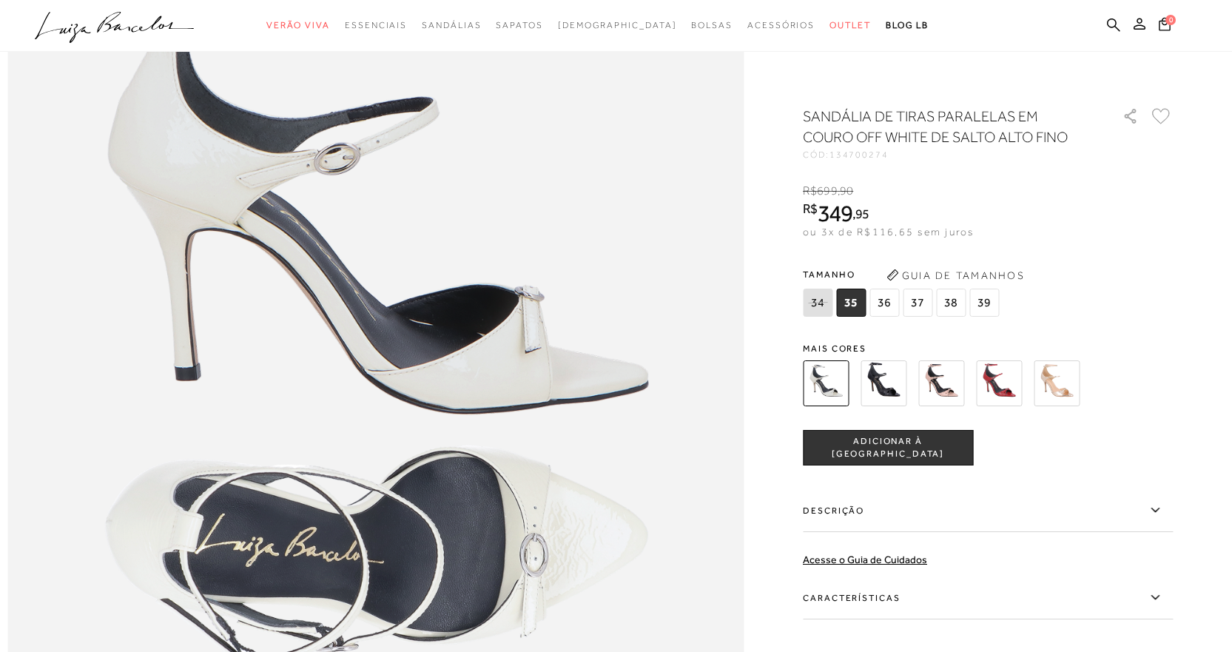
scroll to position [1406, 0]
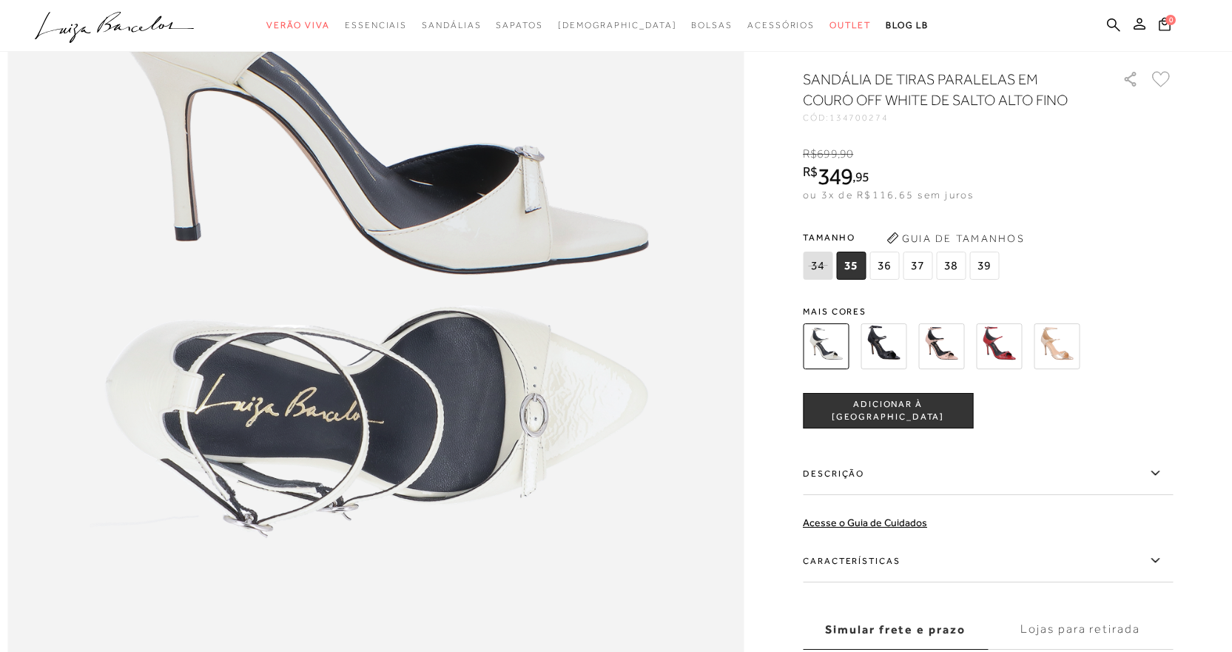
click at [881, 369] on img at bounding box center [883, 346] width 46 height 46
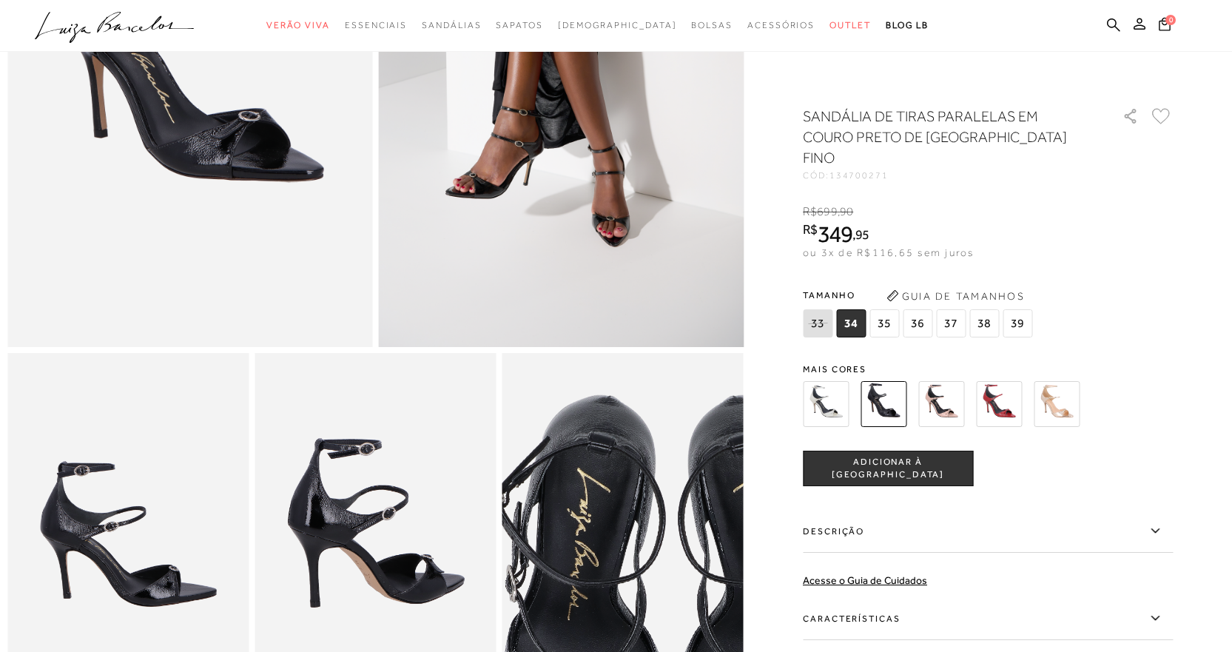
scroll to position [444, 0]
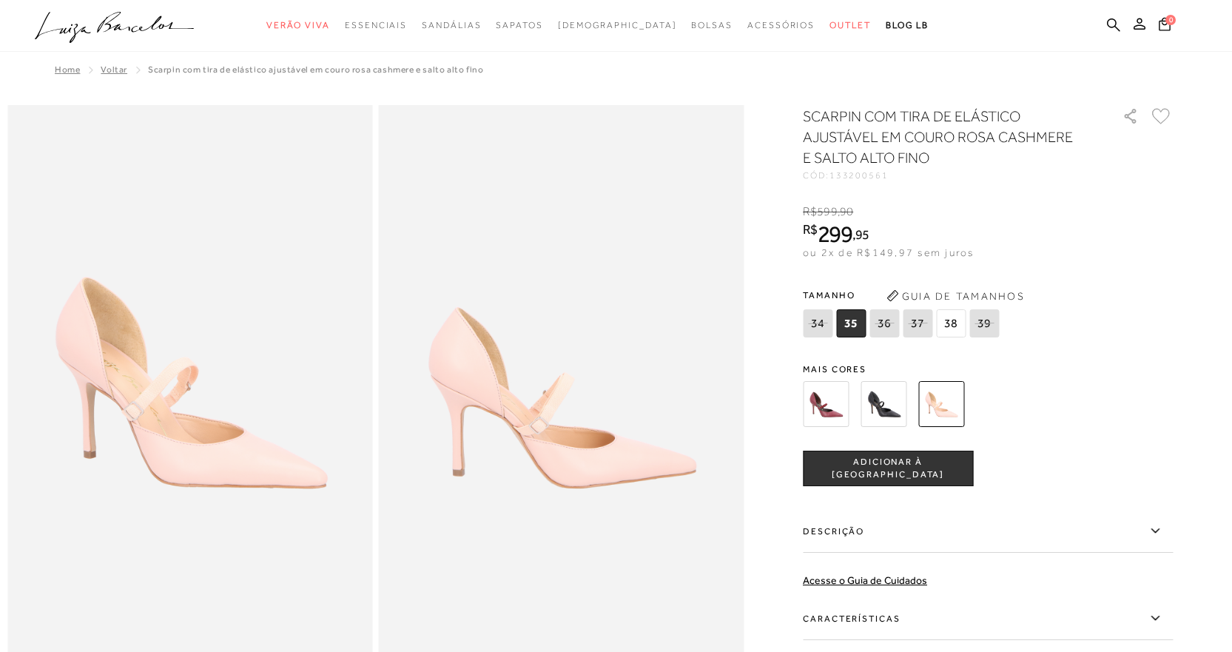
scroll to position [74, 0]
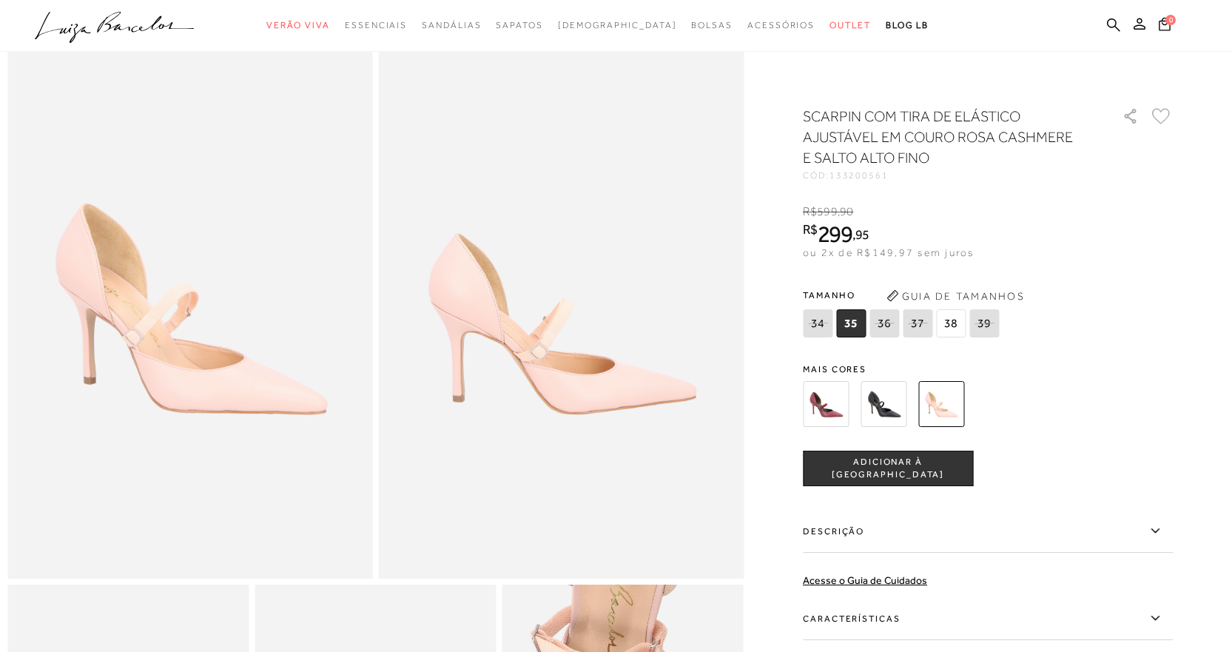
click at [957, 328] on span "38" at bounding box center [951, 323] width 30 height 28
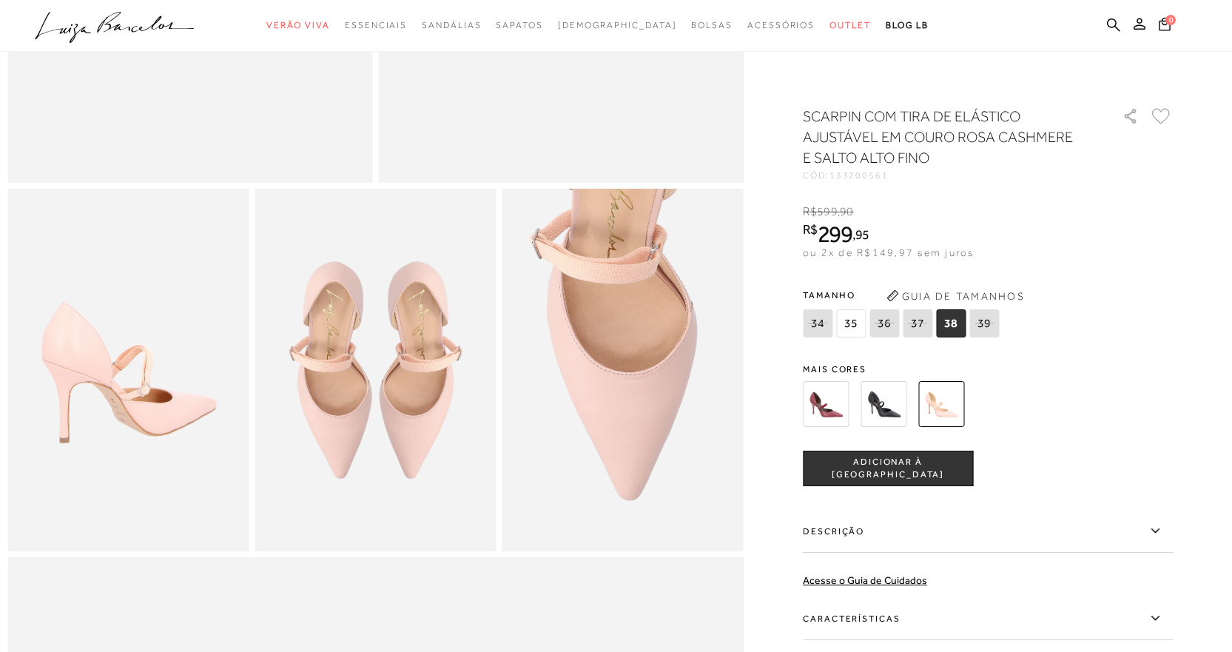
scroll to position [444, 0]
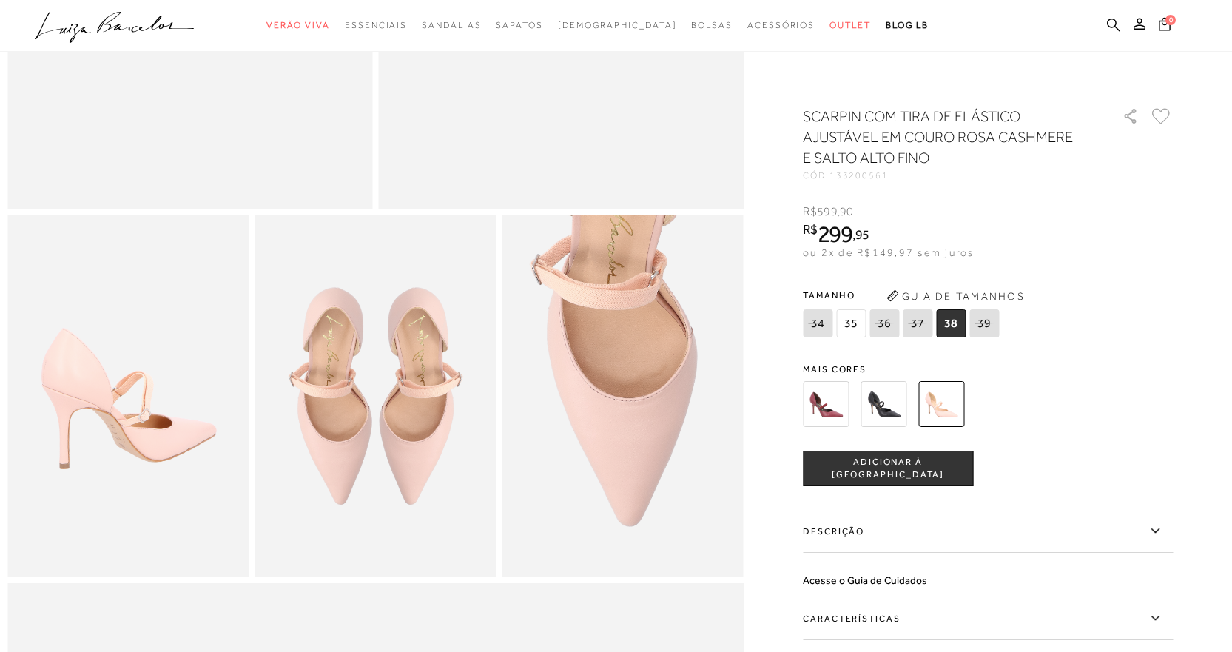
click at [365, 419] on img at bounding box center [374, 396] width 241 height 362
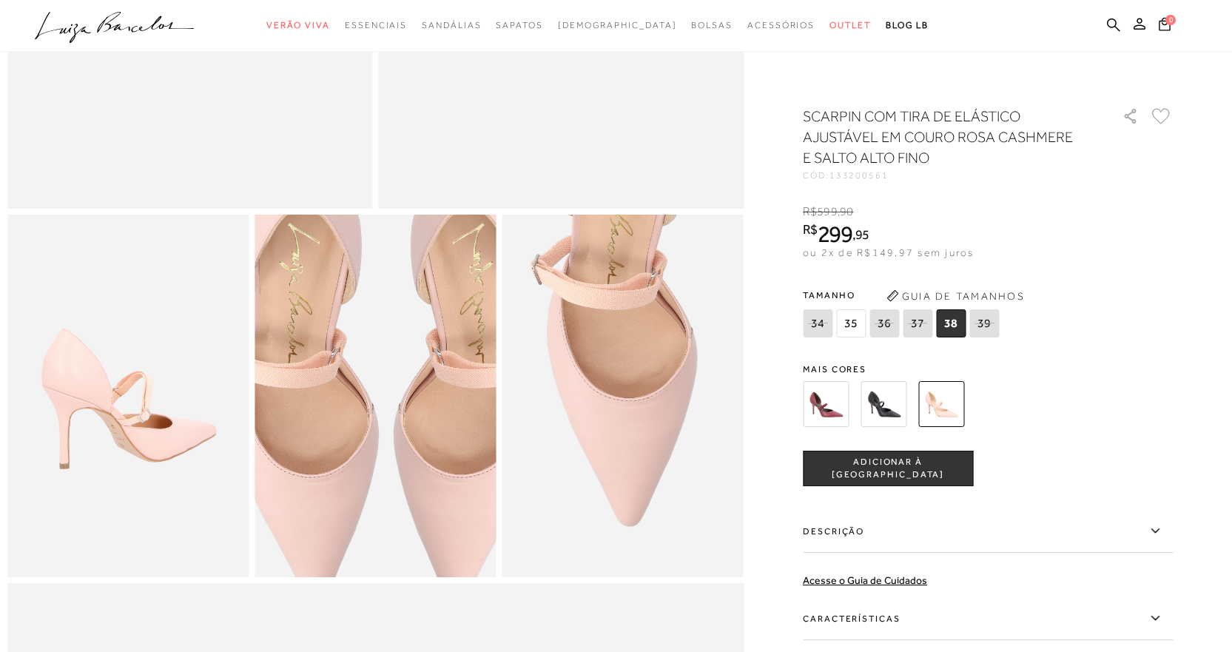
click at [365, 419] on img at bounding box center [385, 384] width 483 height 724
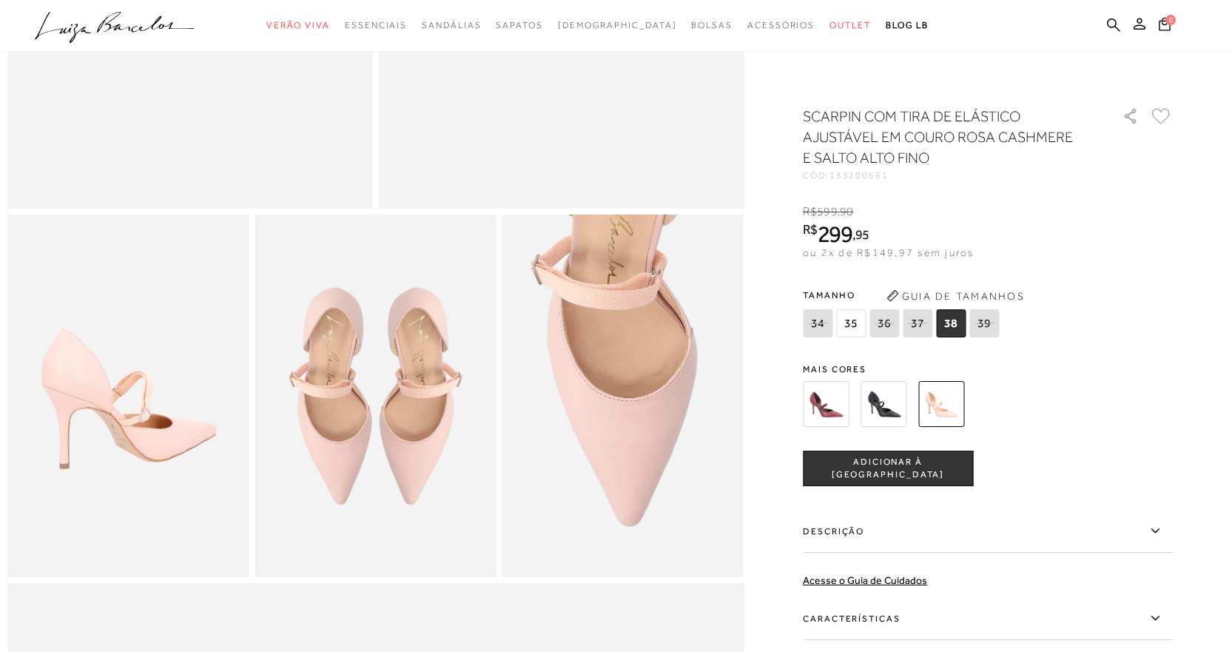
click at [906, 406] on img at bounding box center [883, 404] width 46 height 46
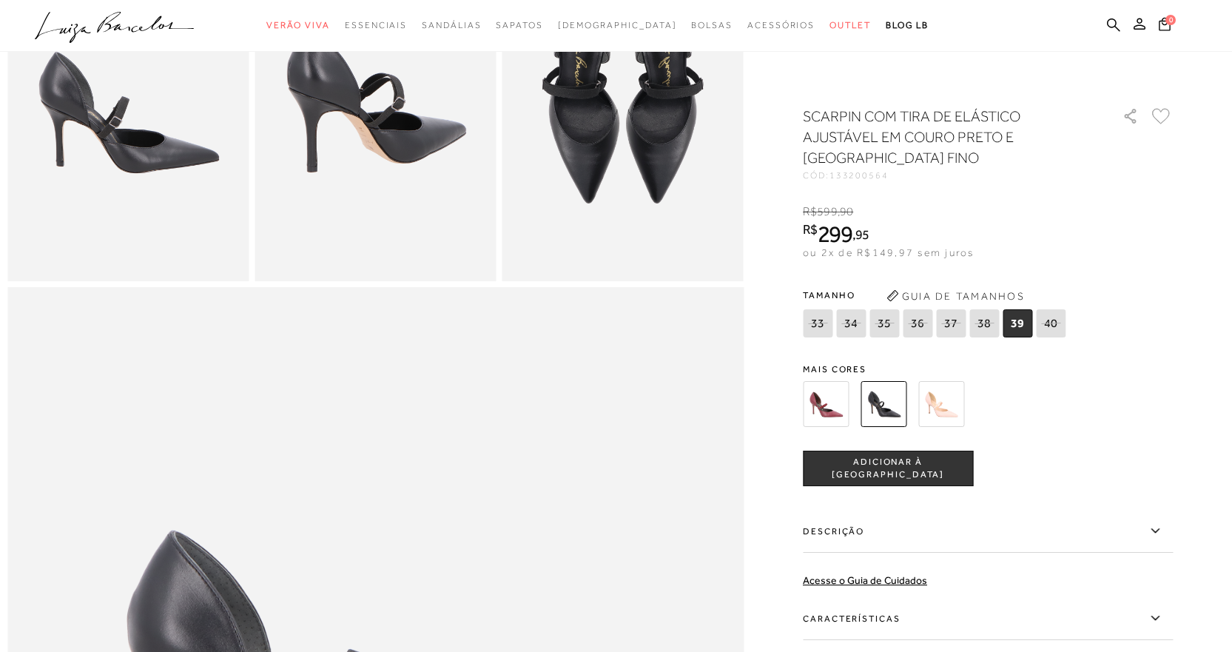
scroll to position [1110, 0]
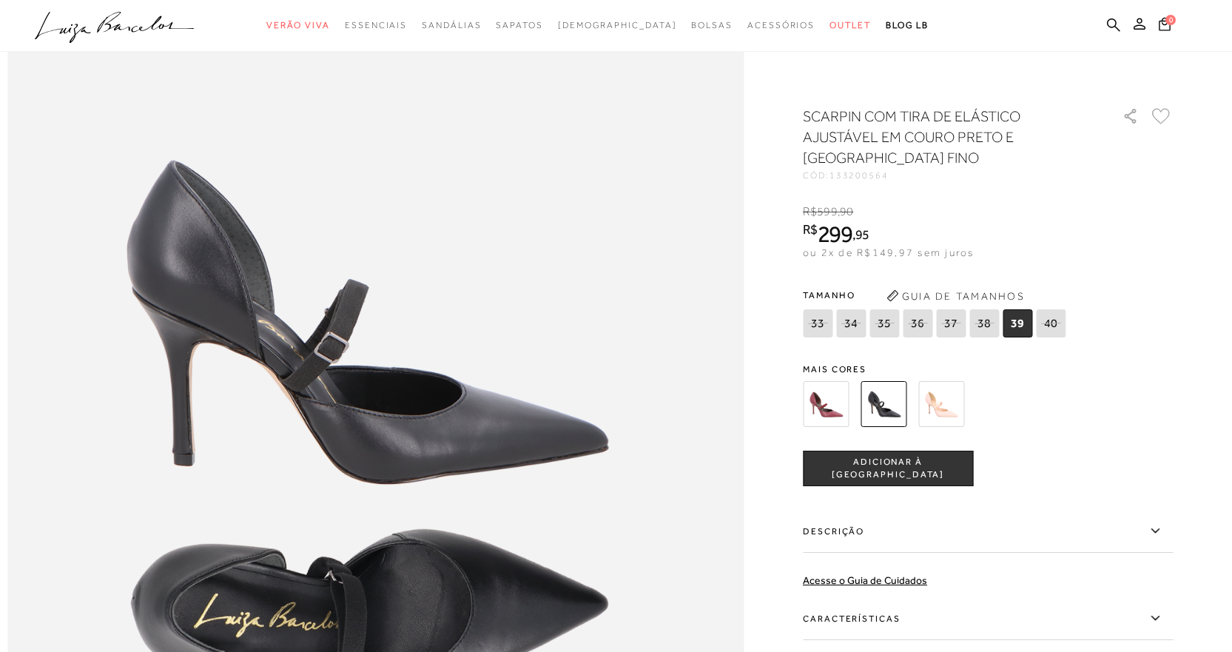
click at [829, 405] on img at bounding box center [826, 404] width 46 height 46
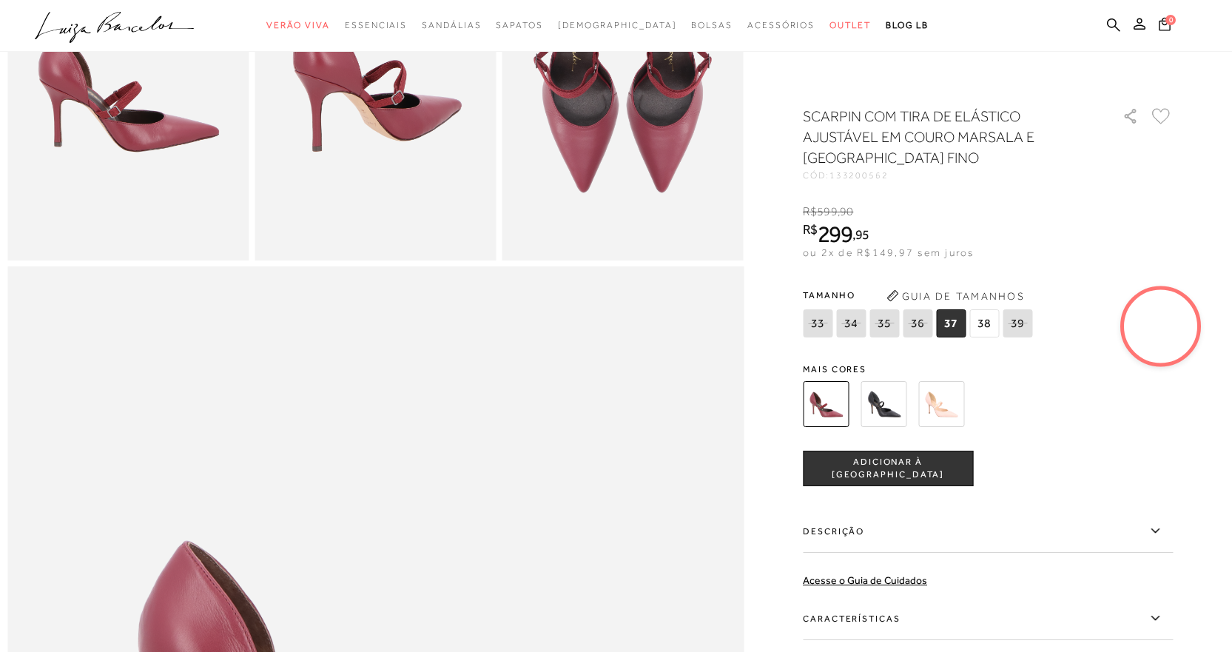
scroll to position [666, 0]
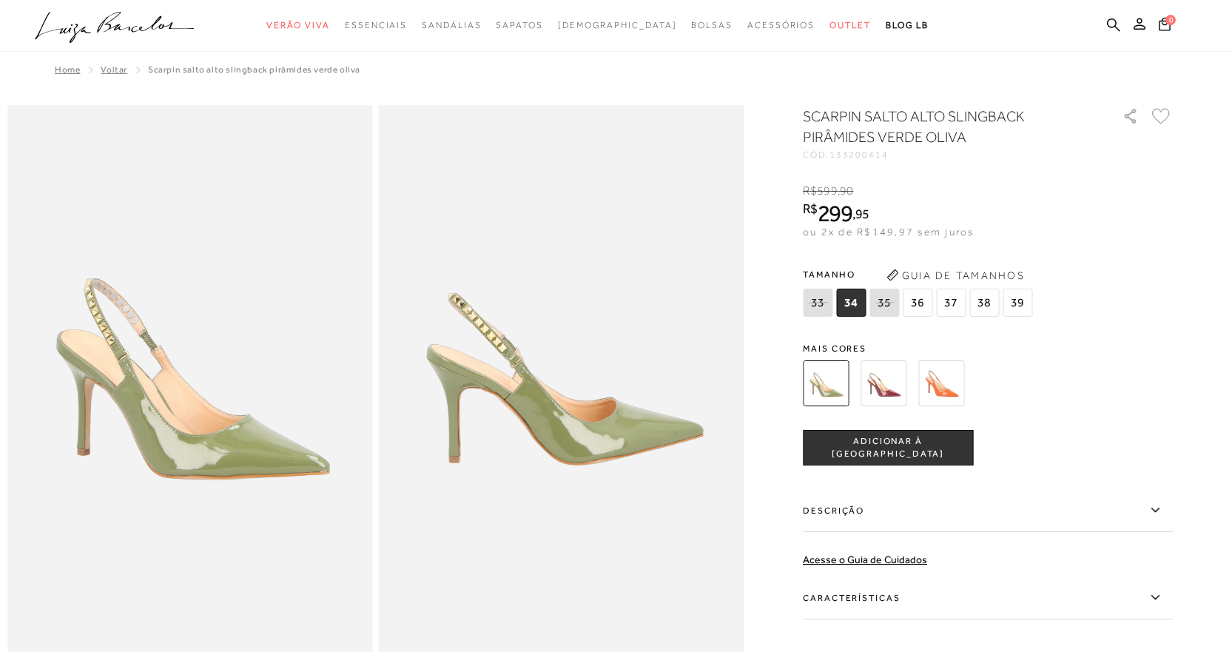
click at [943, 371] on img at bounding box center [941, 383] width 46 height 46
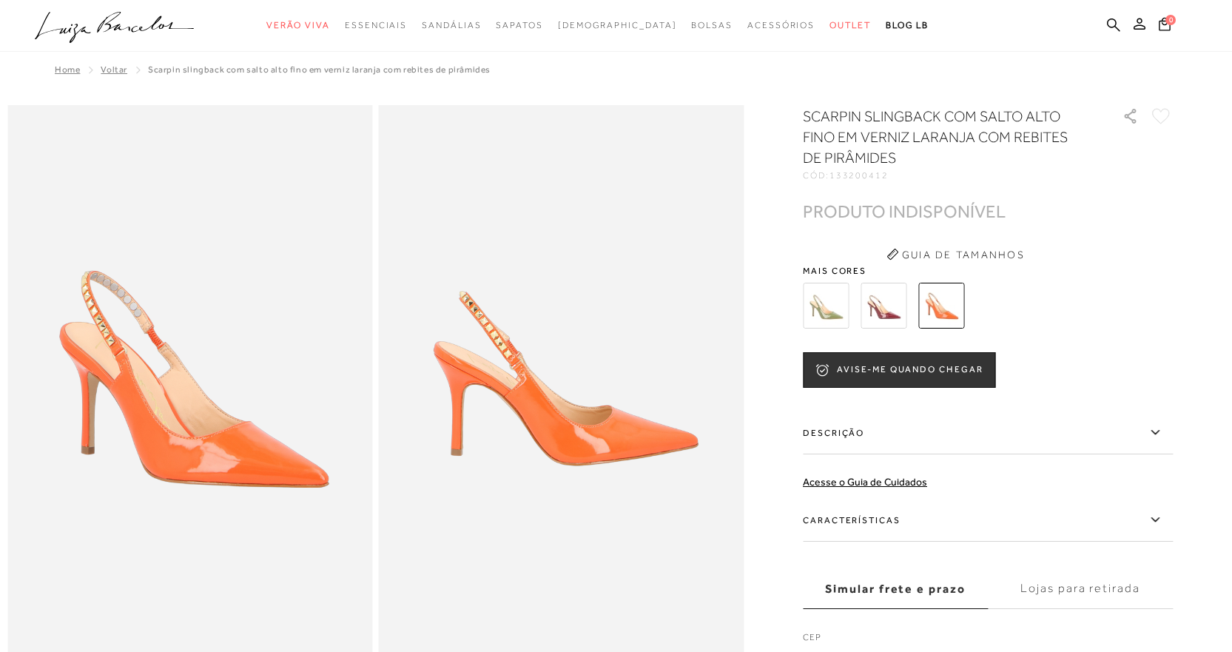
click at [874, 301] on img at bounding box center [883, 306] width 46 height 46
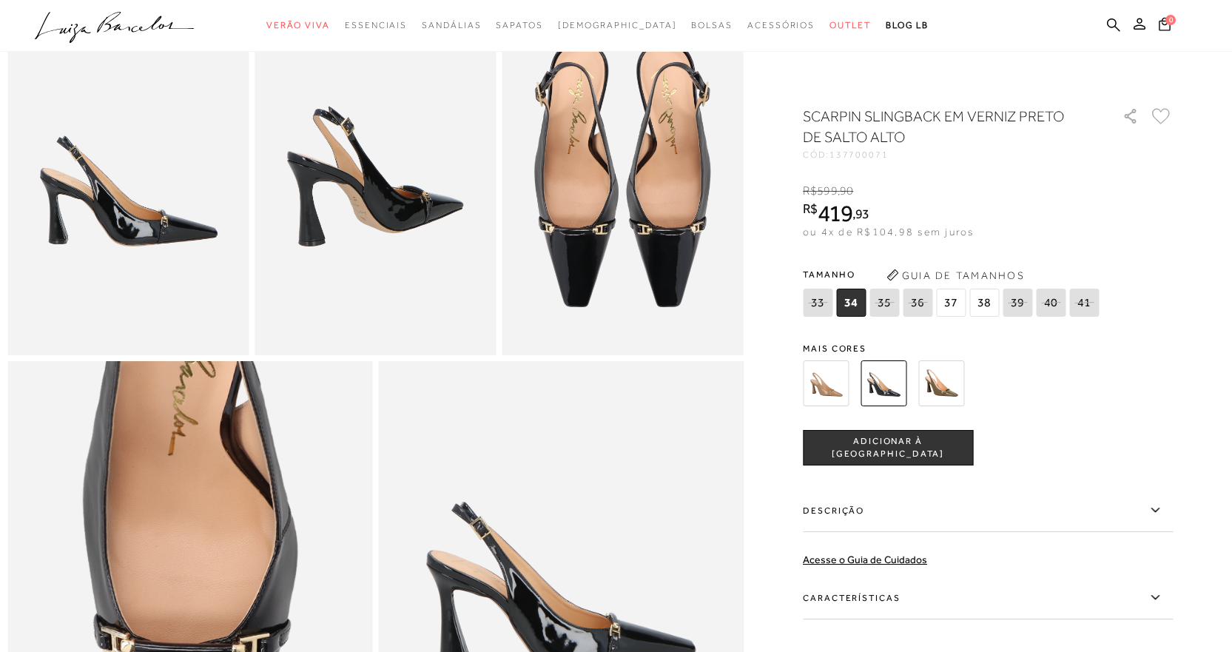
scroll to position [370, 0]
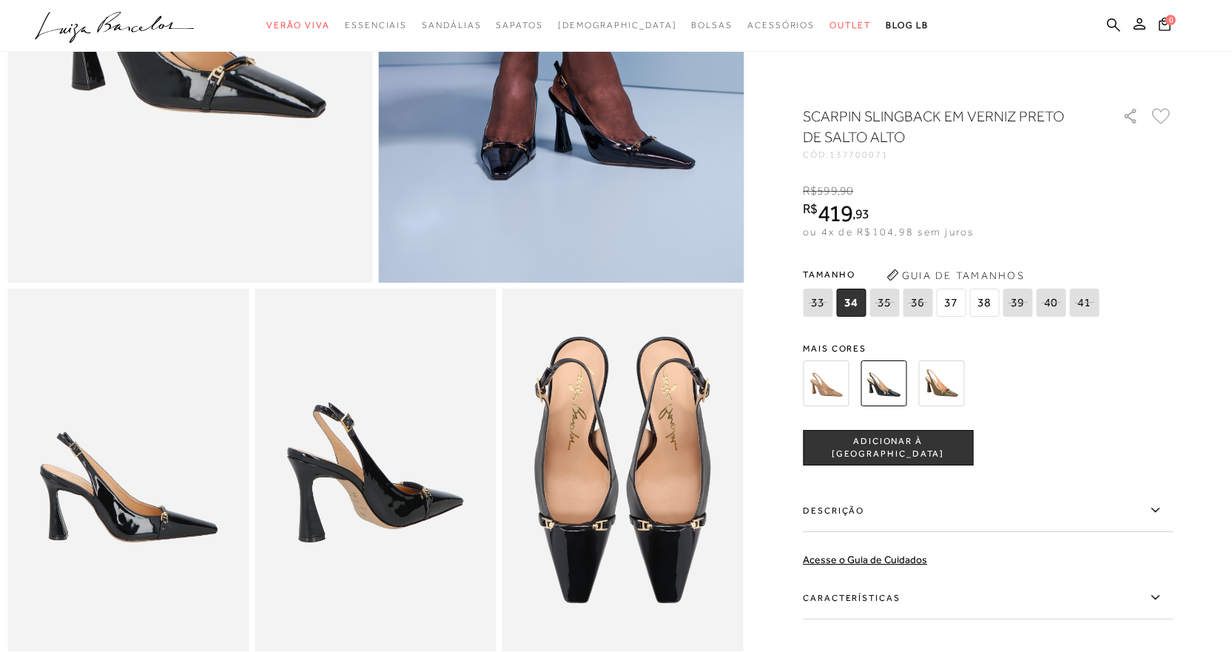
click at [993, 304] on span "38" at bounding box center [984, 303] width 30 height 28
click at [934, 451] on span "ADICIONAR À [GEOGRAPHIC_DATA]" at bounding box center [887, 448] width 169 height 26
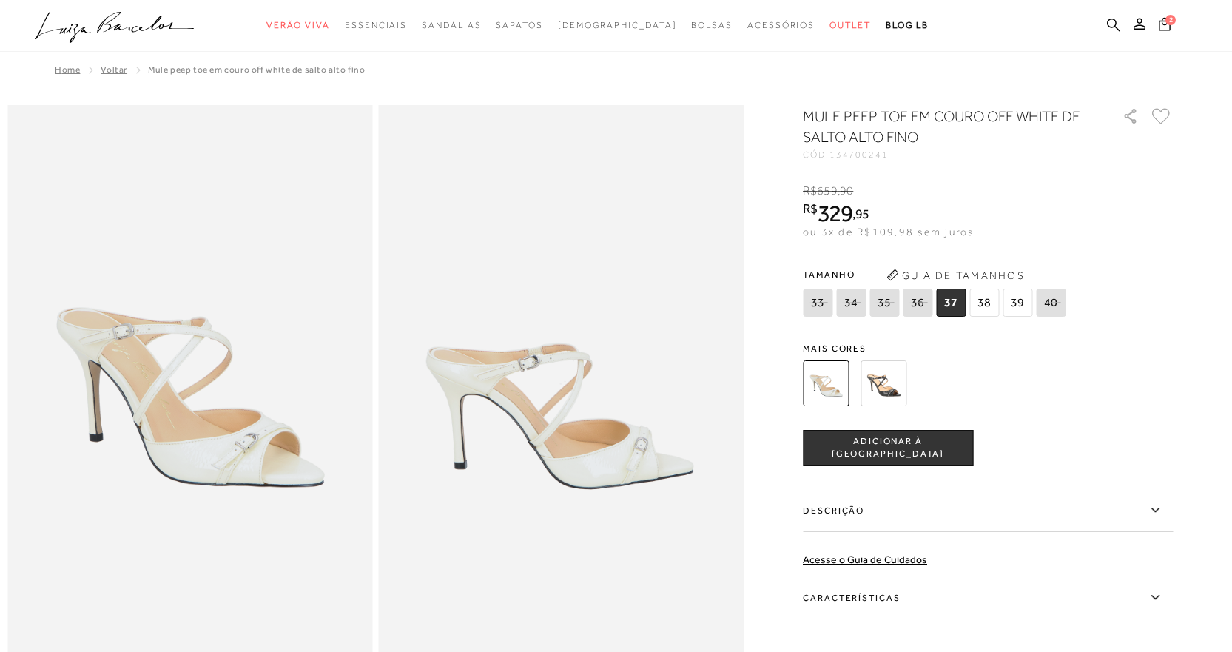
click at [880, 377] on img at bounding box center [883, 383] width 46 height 46
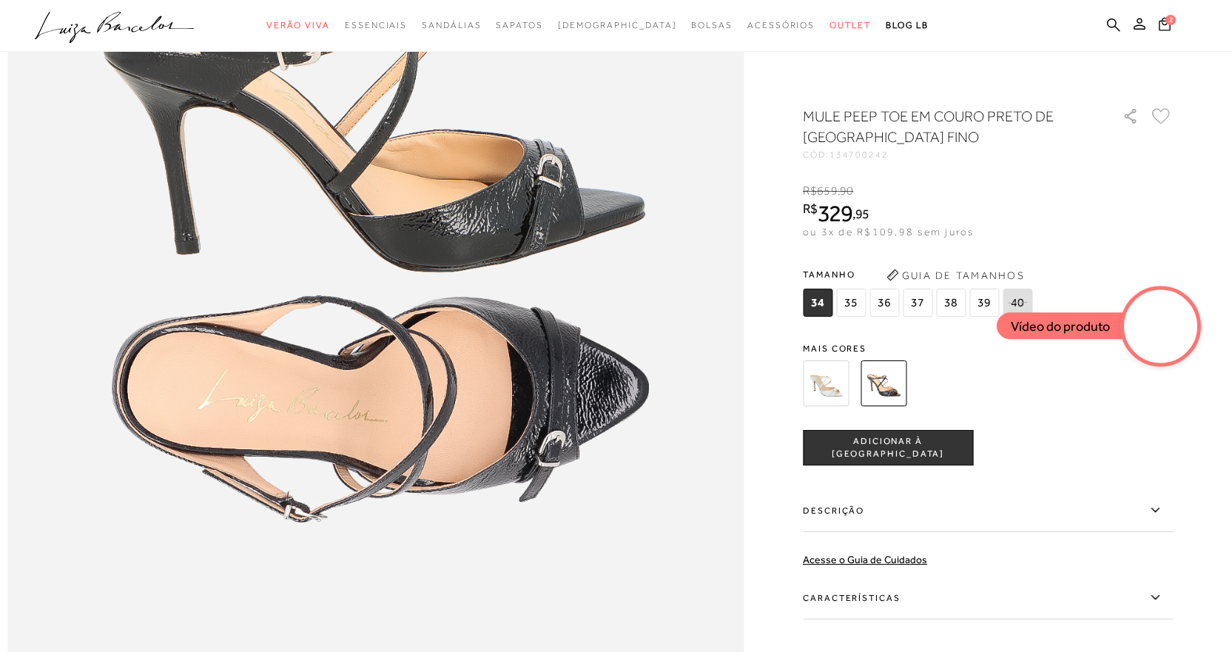
scroll to position [1406, 0]
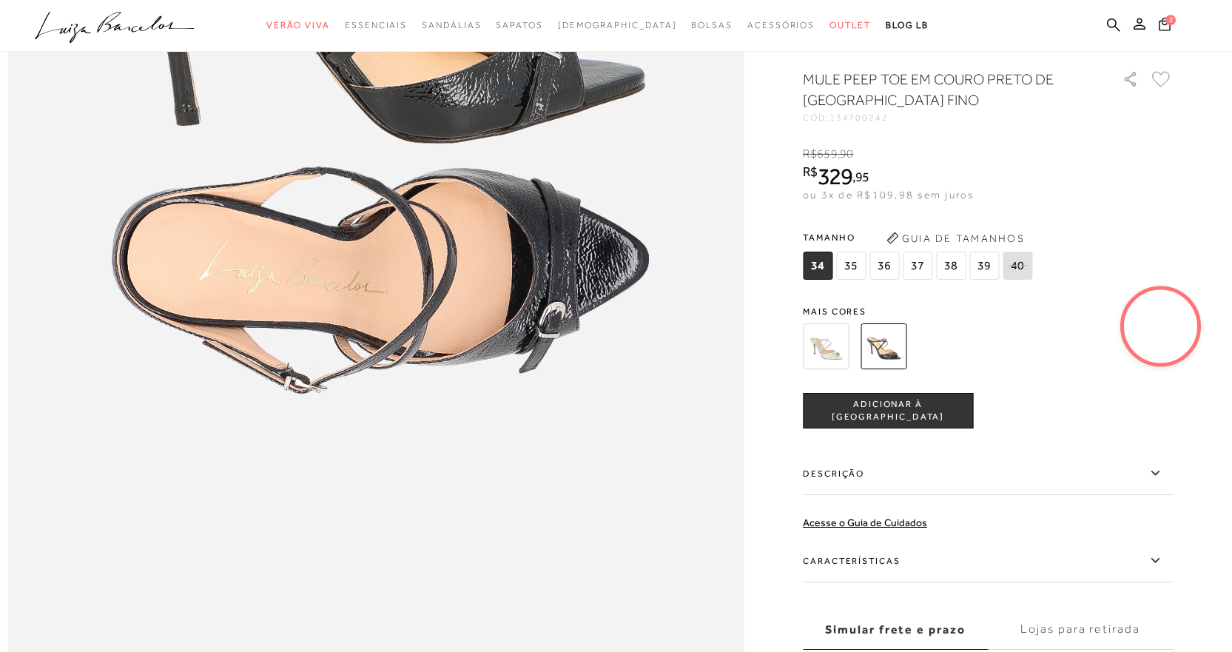
click at [1170, 326] on video at bounding box center [1161, 326] width 70 height 70
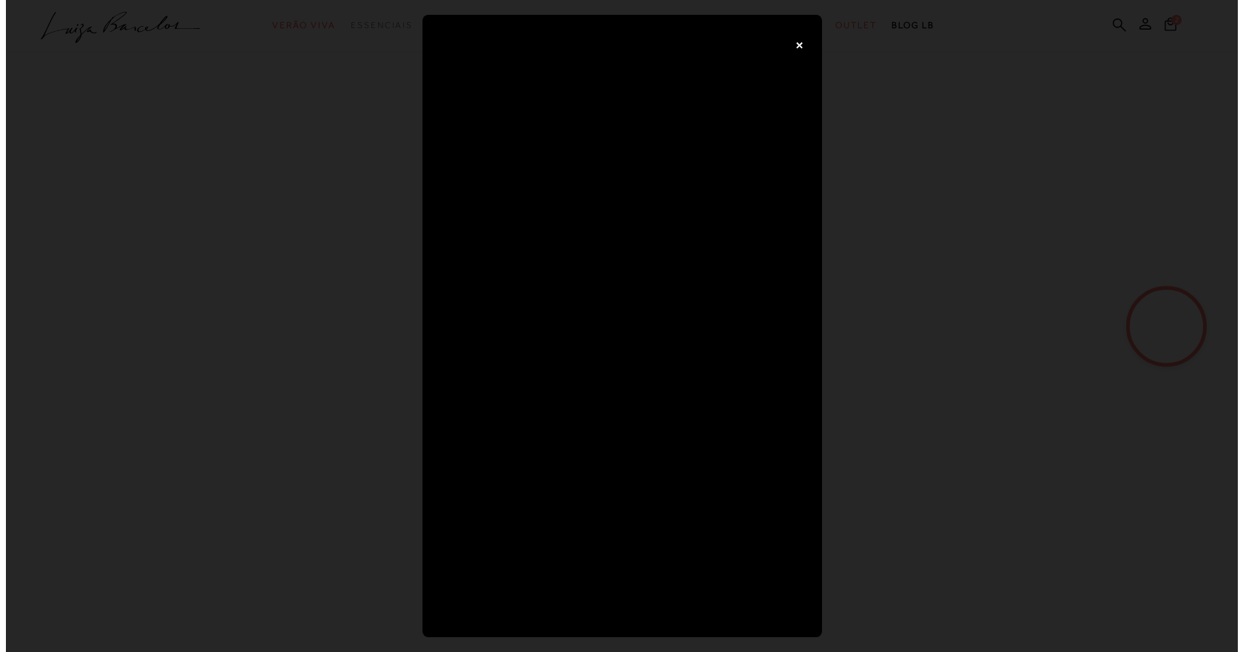
scroll to position [0, 0]
